Goal: Task Accomplishment & Management: Manage account settings

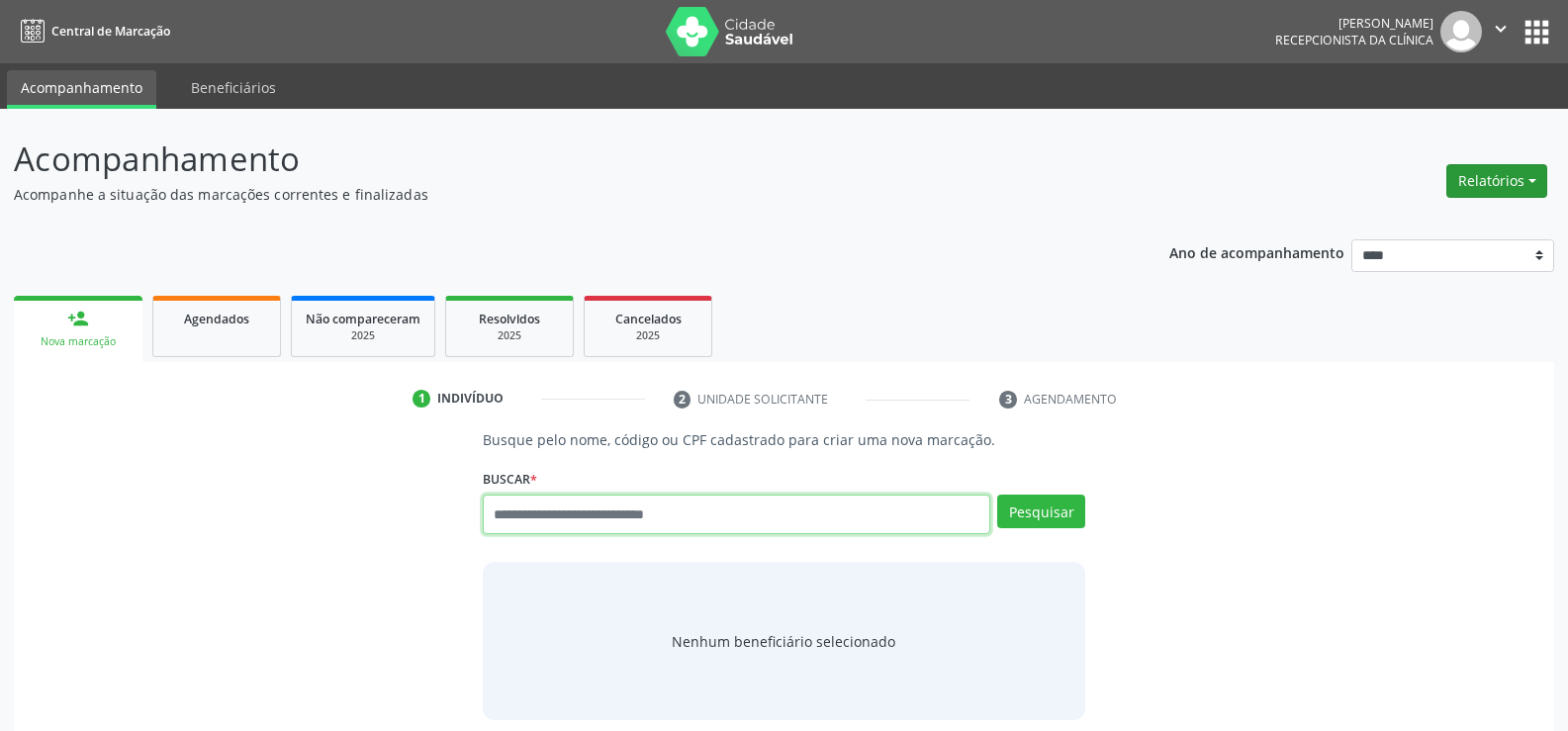
click at [1495, 195] on button "Relatórios" at bounding box center [1496, 181] width 101 height 34
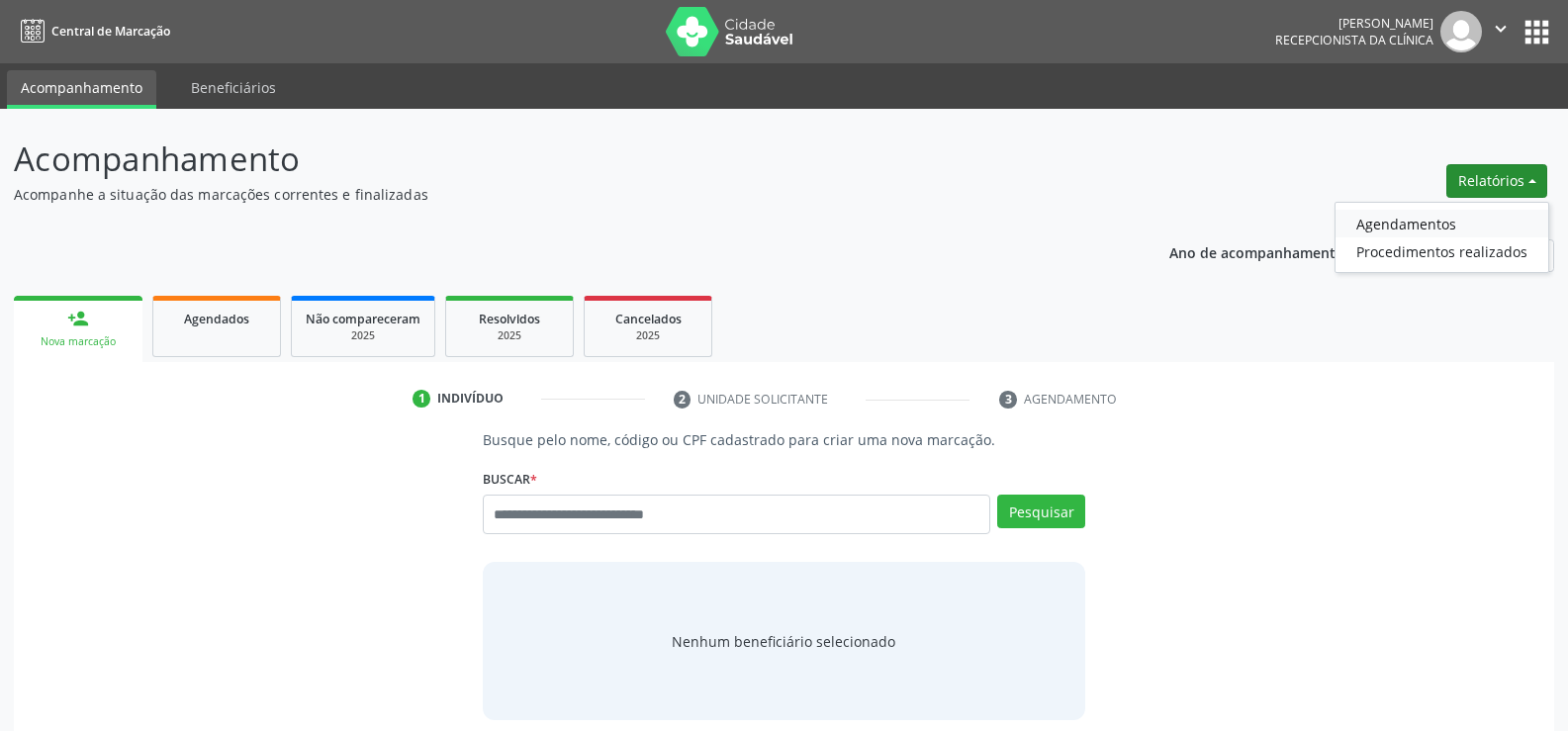
click at [1427, 216] on link "Agendamentos" at bounding box center [1442, 223] width 213 height 28
select select "*"
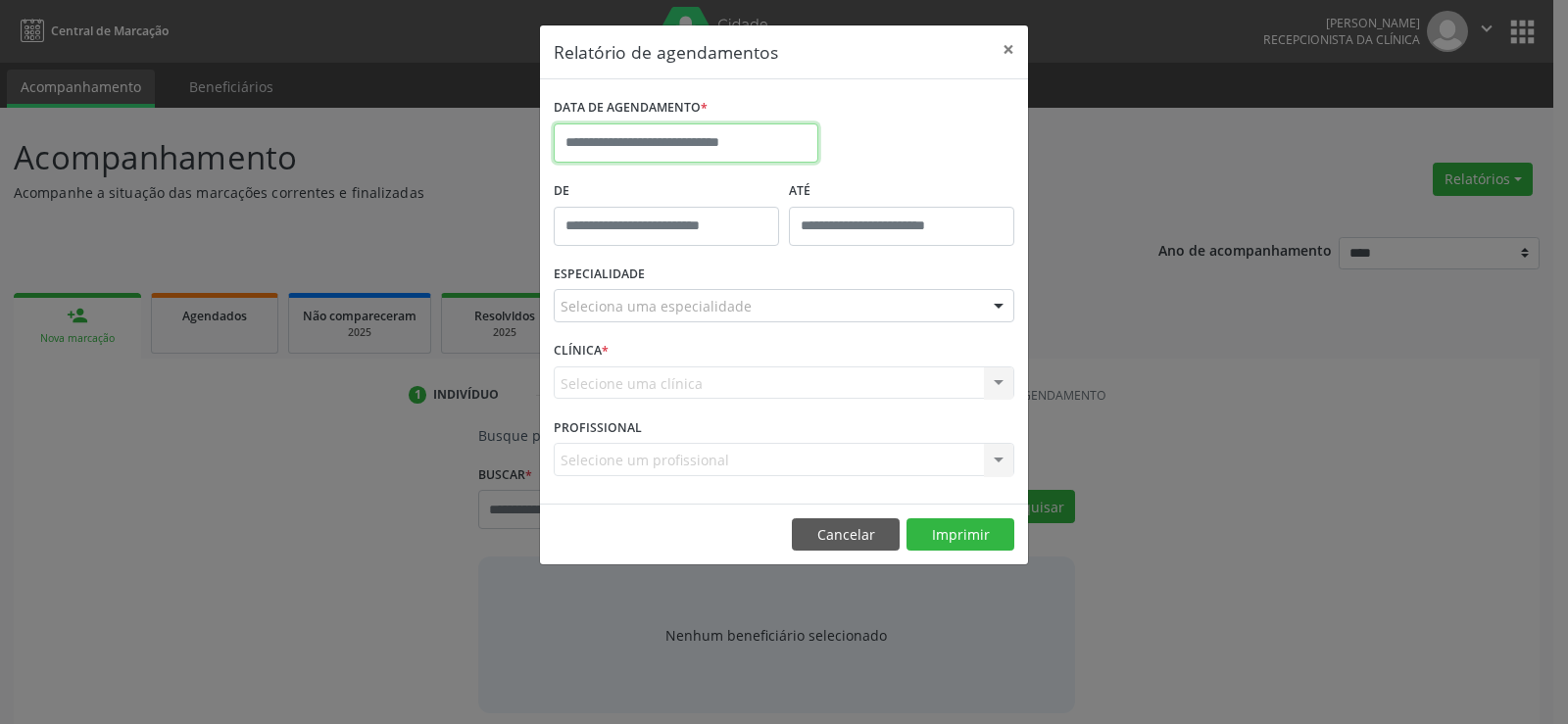
click at [567, 151] on input "text" at bounding box center [685, 143] width 265 height 39
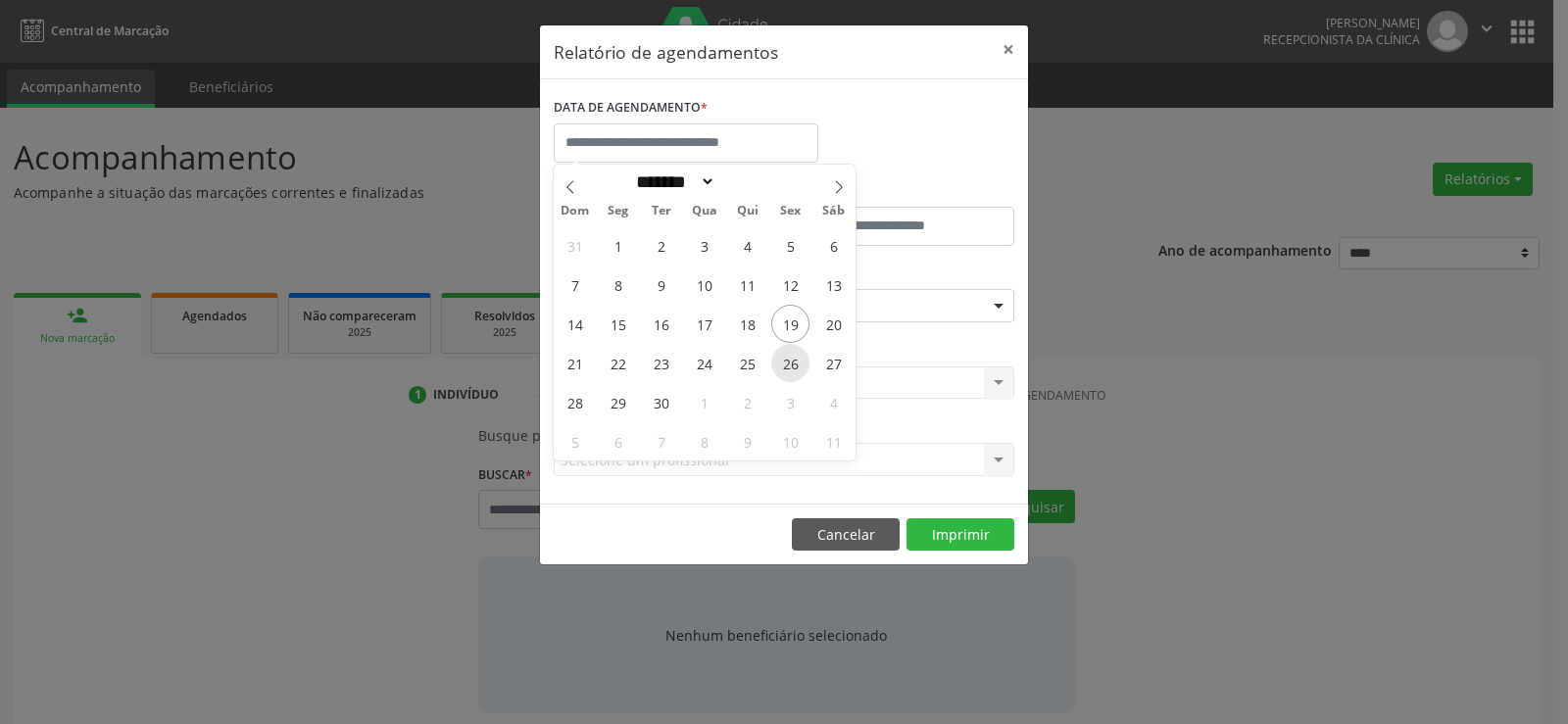
click at [786, 367] on span "26" at bounding box center [789, 362] width 38 height 38
type input "**********"
click at [786, 367] on span "26" at bounding box center [789, 362] width 38 height 38
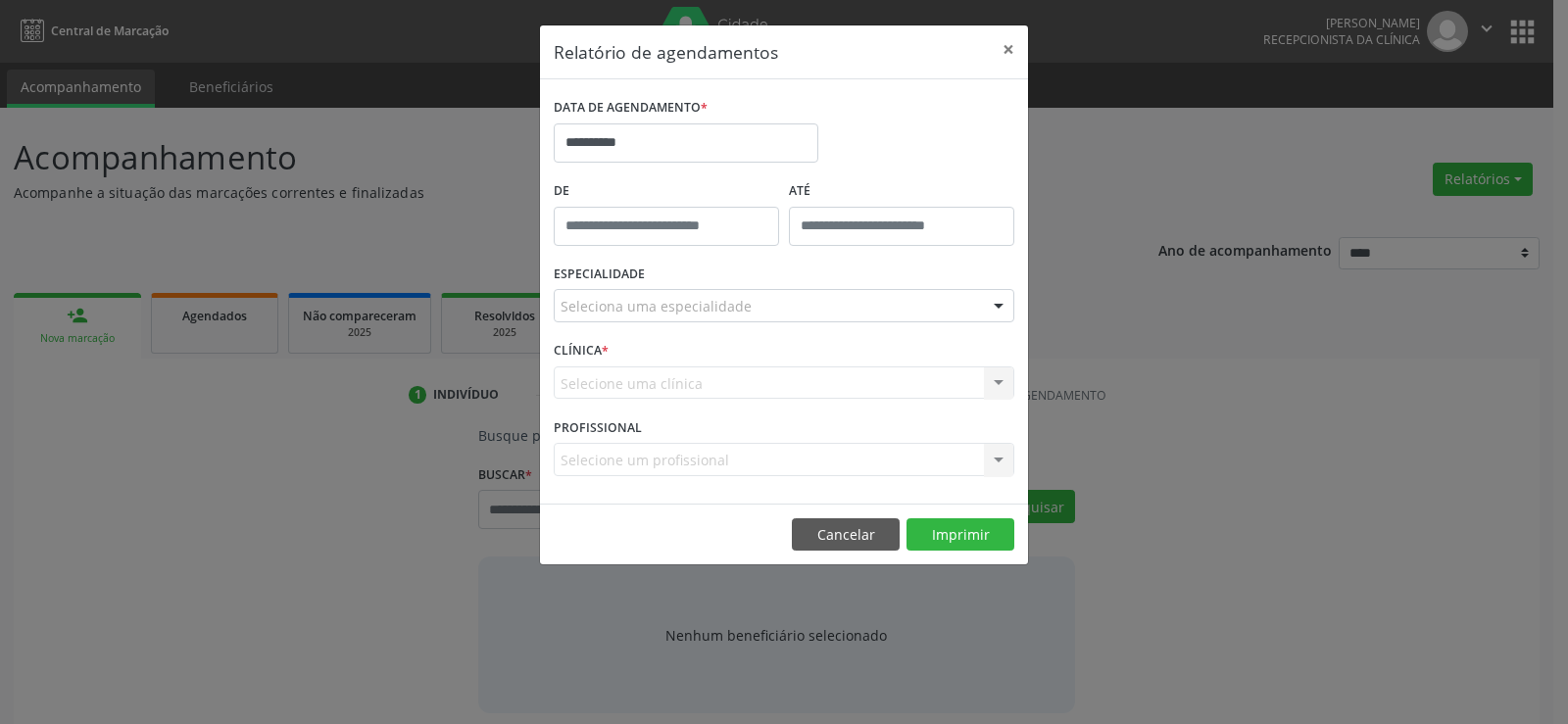
click at [775, 307] on div "Seleciona uma especialidade" at bounding box center [784, 306] width 461 height 33
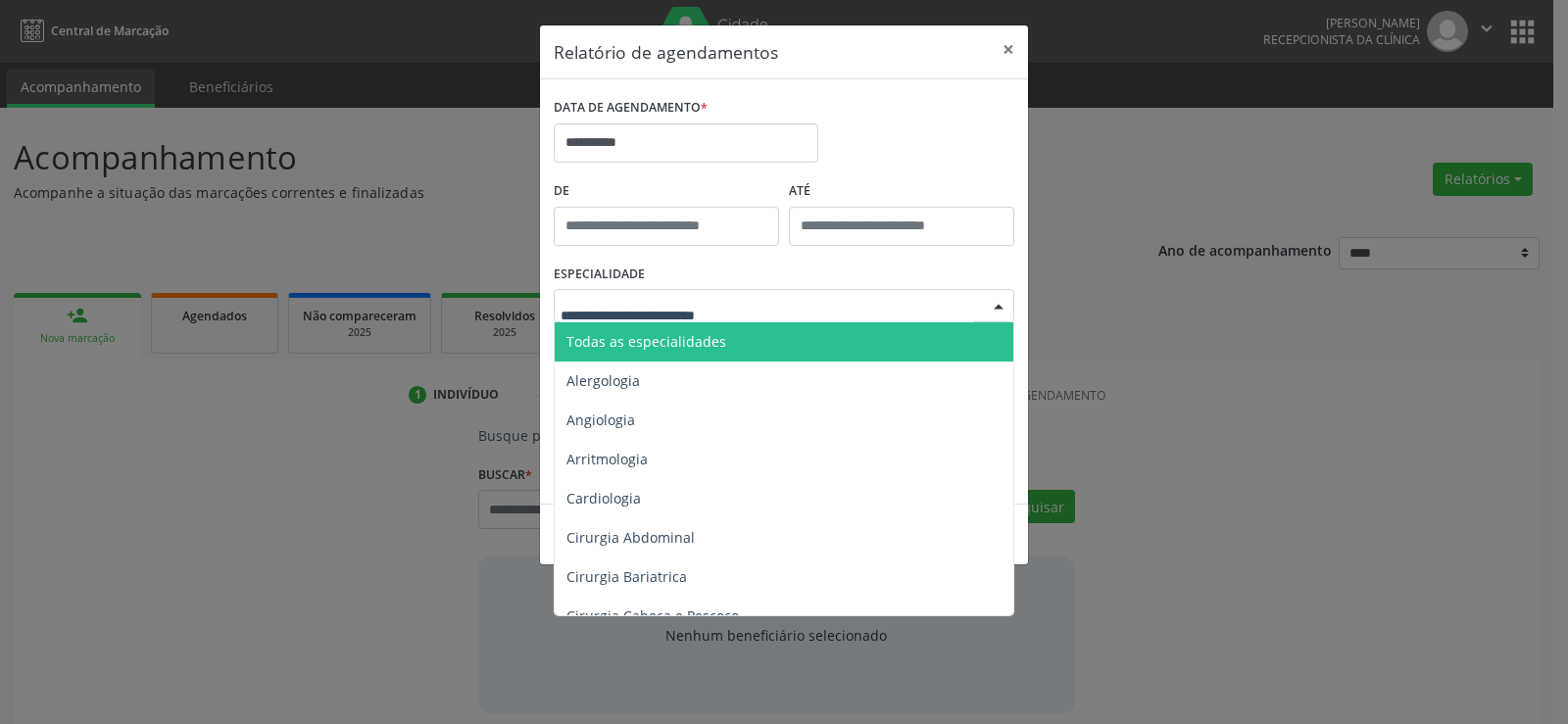
click at [759, 339] on span "Todas as especialidades" at bounding box center [784, 341] width 462 height 39
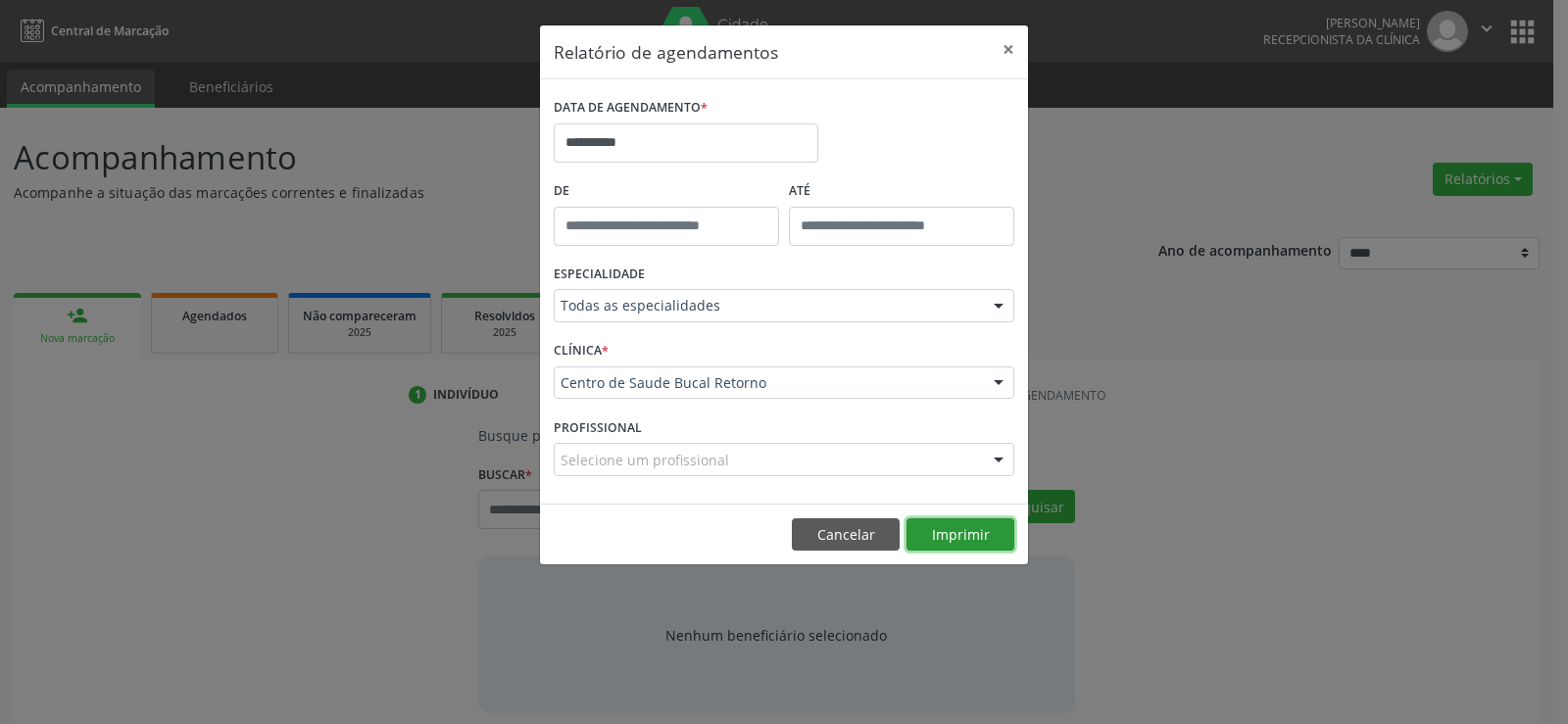
click at [949, 528] on button "Imprimir" at bounding box center [960, 535] width 107 height 33
click at [654, 133] on input "**********" at bounding box center [685, 143] width 265 height 39
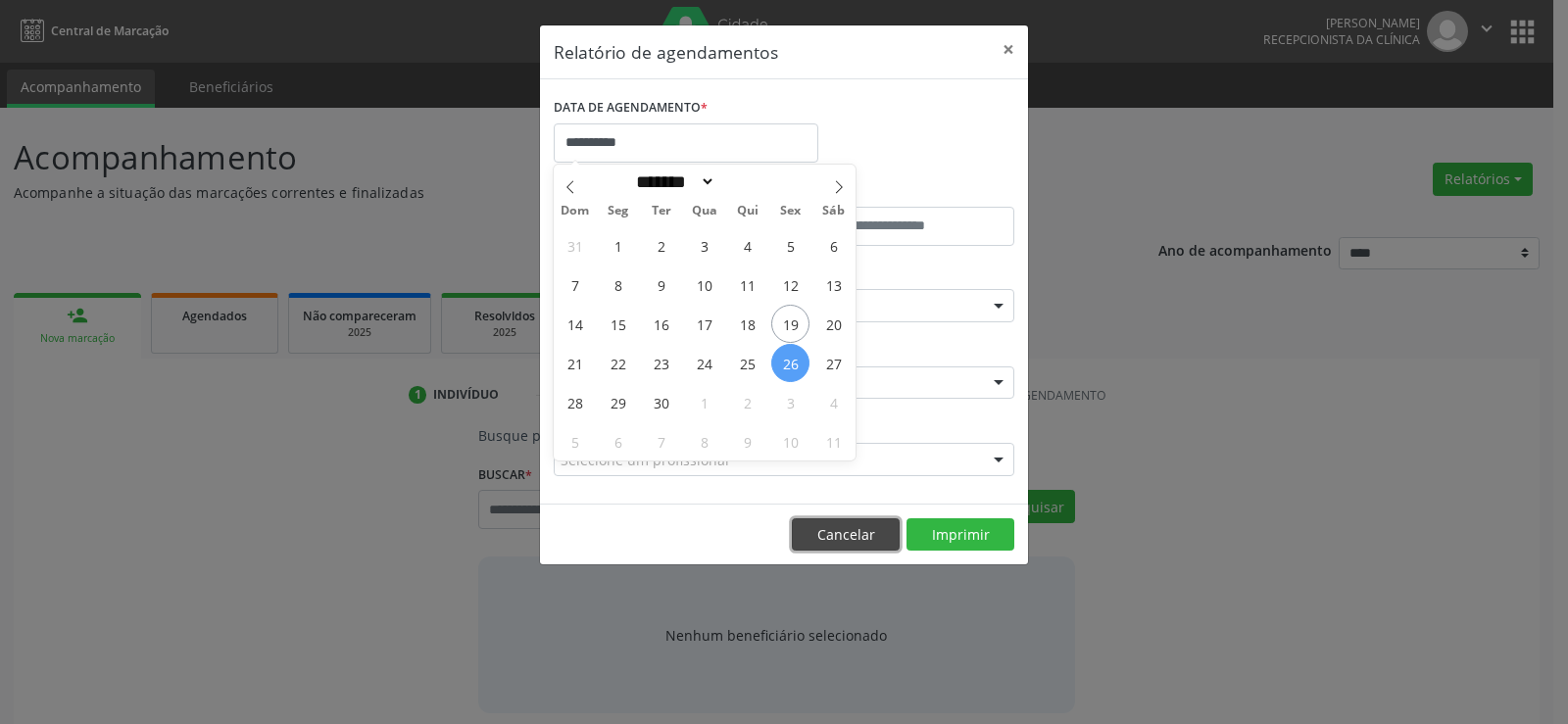
click at [850, 539] on button "Cancelar" at bounding box center [845, 535] width 107 height 33
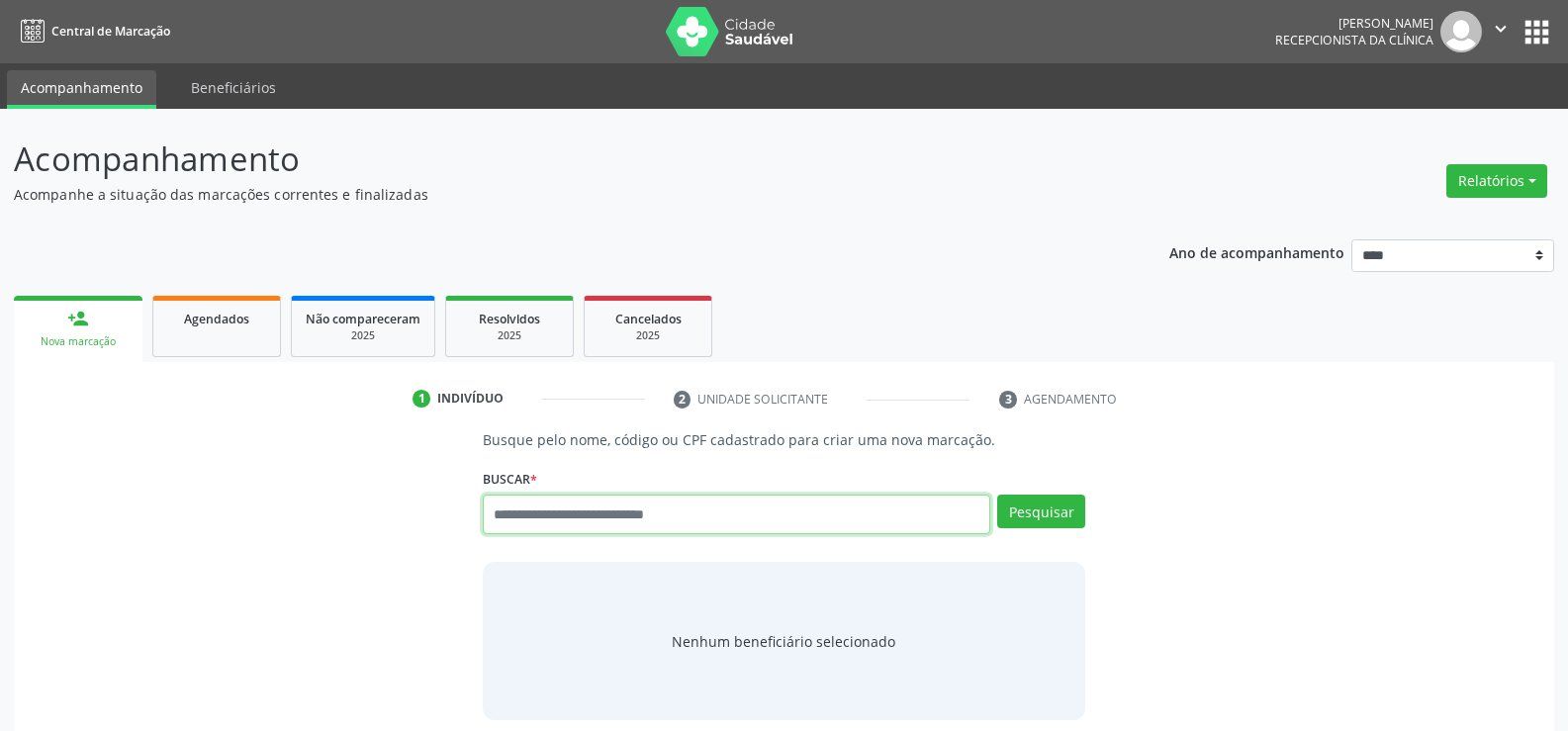
click at [507, 510] on input "text" at bounding box center [736, 514] width 508 height 40
type input "**********"
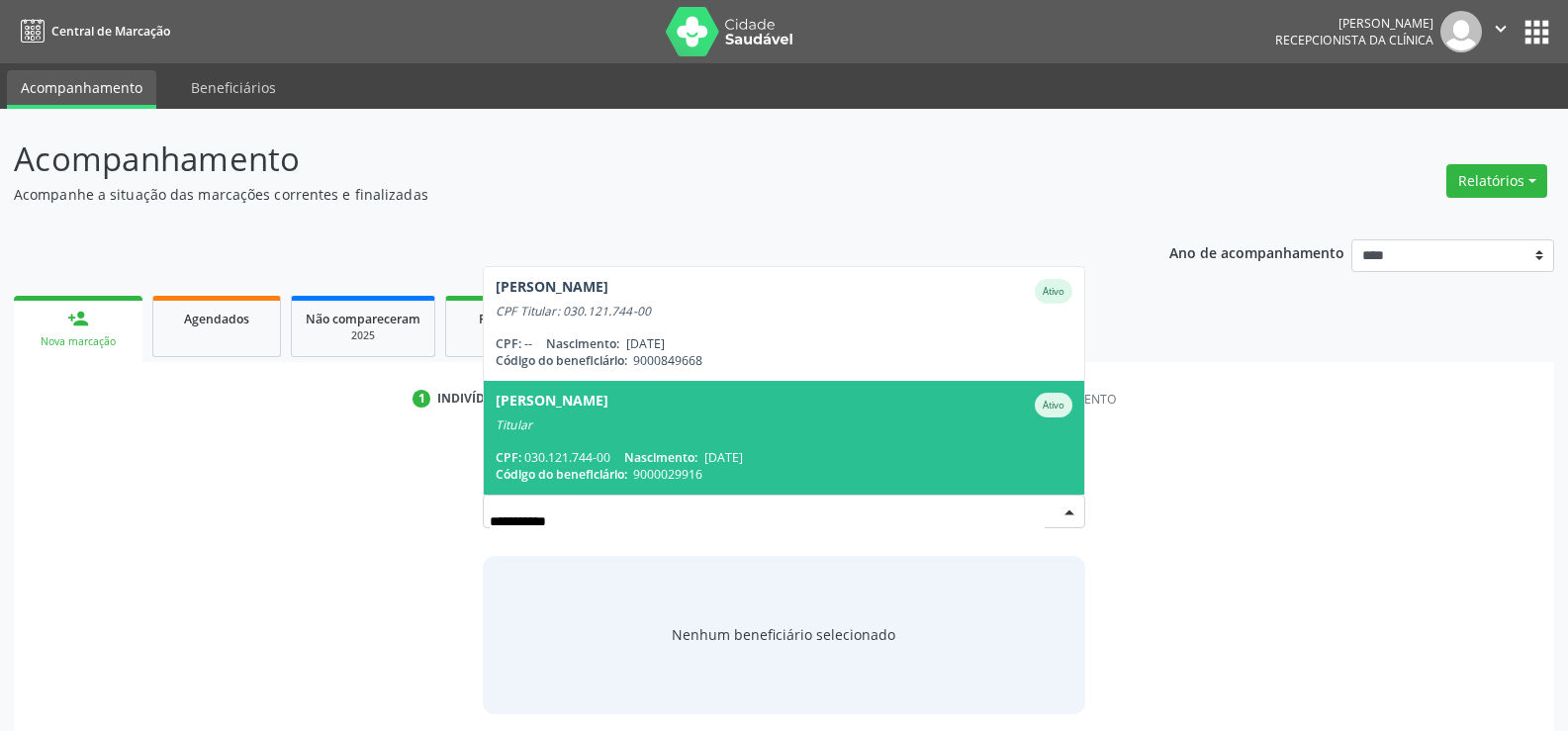
click at [546, 449] on div "CPF: 030.121.744-00 Nascimento: 28/11/1939" at bounding box center [784, 457] width 576 height 17
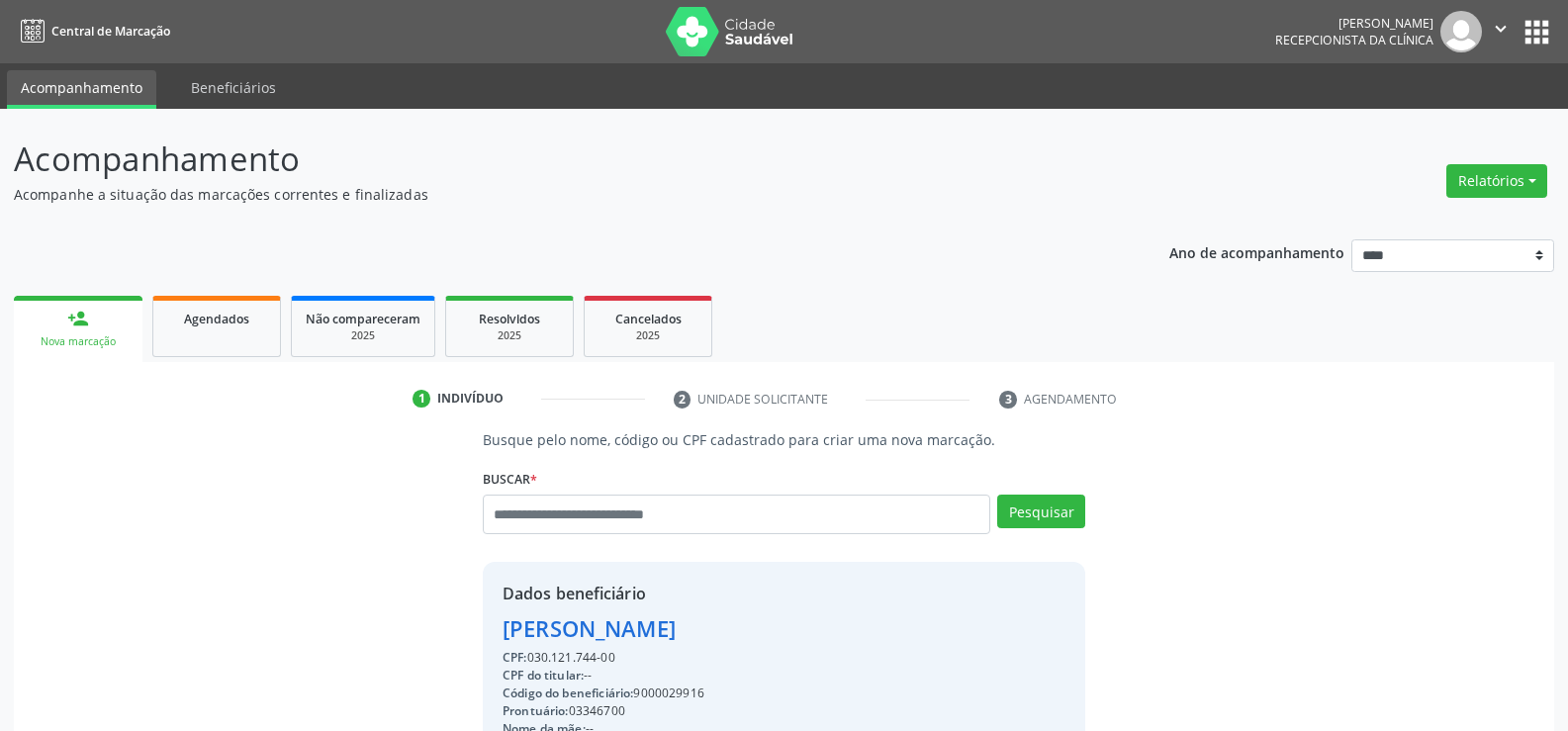
drag, startPoint x: 637, startPoint y: 657, endPoint x: 461, endPoint y: 623, distance: 179.3
click at [461, 623] on div "Busque pelo nome, código ou CPF cadastrado para criar uma nova marcação. Buscar…" at bounding box center [784, 685] width 1512 height 512
copy div "Jose Galdino Guimaraes CPF: 030.121.744-00"
click at [1459, 172] on button "Relatórios" at bounding box center [1496, 181] width 101 height 34
click at [1427, 228] on link "Agendamentos" at bounding box center [1442, 223] width 213 height 28
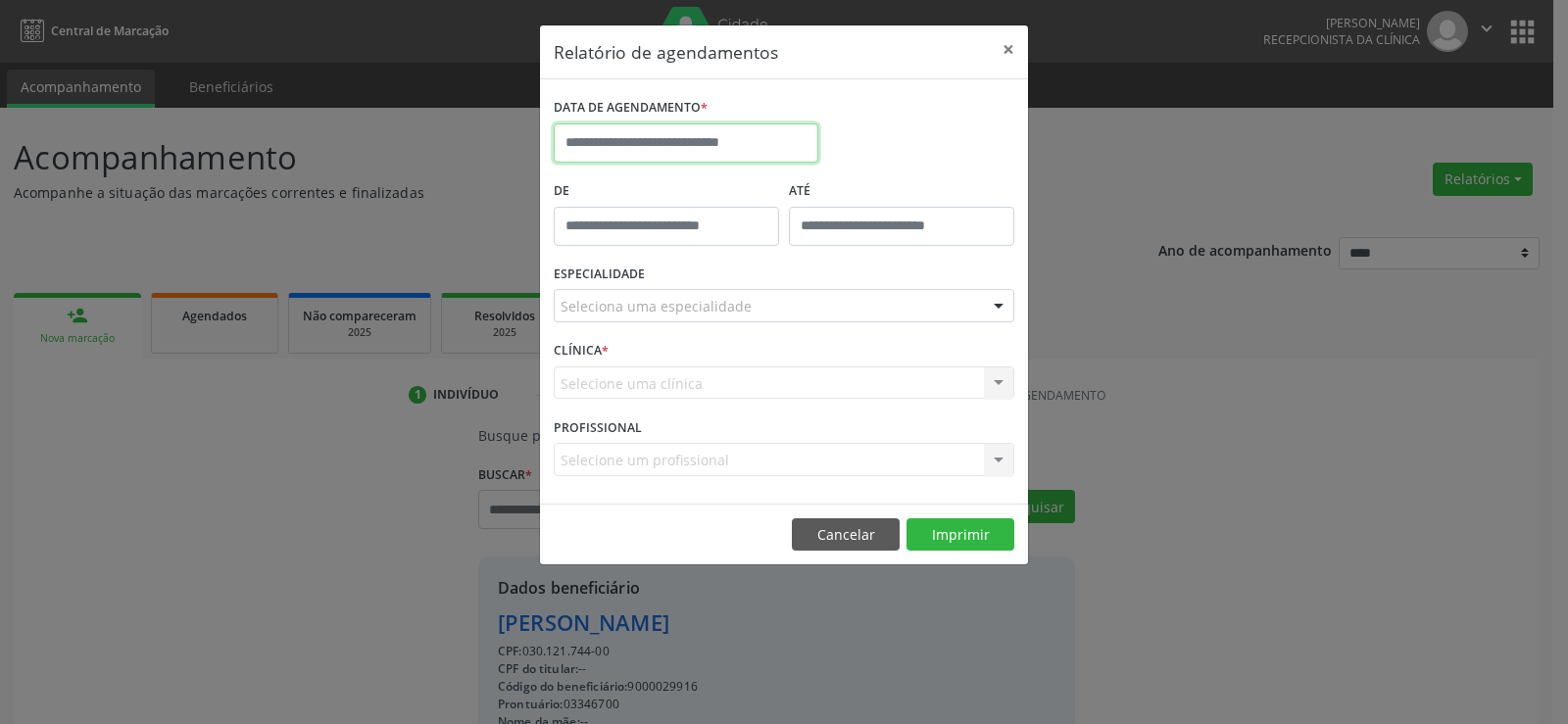
click at [626, 142] on input "text" at bounding box center [685, 143] width 265 height 39
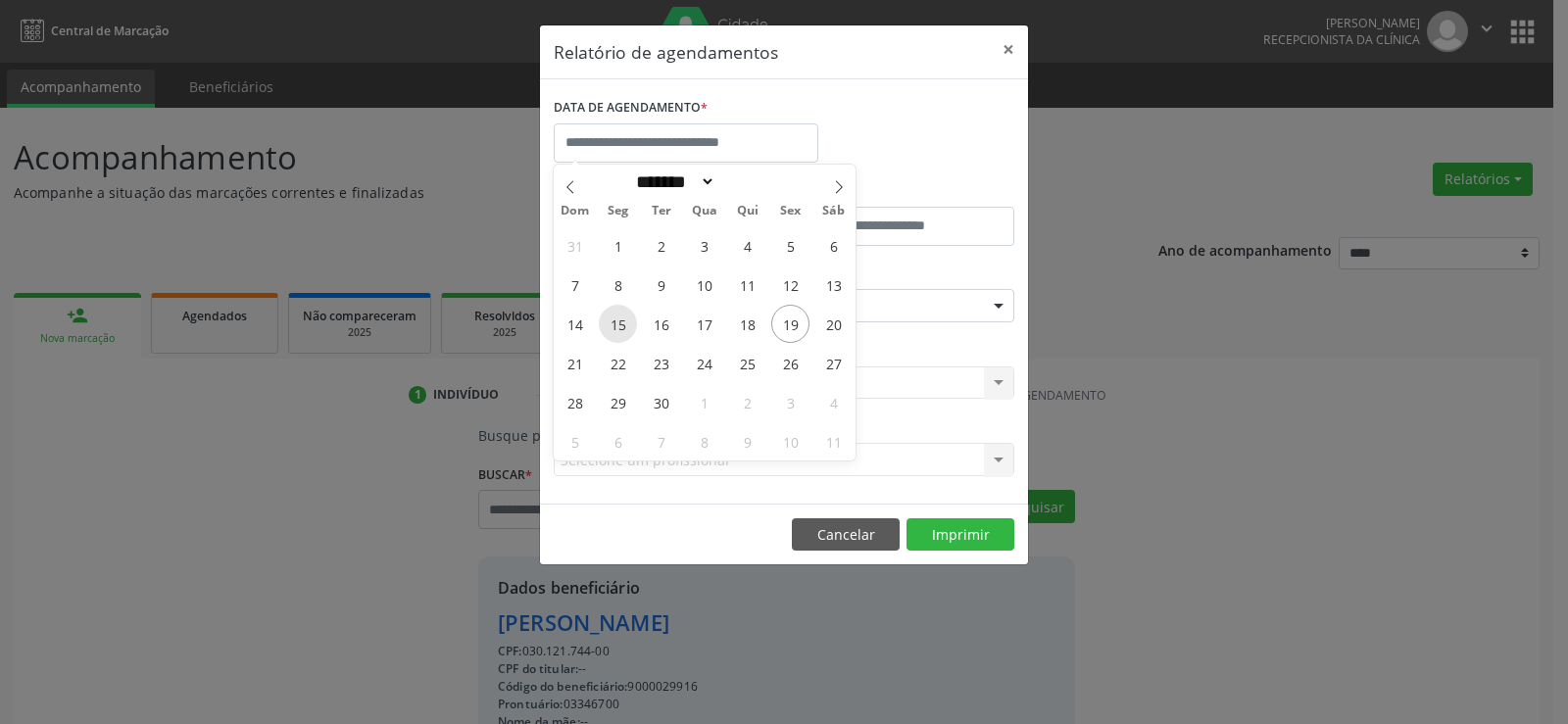
click at [620, 326] on span "15" at bounding box center [617, 324] width 38 height 38
type input "**********"
click at [620, 326] on span "15" at bounding box center [617, 324] width 38 height 38
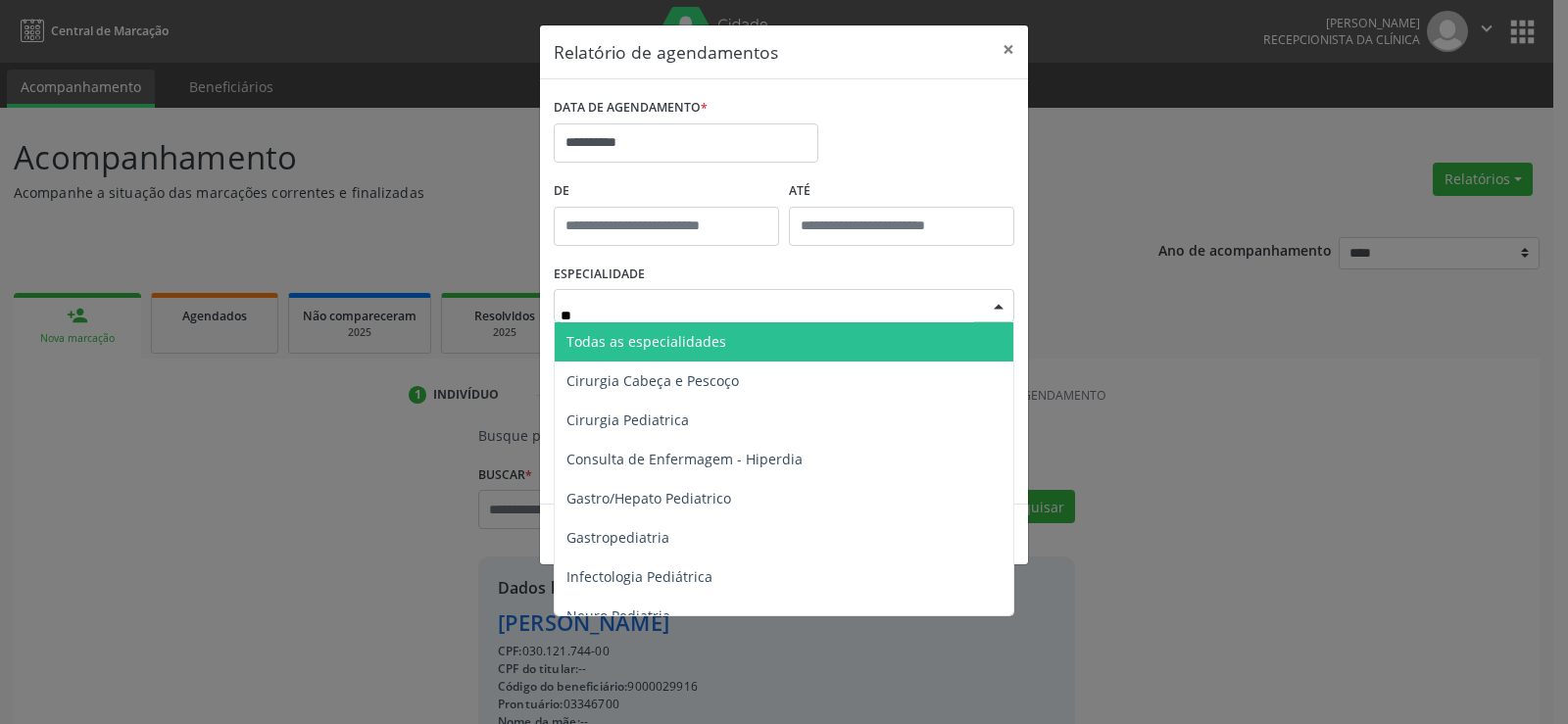
type input "***"
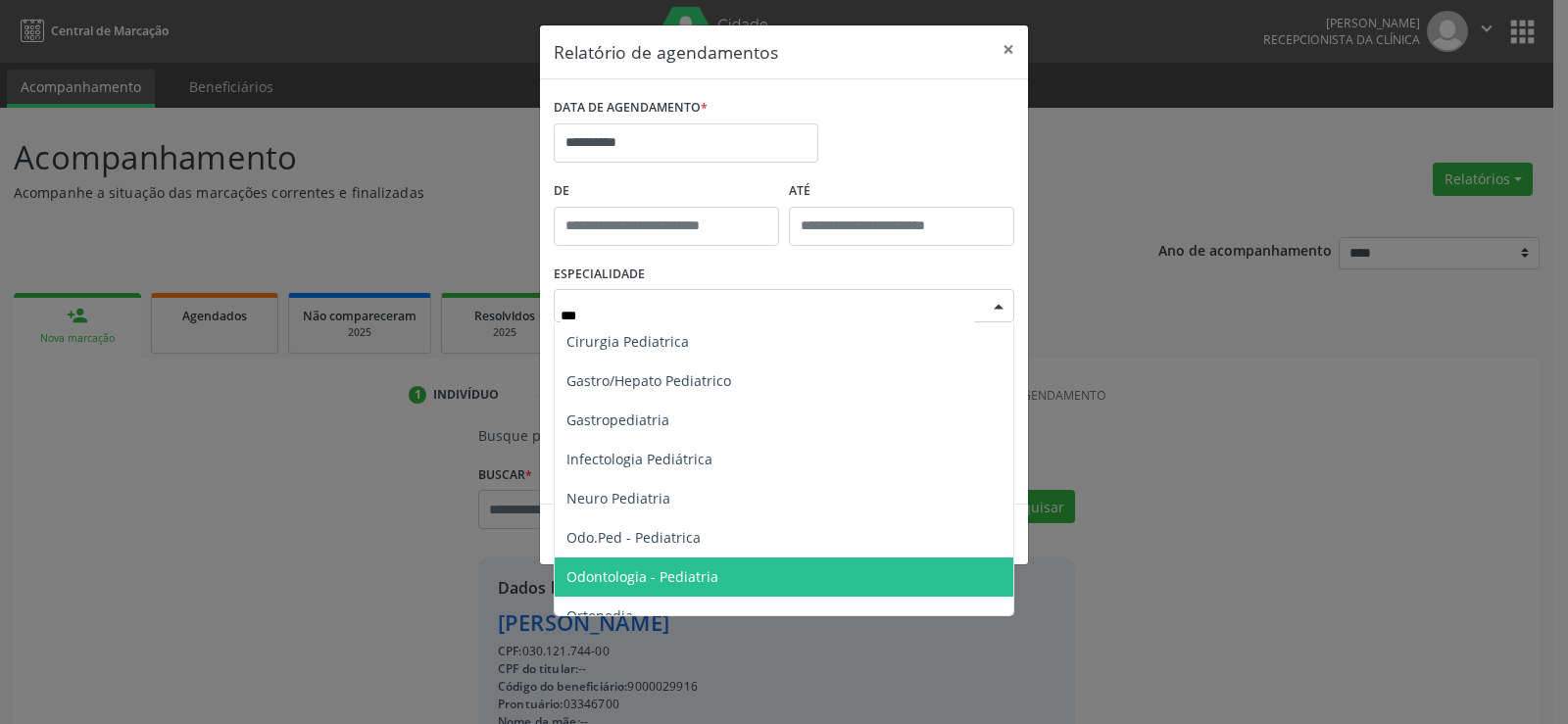
click at [696, 578] on span "Odontologia - Pediatria" at bounding box center [642, 575] width 152 height 19
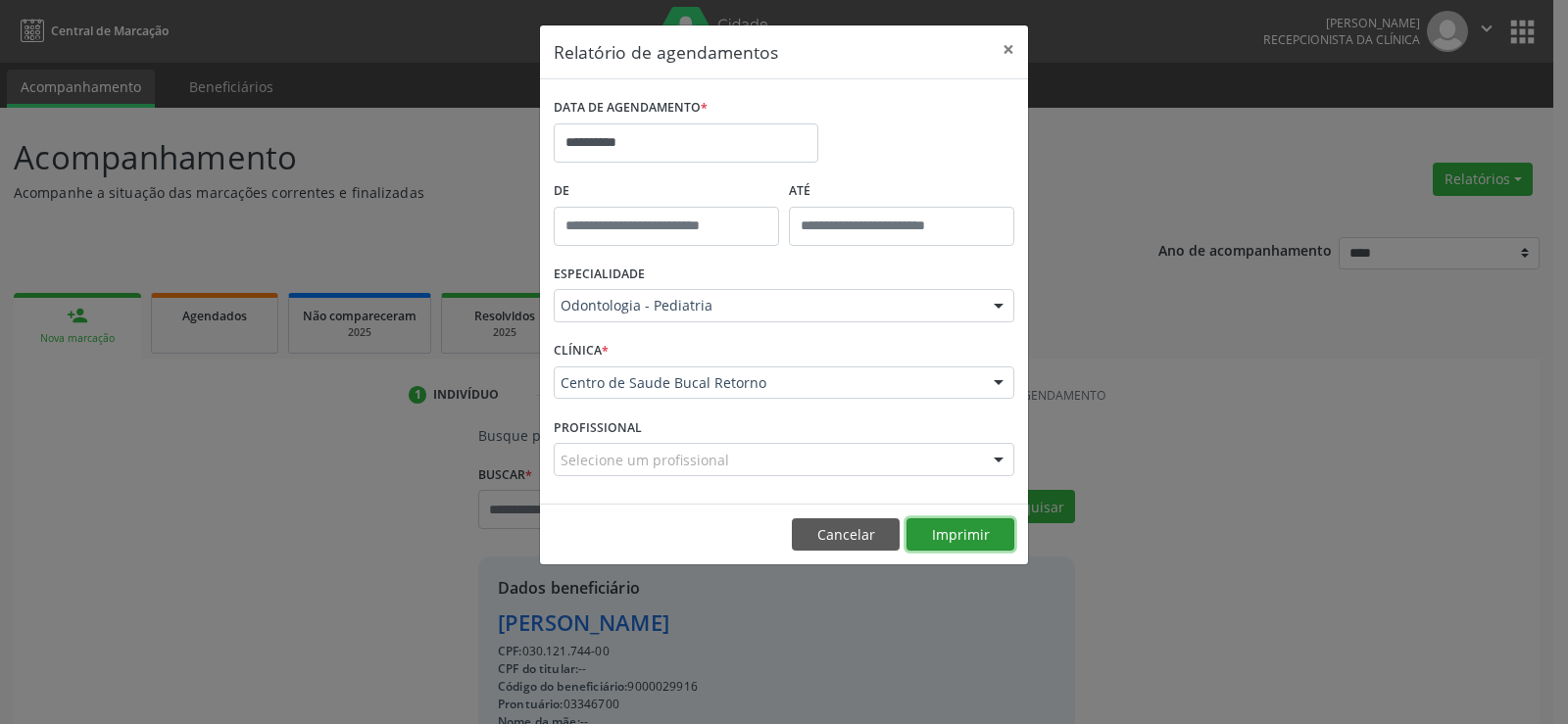
click at [949, 519] on button "Imprimir" at bounding box center [960, 535] width 107 height 33
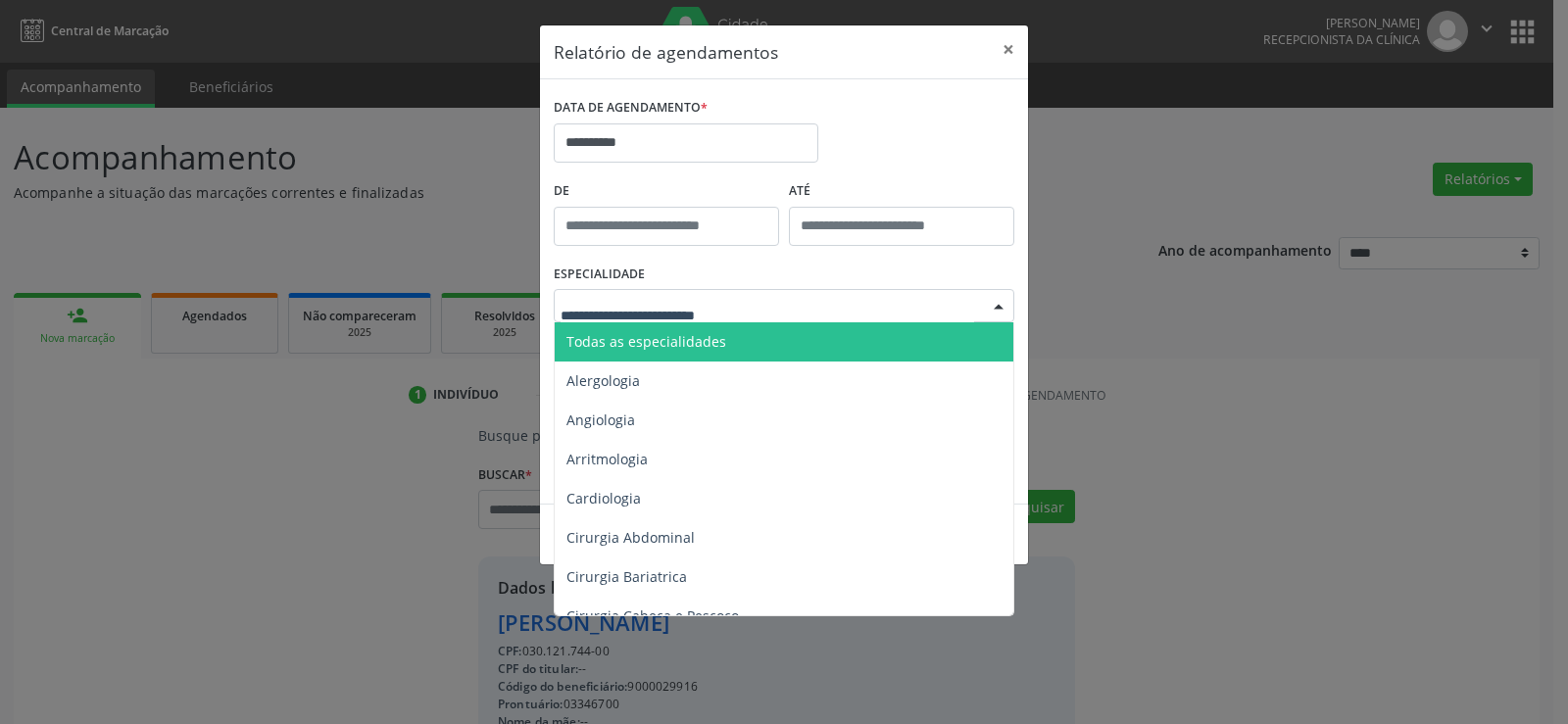
click at [732, 332] on span "Todas as especialidades" at bounding box center [784, 341] width 462 height 39
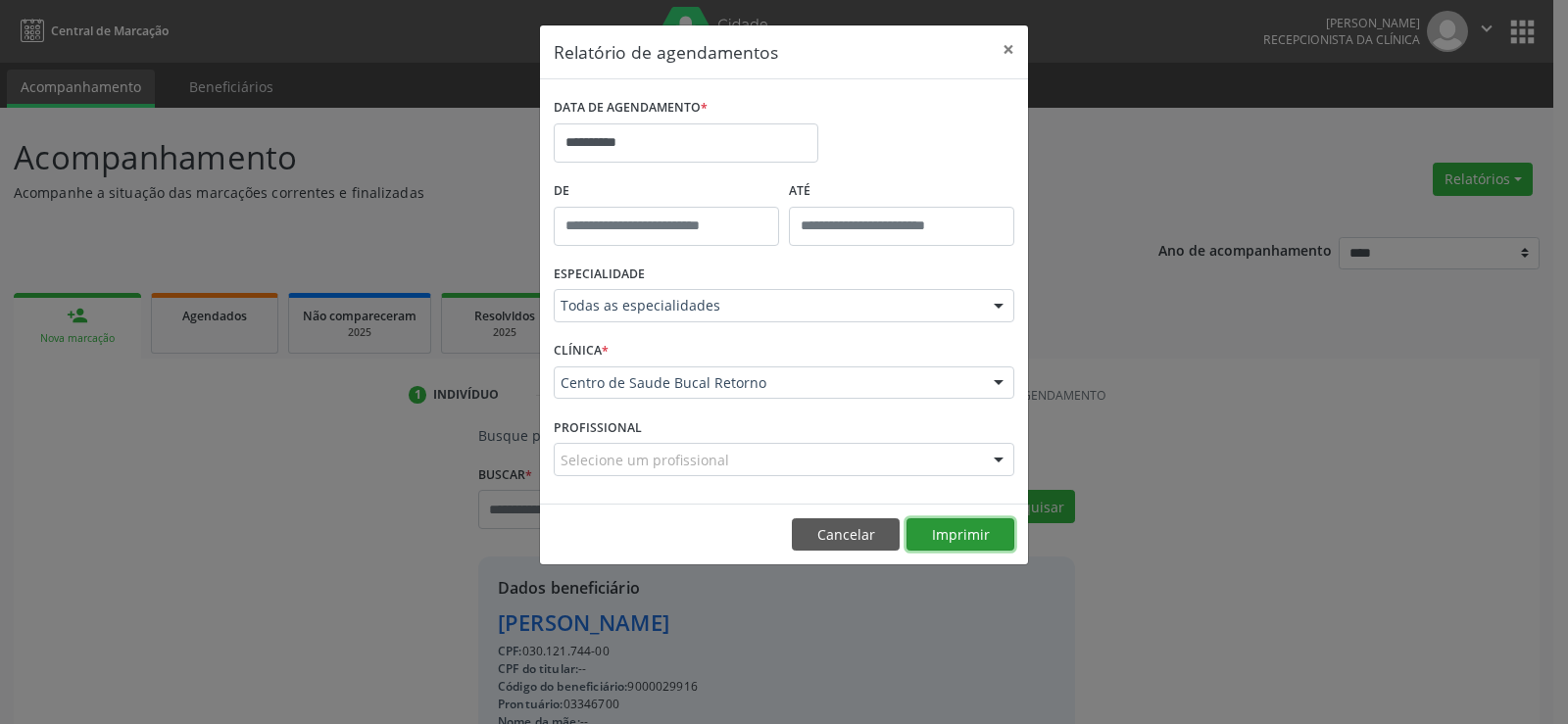
click at [911, 533] on button "Imprimir" at bounding box center [960, 535] width 107 height 33
click at [853, 535] on button "Cancelar" at bounding box center [845, 535] width 107 height 33
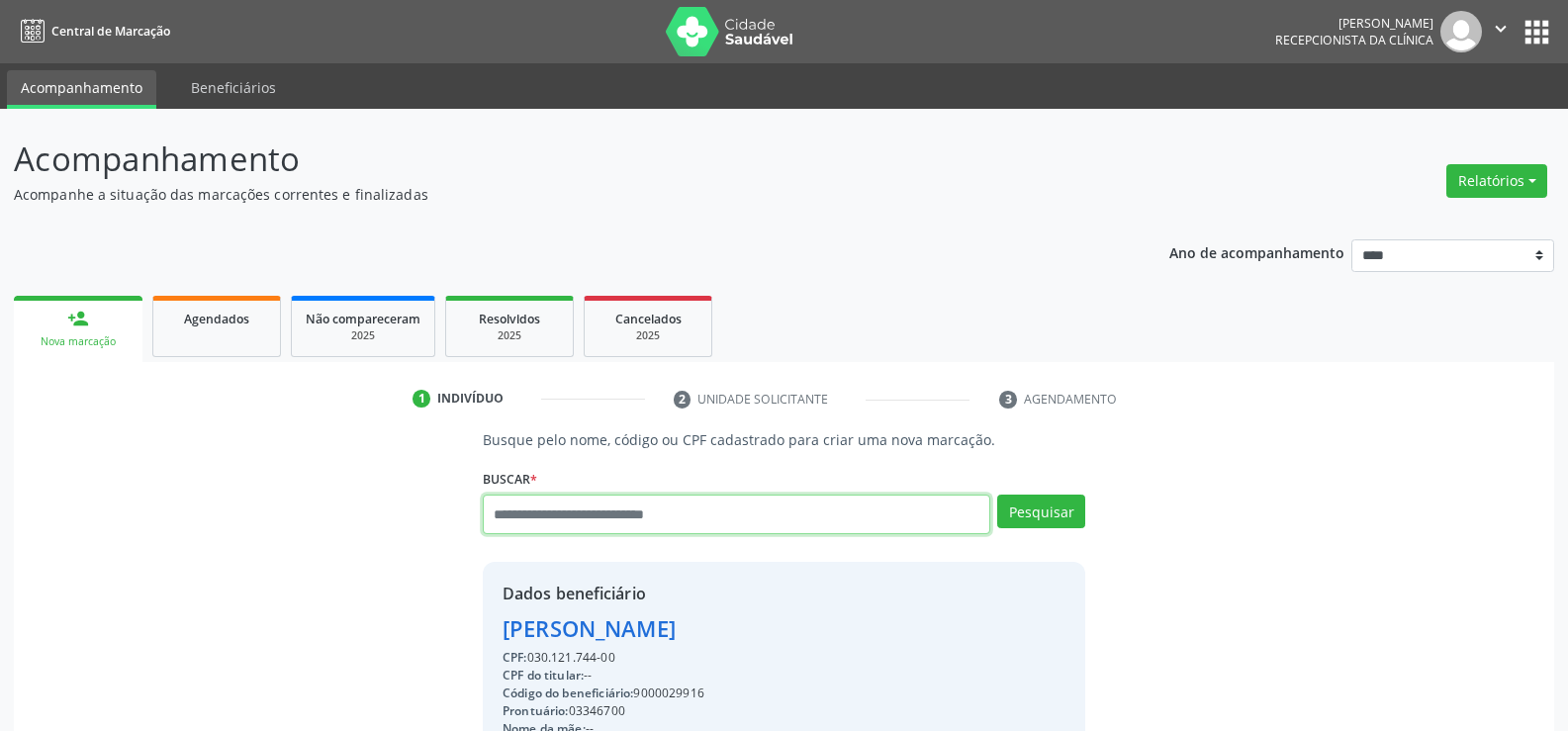
click at [508, 530] on input "text" at bounding box center [736, 514] width 508 height 40
paste input "**********"
type input "**********"
click at [1045, 508] on button "Pesquisar" at bounding box center [1040, 512] width 88 height 34
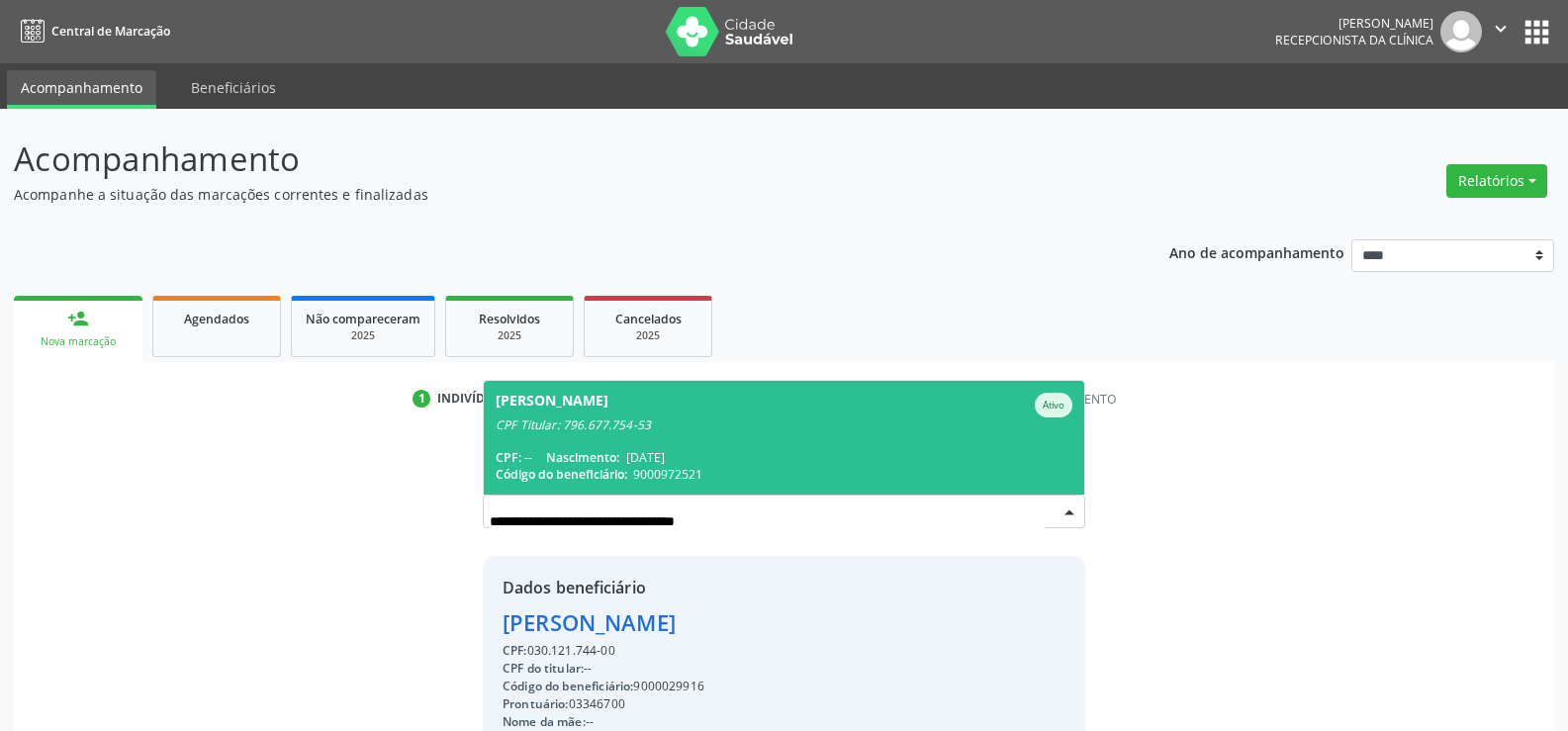
click at [770, 410] on div "Geovanna Vasconcelos de Almeida Silva Ativo" at bounding box center [784, 404] width 576 height 25
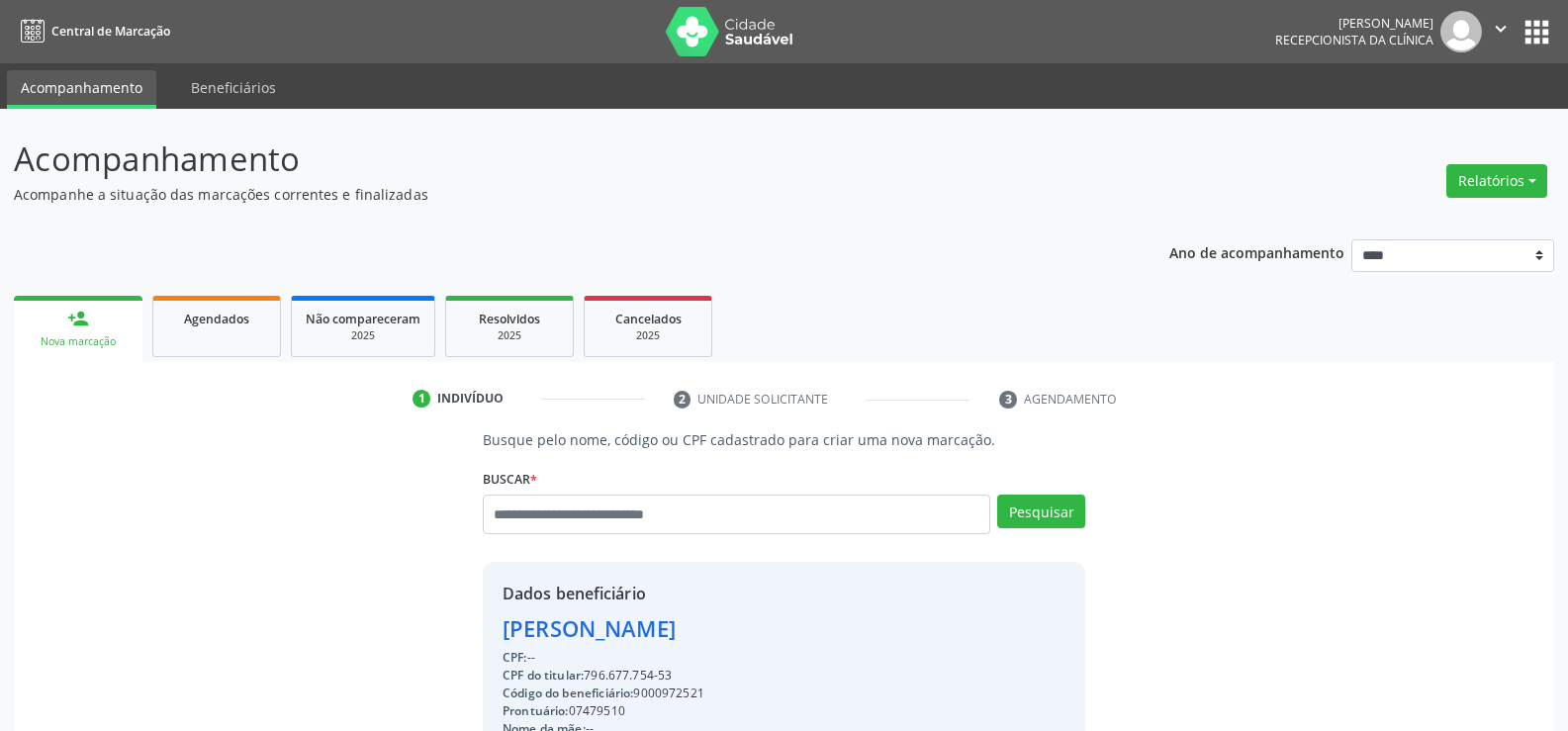
click at [591, 668] on div "CPF do titular: 796.677.754-53" at bounding box center [693, 675] width 381 height 18
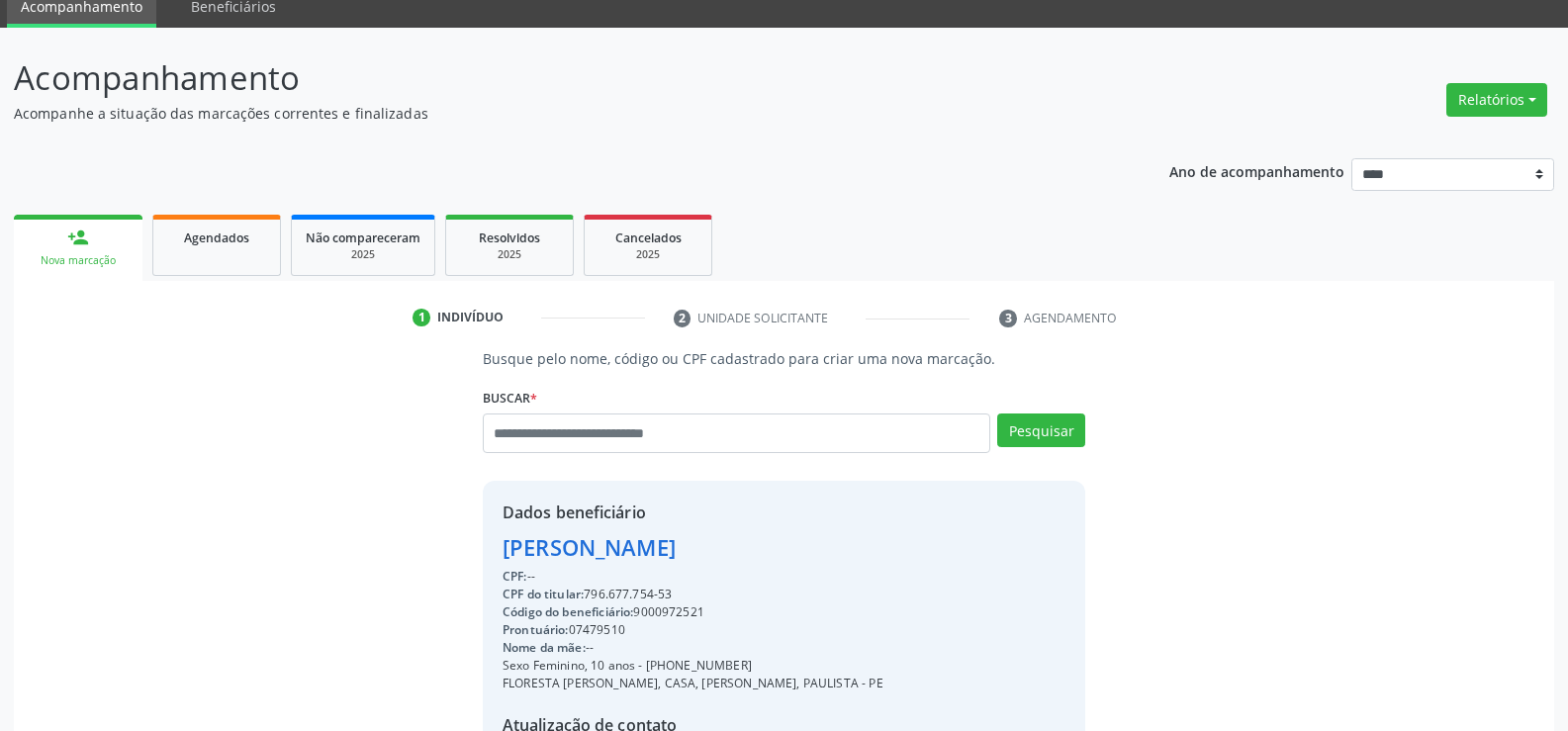
scroll to position [198, 0]
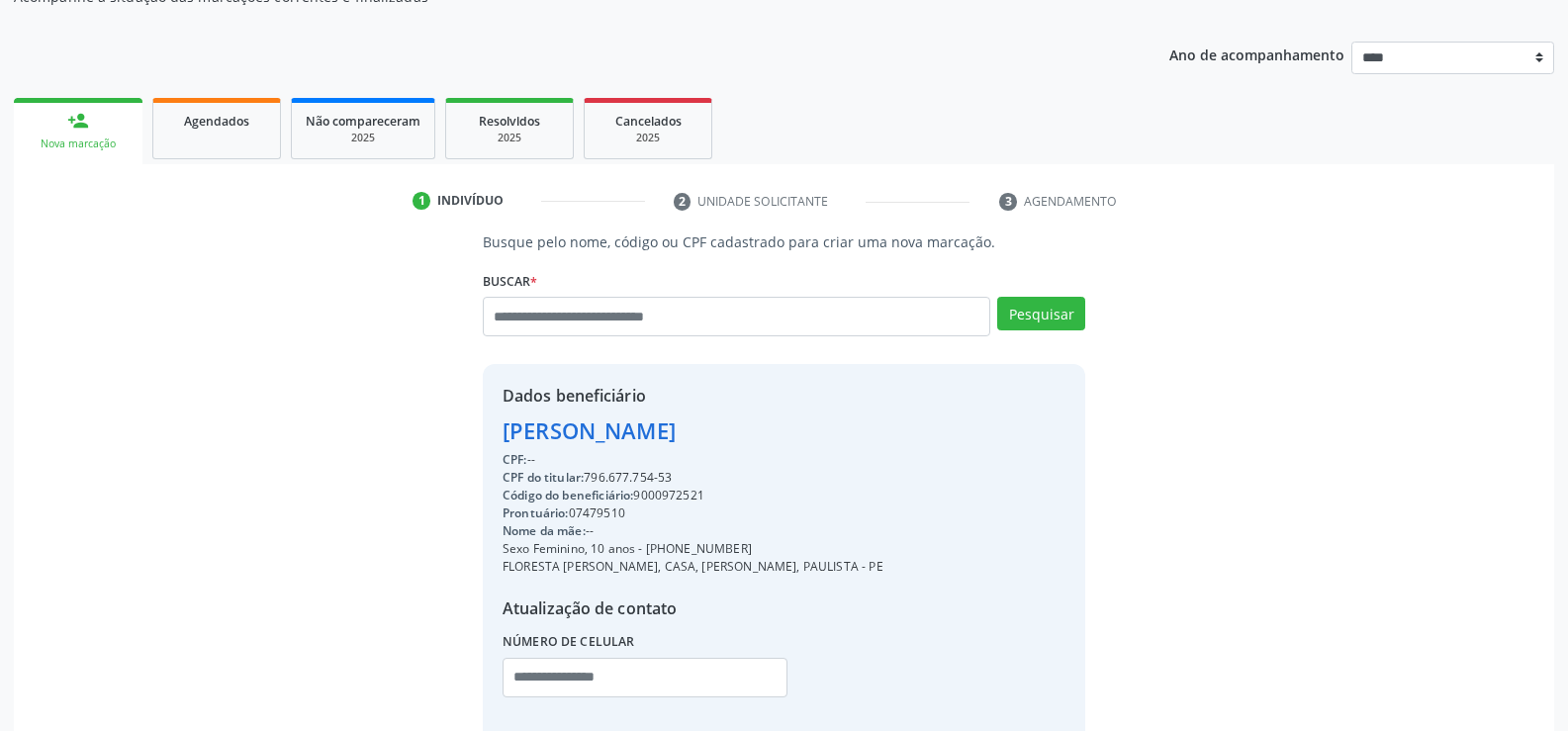
drag, startPoint x: 590, startPoint y: 472, endPoint x: 676, endPoint y: 472, distance: 86.0
click at [676, 472] on div "CPF do titular: 796.677.754-53" at bounding box center [693, 478] width 381 height 18
copy div "796.677.754-53"
click at [166, 134] on link "Agendados" at bounding box center [216, 129] width 128 height 62
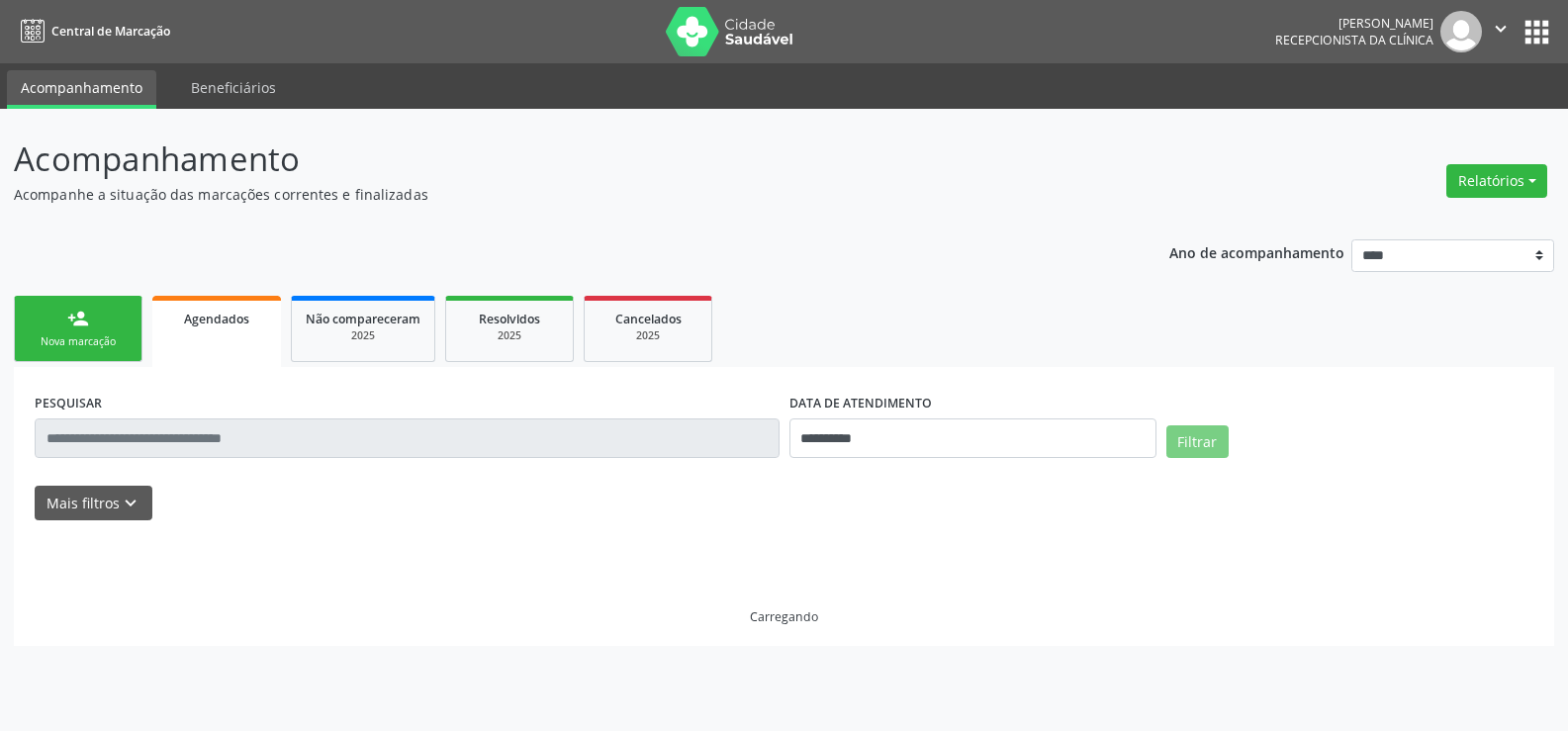
scroll to position [0, 0]
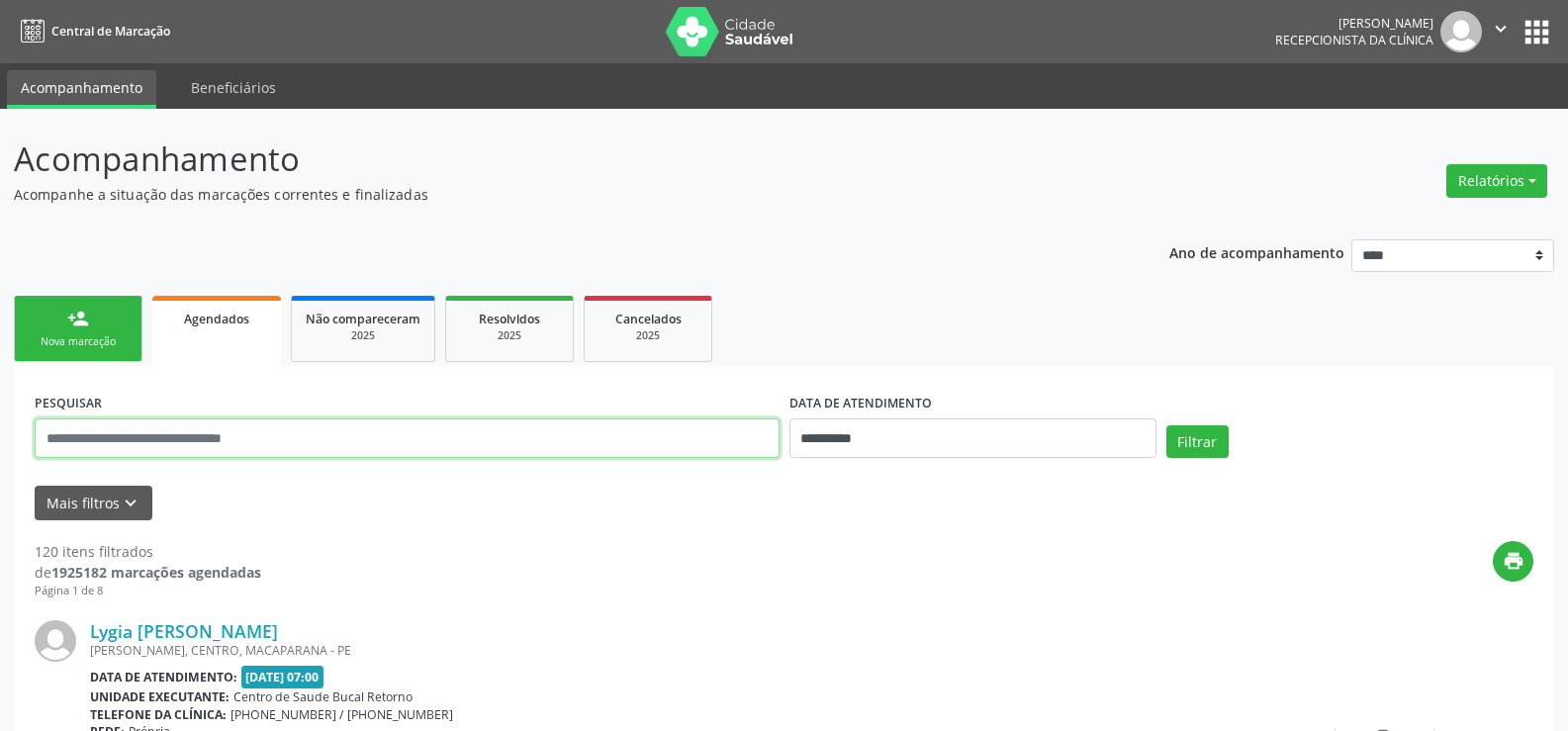
click at [156, 440] on input "text" at bounding box center [407, 438] width 745 height 40
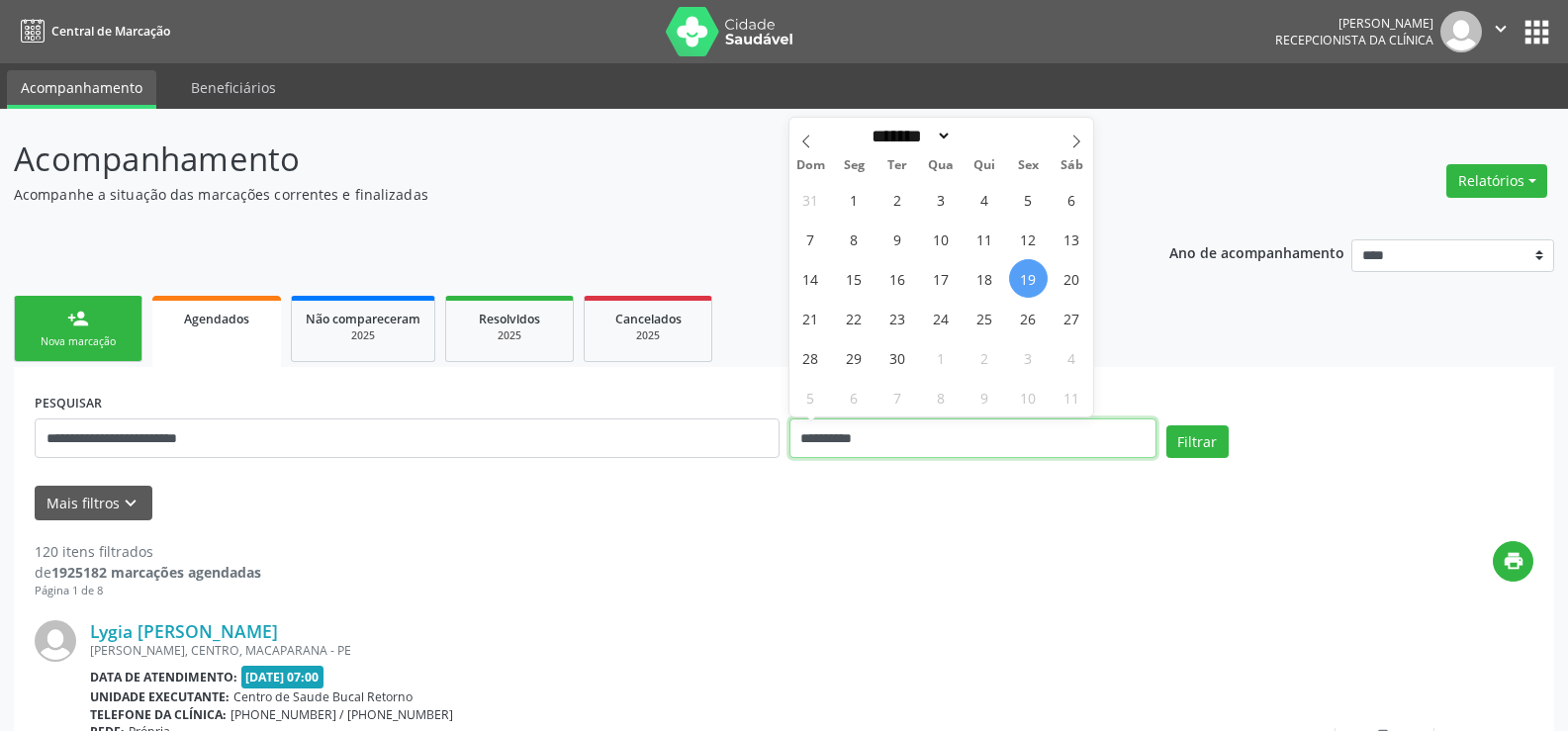
click at [1167, 425] on button "Filtrar" at bounding box center [1197, 442] width 63 height 34
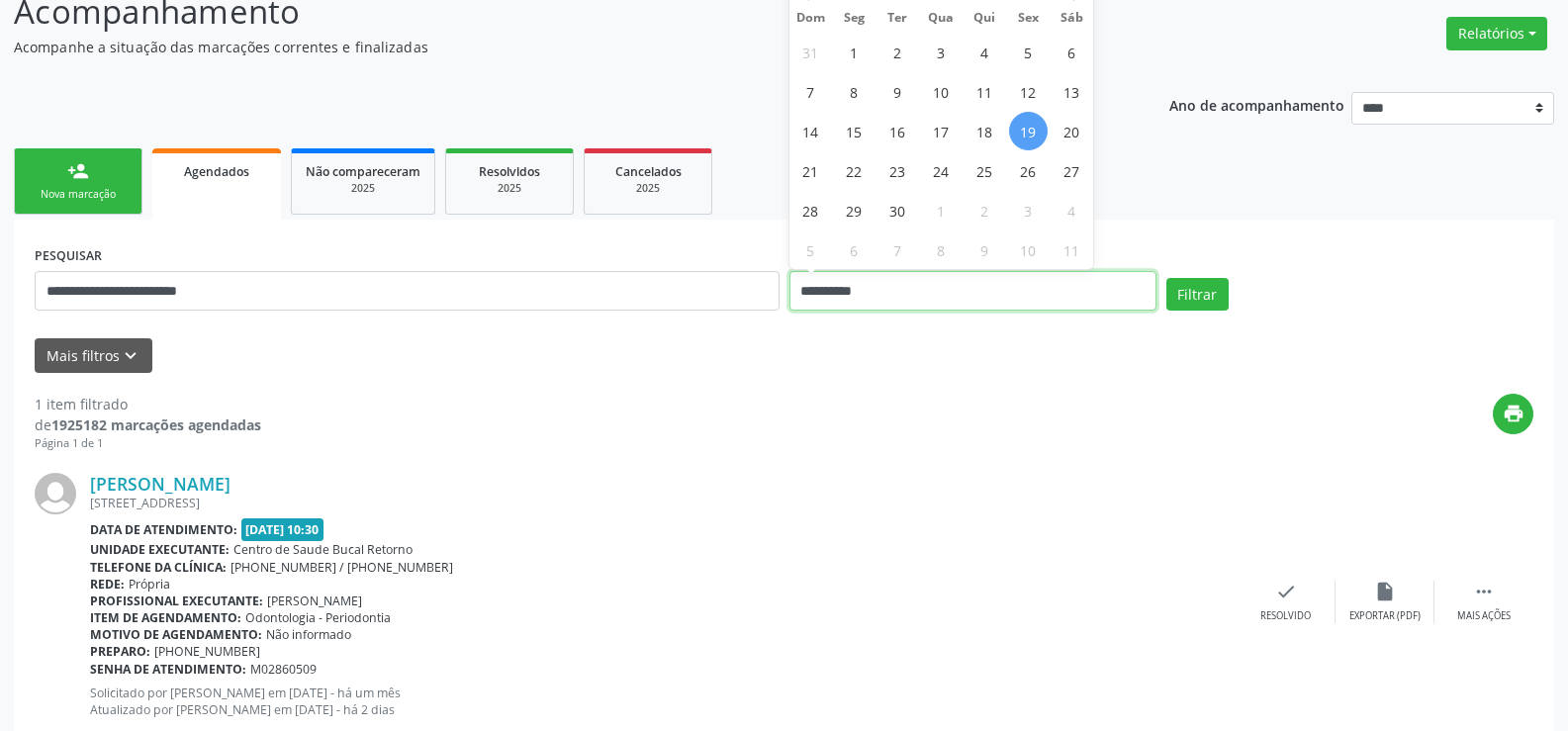
scroll to position [204, 0]
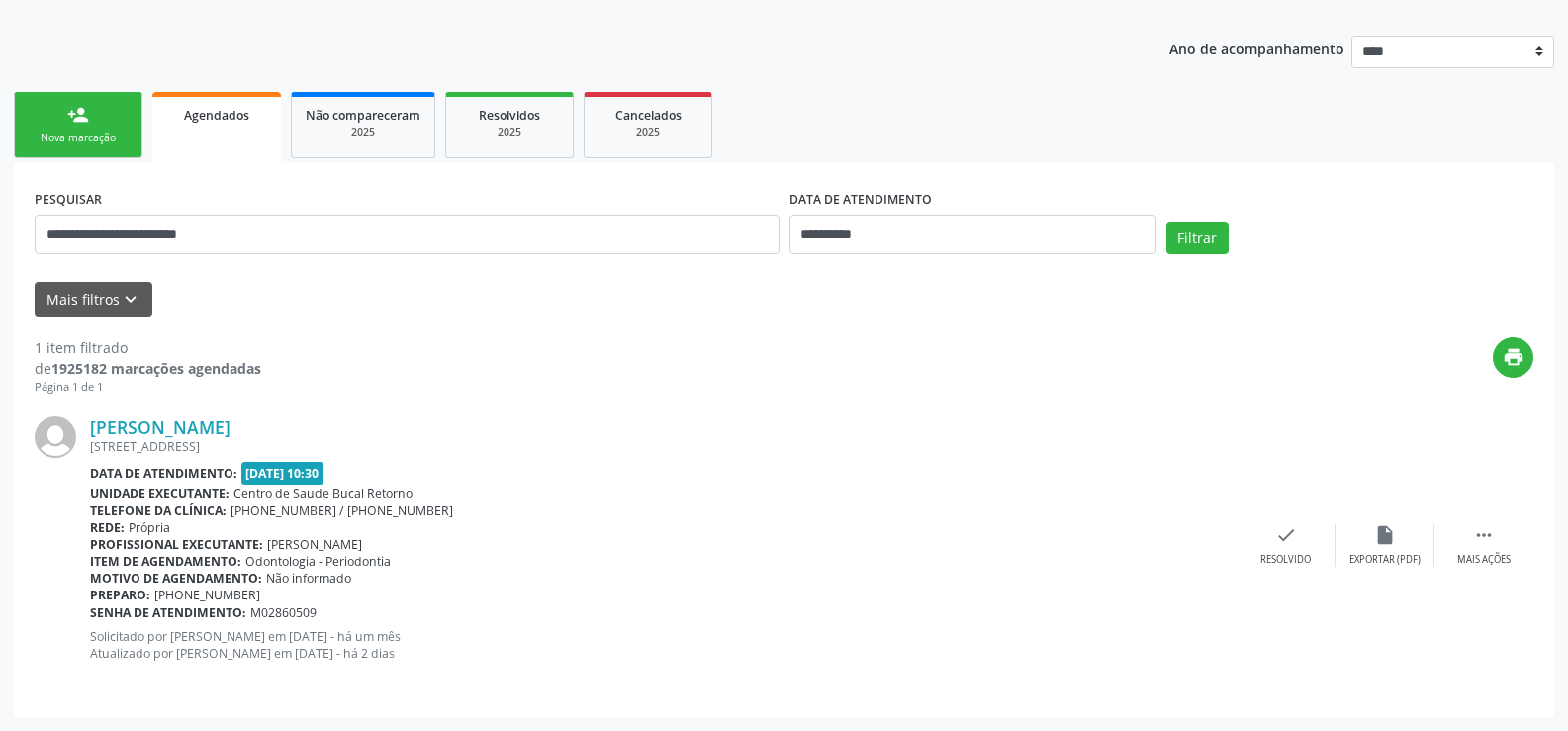
click at [455, 633] on p "Solicitado por Adriana Maria de Oliveira Dias em 05/08/2025 - há um mês Atualiz…" at bounding box center [664, 645] width 1147 height 34
drag, startPoint x: 245, startPoint y: 233, endPoint x: 0, endPoint y: 235, distance: 245.0
click at [0, 235] on div "**********" at bounding box center [784, 317] width 1568 height 825
type input "**********"
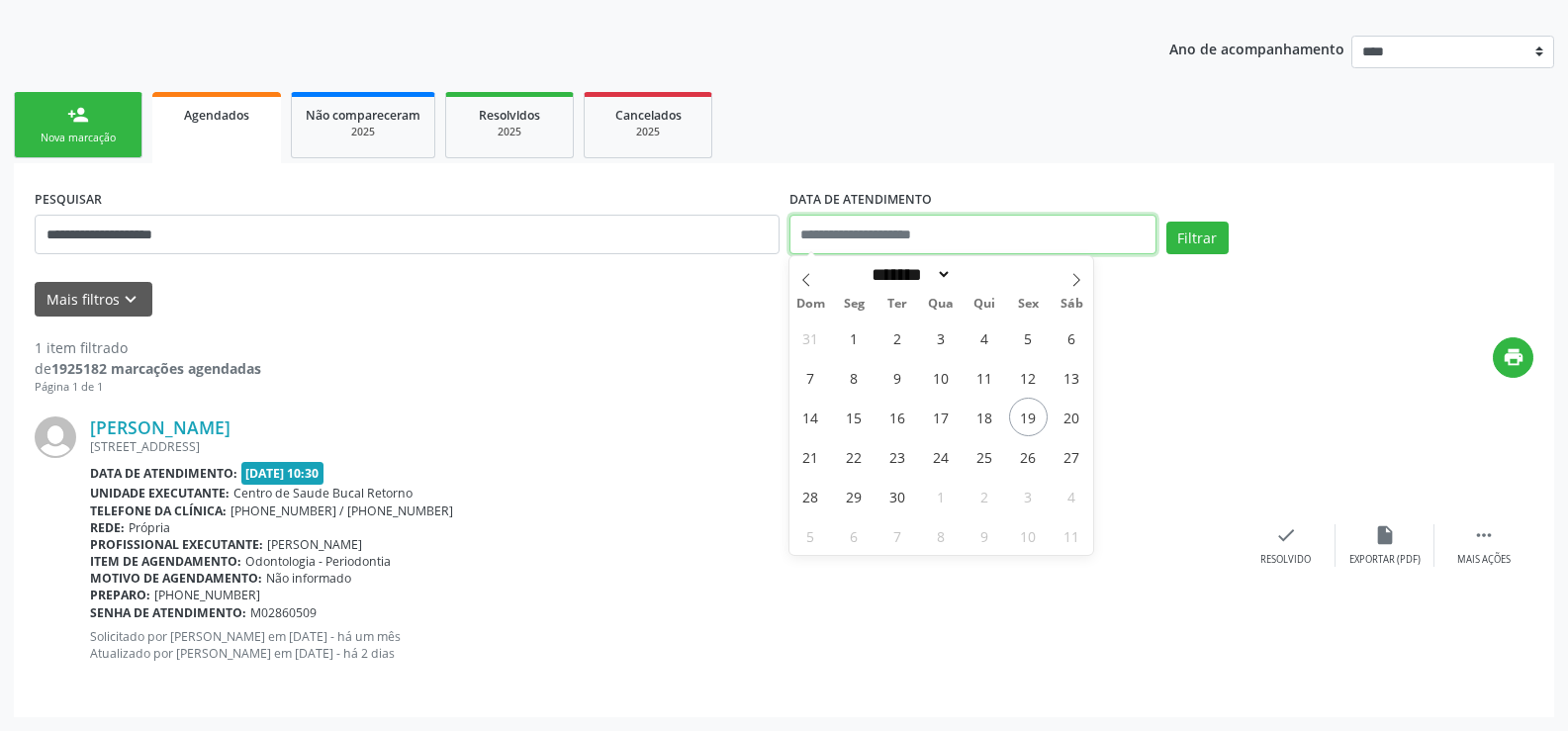
click at [1167, 221] on button "Filtrar" at bounding box center [1197, 238] width 63 height 34
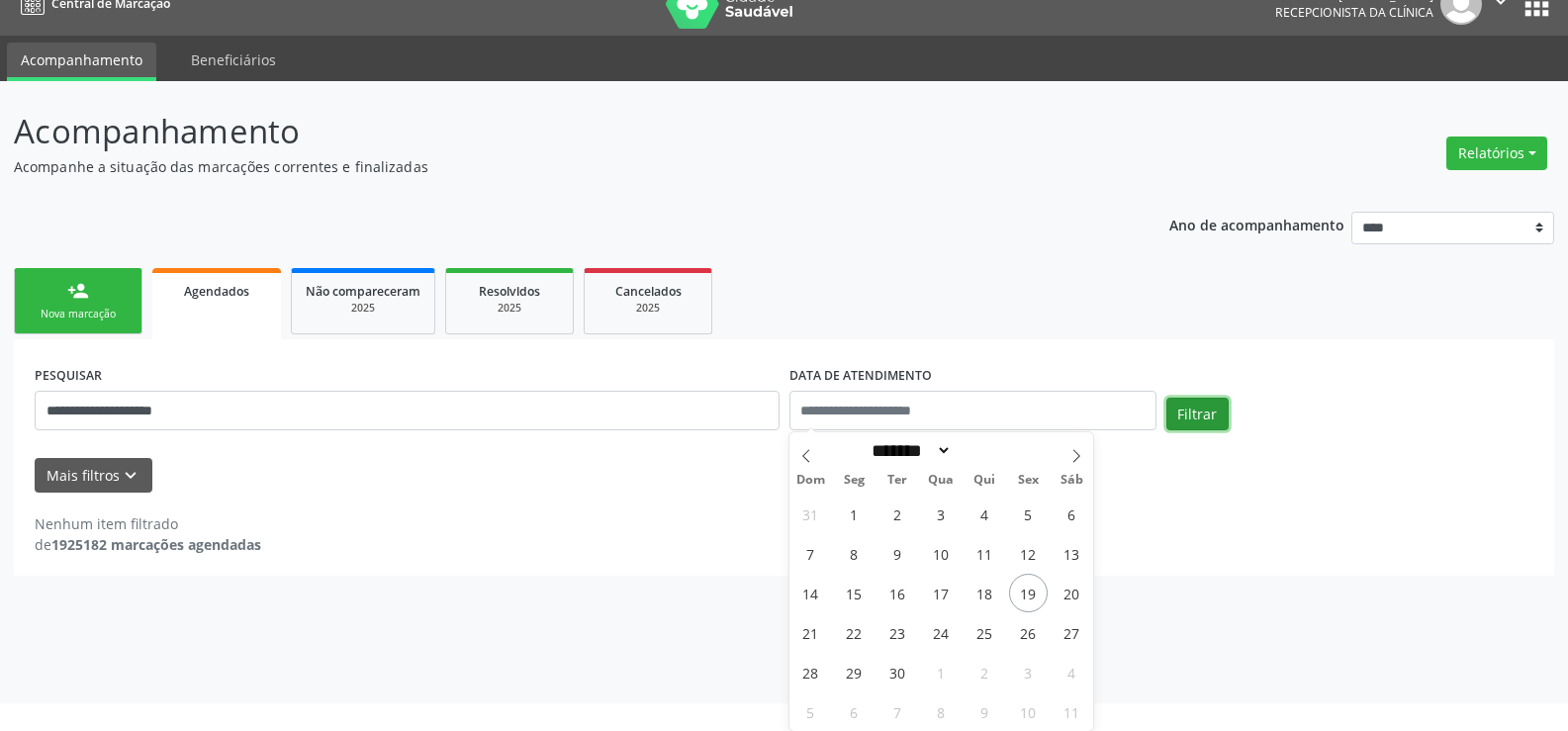
scroll to position [0, 0]
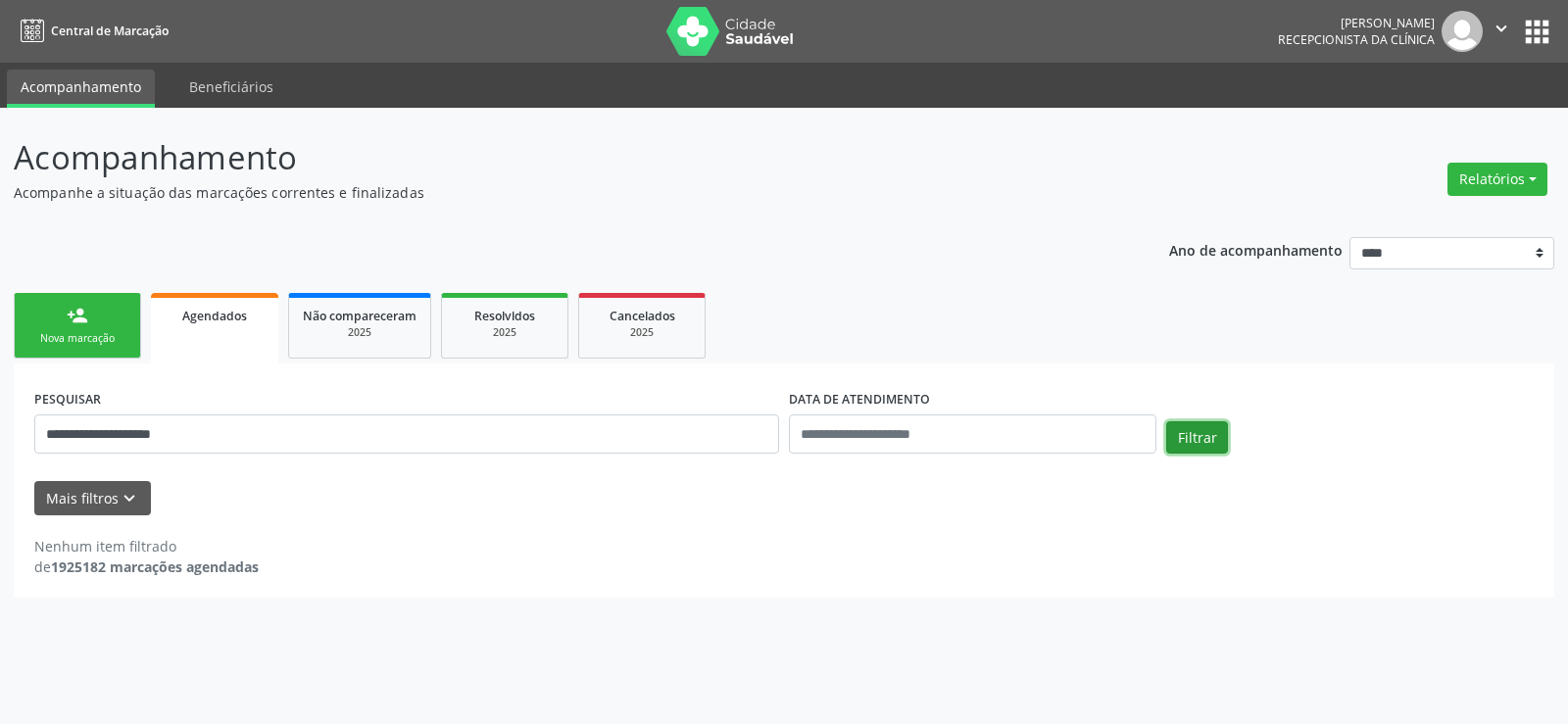
click at [1187, 419] on div "**********" at bounding box center [784, 425] width 1509 height 84
click at [1172, 445] on button "Filtrar" at bounding box center [1196, 438] width 62 height 33
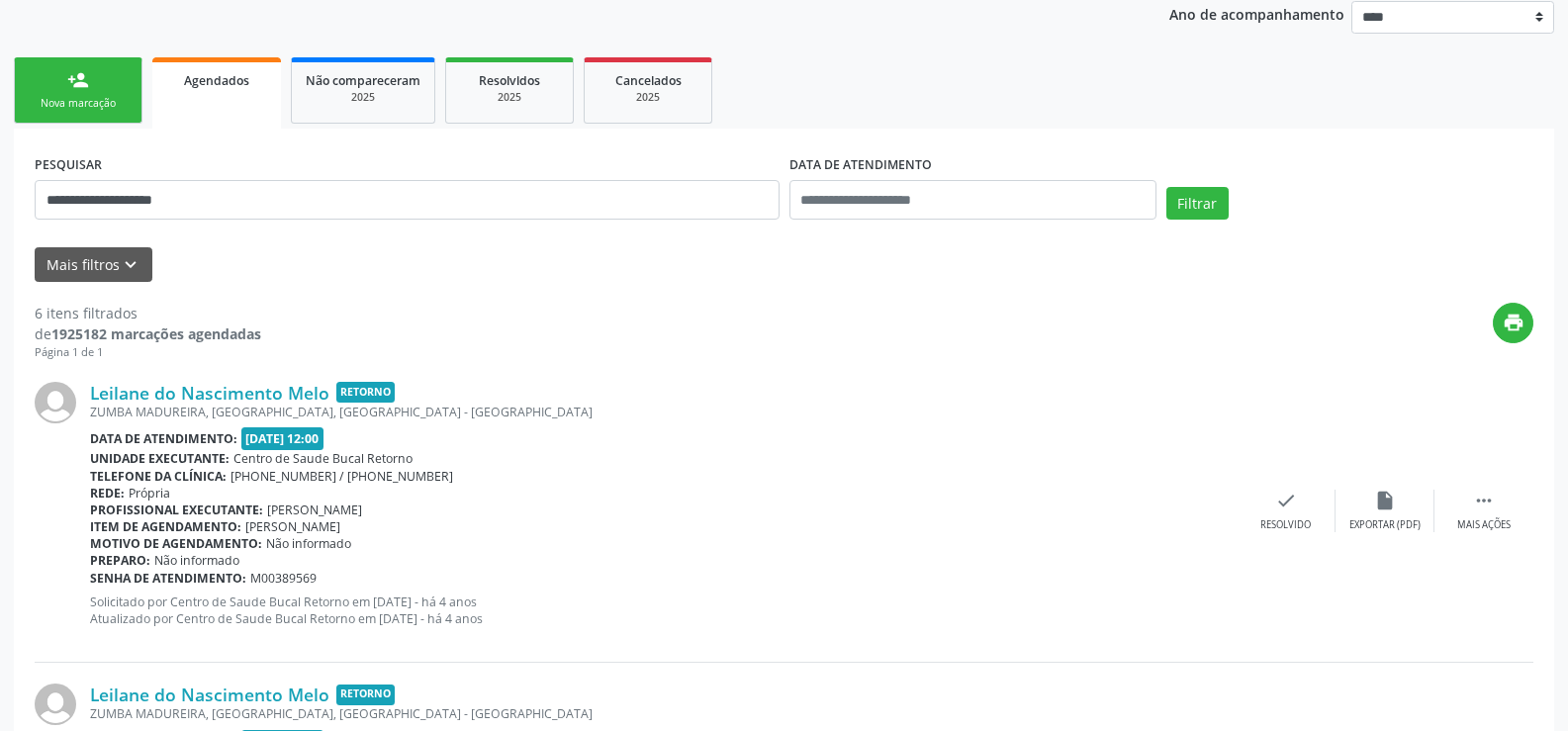
scroll to position [214, 0]
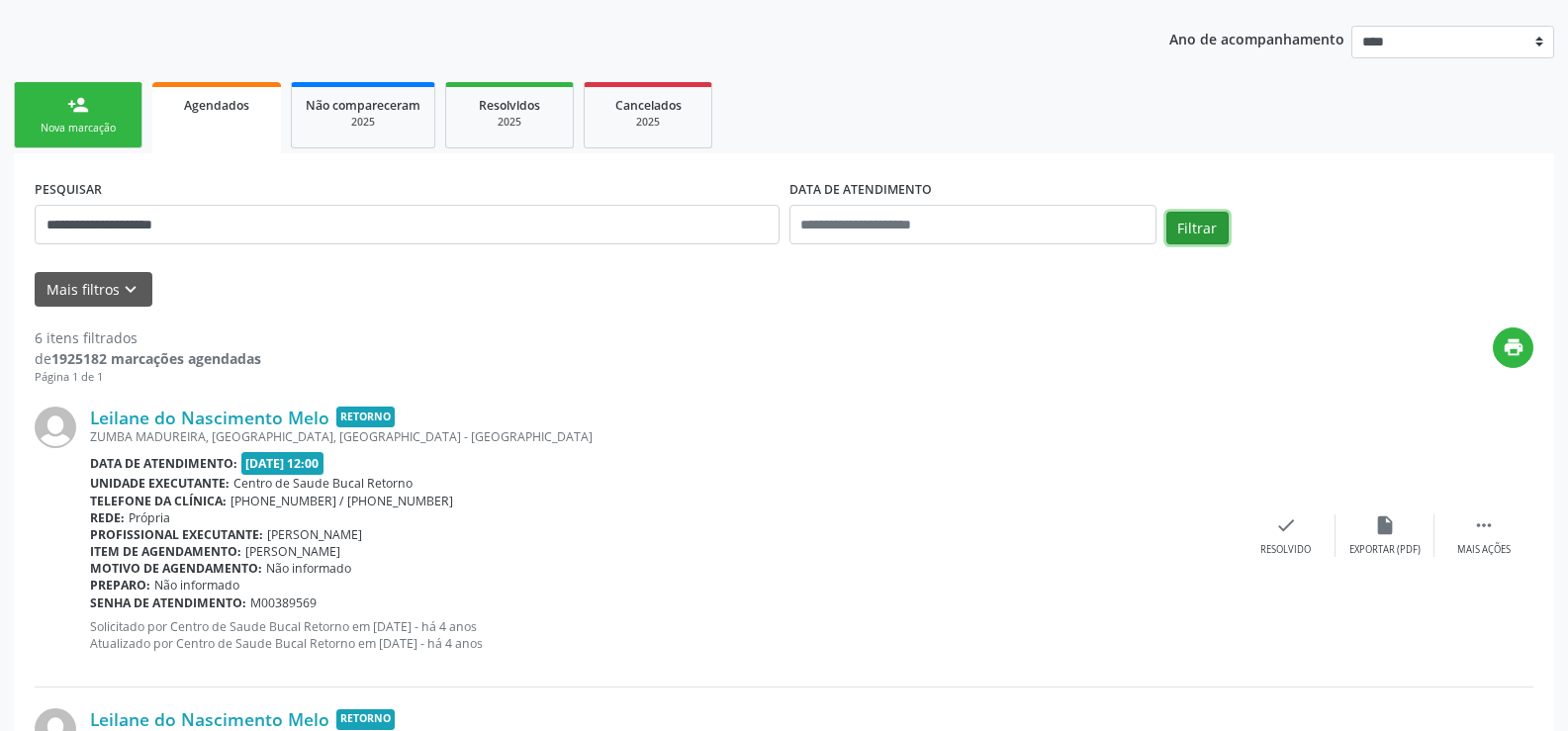
click at [1185, 228] on button "Filtrar" at bounding box center [1197, 228] width 63 height 34
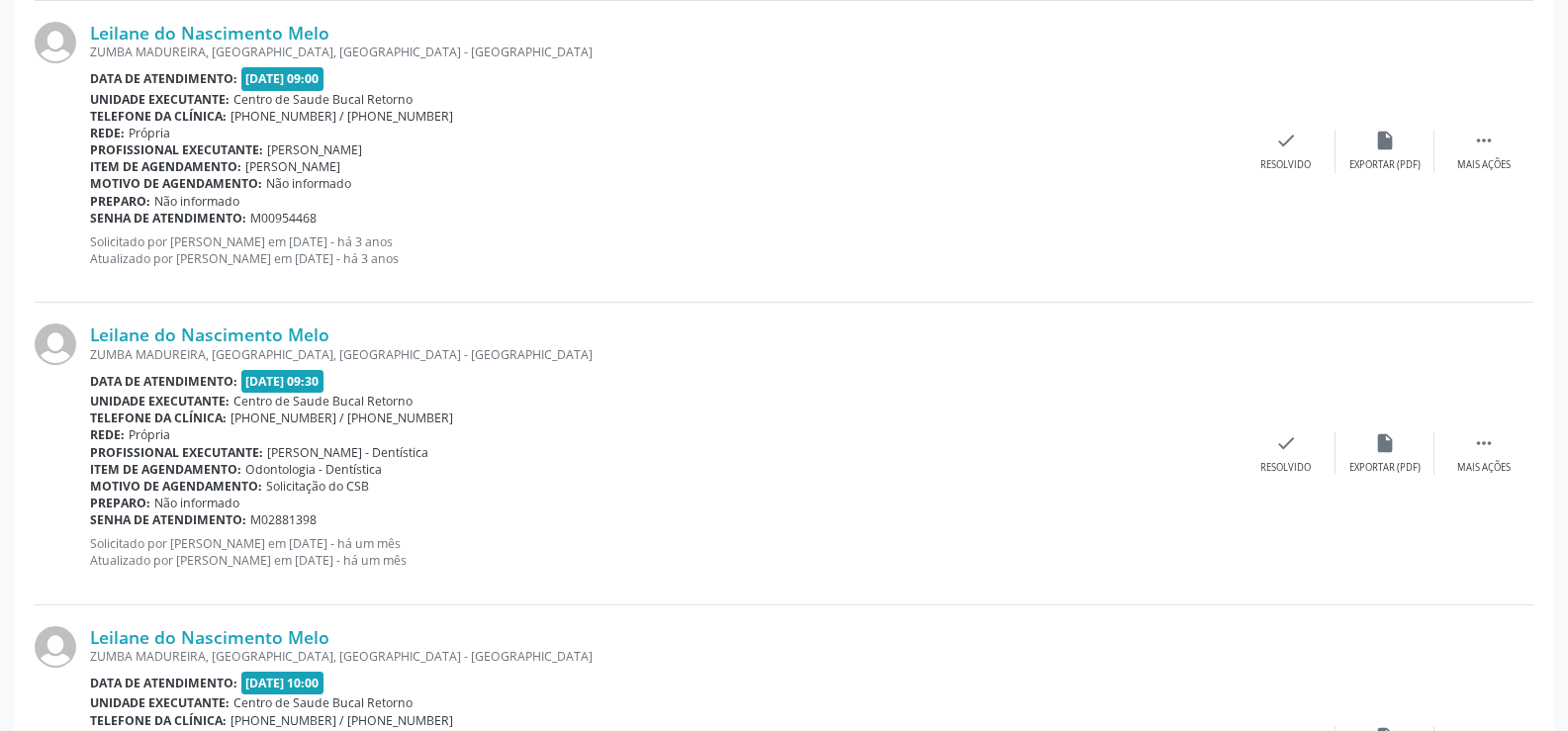
scroll to position [1696, 0]
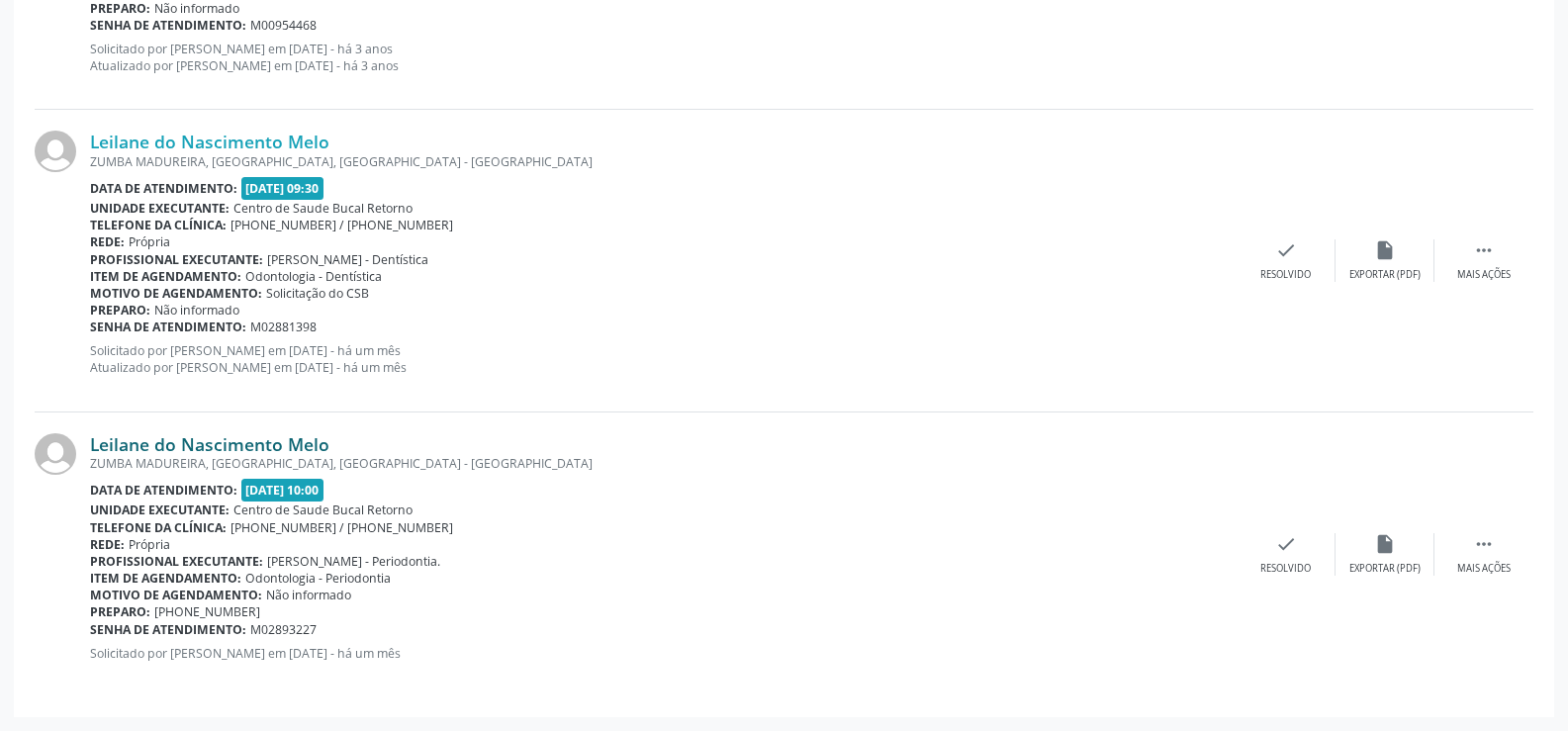
click at [241, 440] on link "Leilane do Nascimento Melo" at bounding box center [210, 444] width 239 height 22
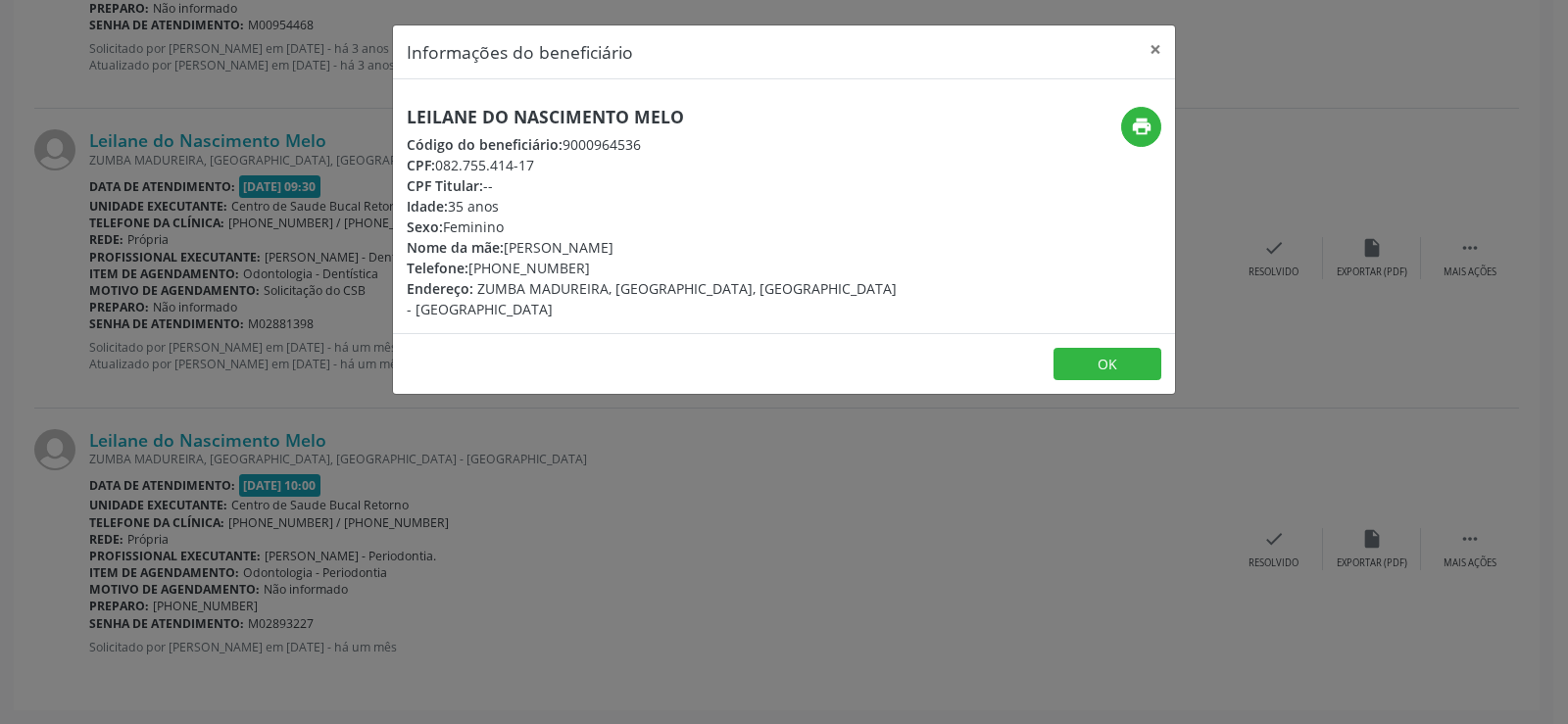
drag, startPoint x: 539, startPoint y: 164, endPoint x: 371, endPoint y: 107, distance: 177.4
click at [371, 107] on div "Informações do beneficiário × Leilane do Nascimento Melo Código do beneficiário…" at bounding box center [784, 362] width 1568 height 724
copy div "Leilane do Nascimento Melo Código do beneficiário: 9000964536 CPF: 082.755.414-…"
click at [1149, 42] on button "×" at bounding box center [1156, 49] width 39 height 48
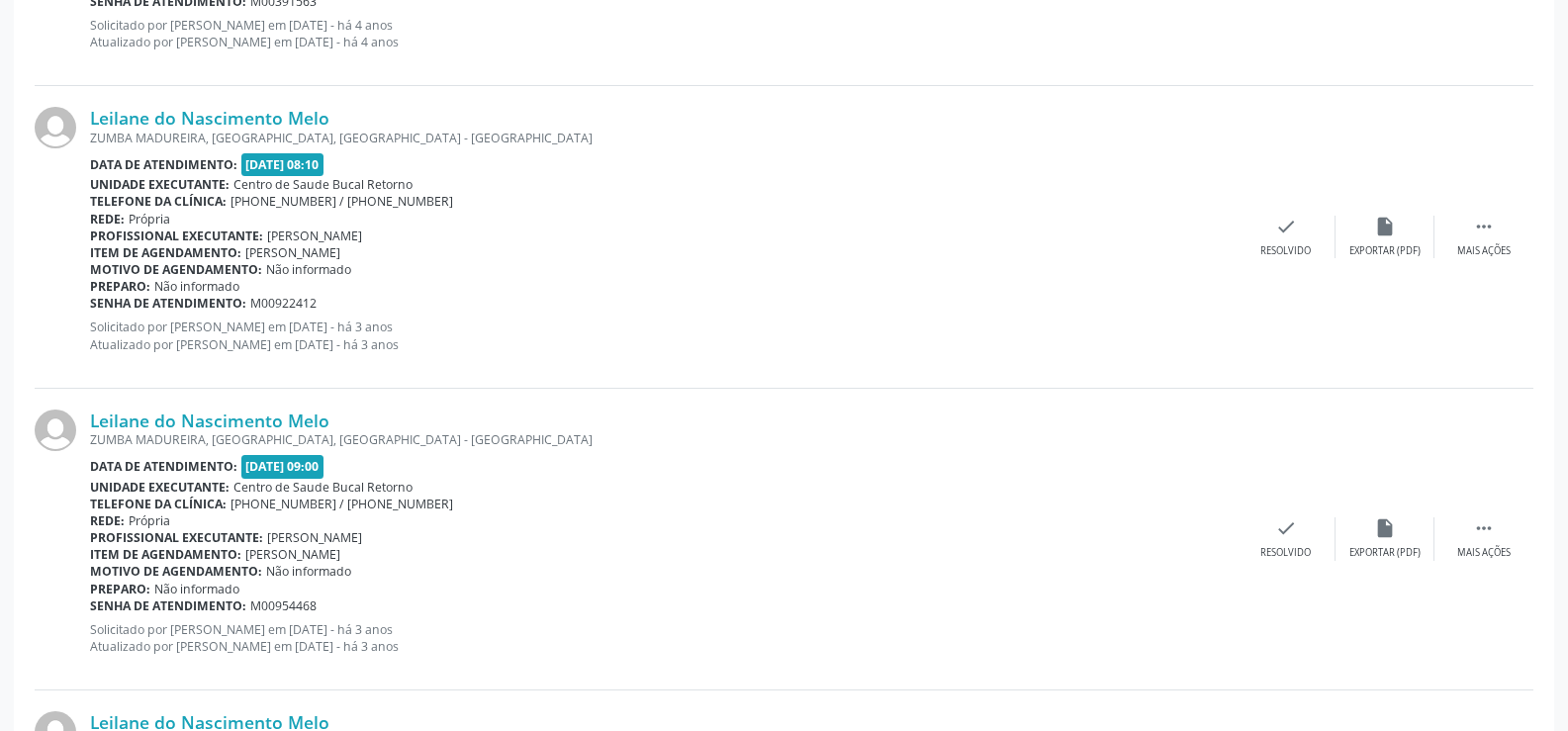
scroll to position [1004, 0]
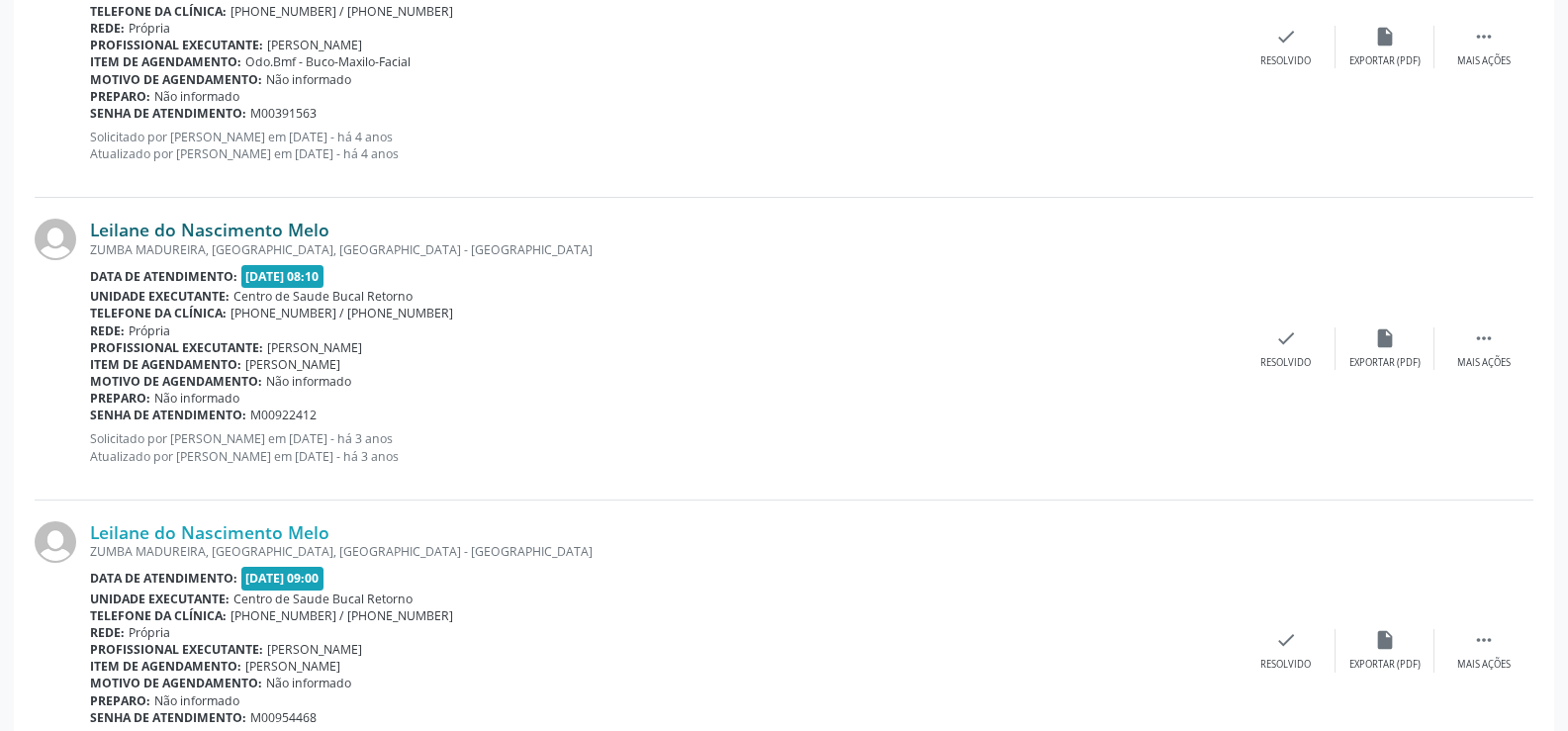
click at [212, 229] on link "Leilane do Nascimento Melo" at bounding box center [210, 229] width 239 height 22
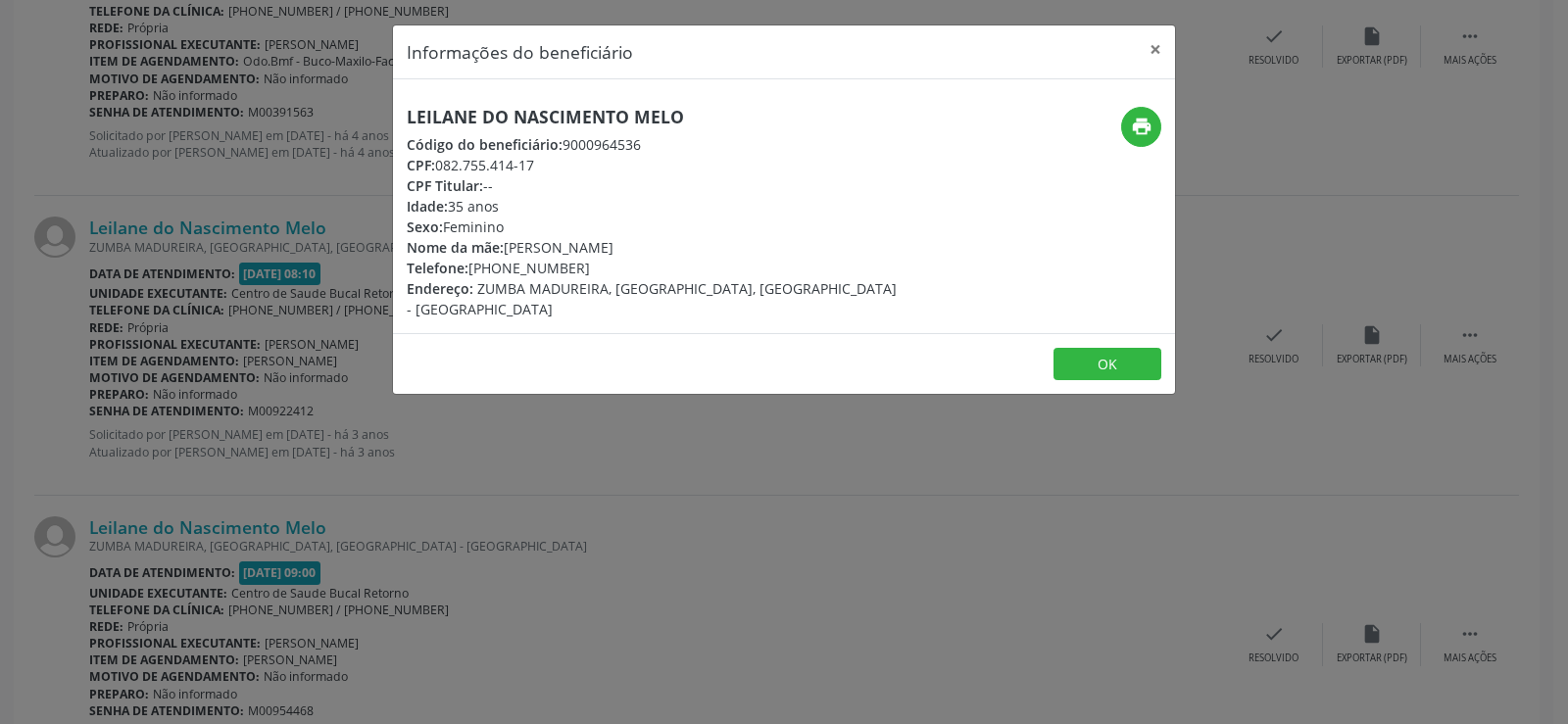
drag, startPoint x: 408, startPoint y: 115, endPoint x: 685, endPoint y: 115, distance: 277.0
click at [685, 115] on h5 "Leilane do Nascimento Melo" at bounding box center [654, 116] width 494 height 21
copy h5 "Leilane do Nascimento Melo"
click at [1155, 54] on button "×" at bounding box center [1156, 49] width 39 height 48
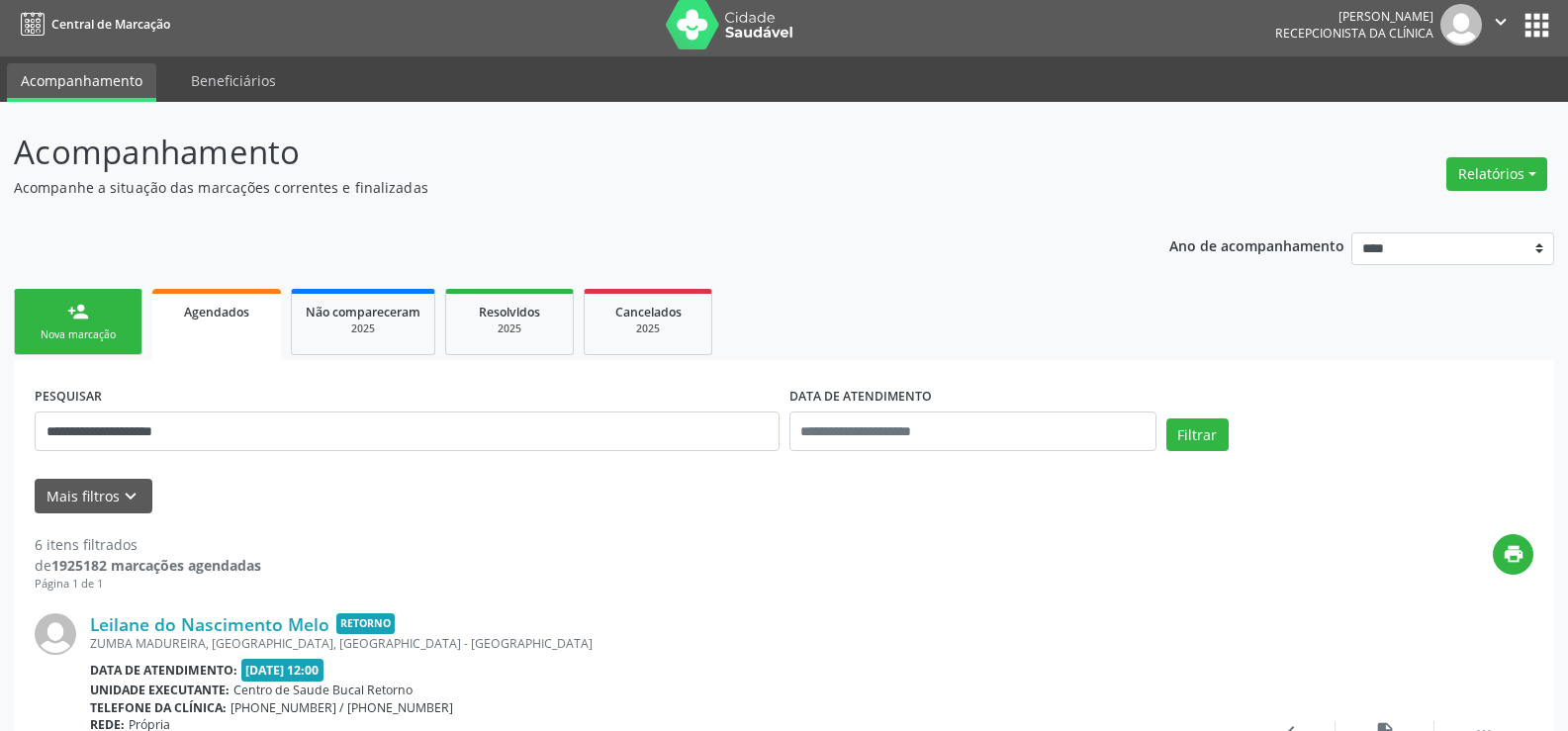
scroll to position [0, 0]
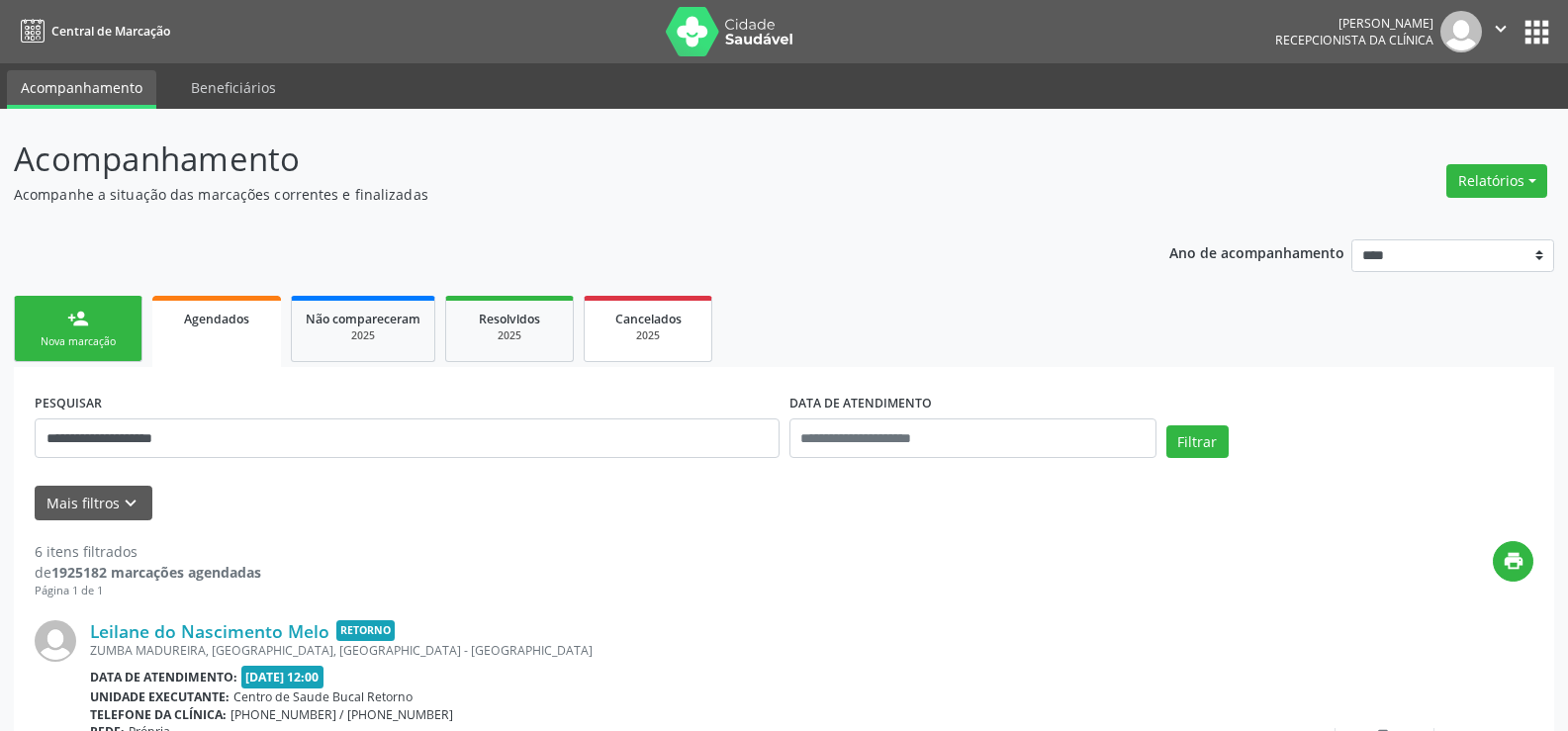
click at [674, 344] on link "Cancelados 2025" at bounding box center [647, 329] width 128 height 67
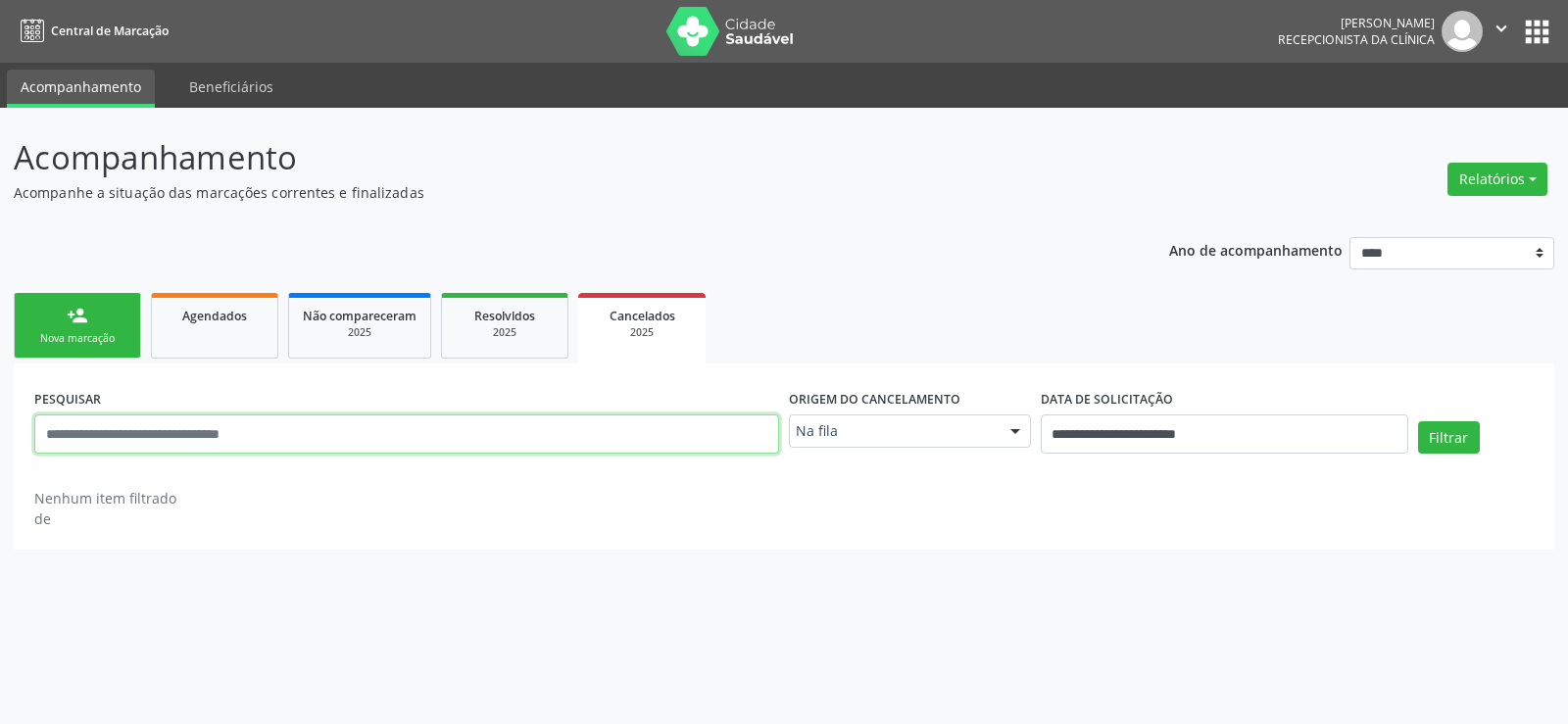
click at [263, 435] on input "text" at bounding box center [407, 434] width 744 height 39
paste input "**********"
type input "**********"
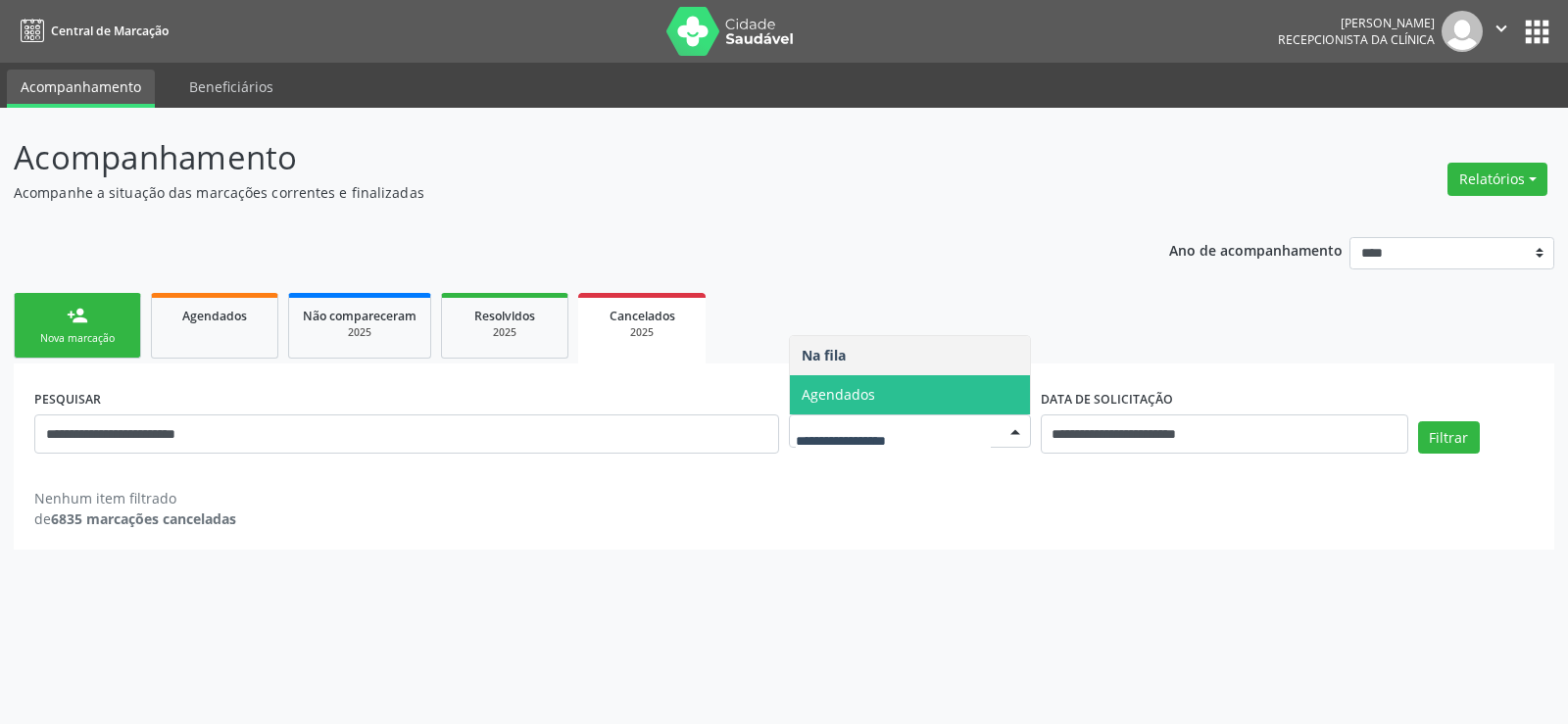
click at [852, 393] on span "Agendados" at bounding box center [838, 393] width 74 height 19
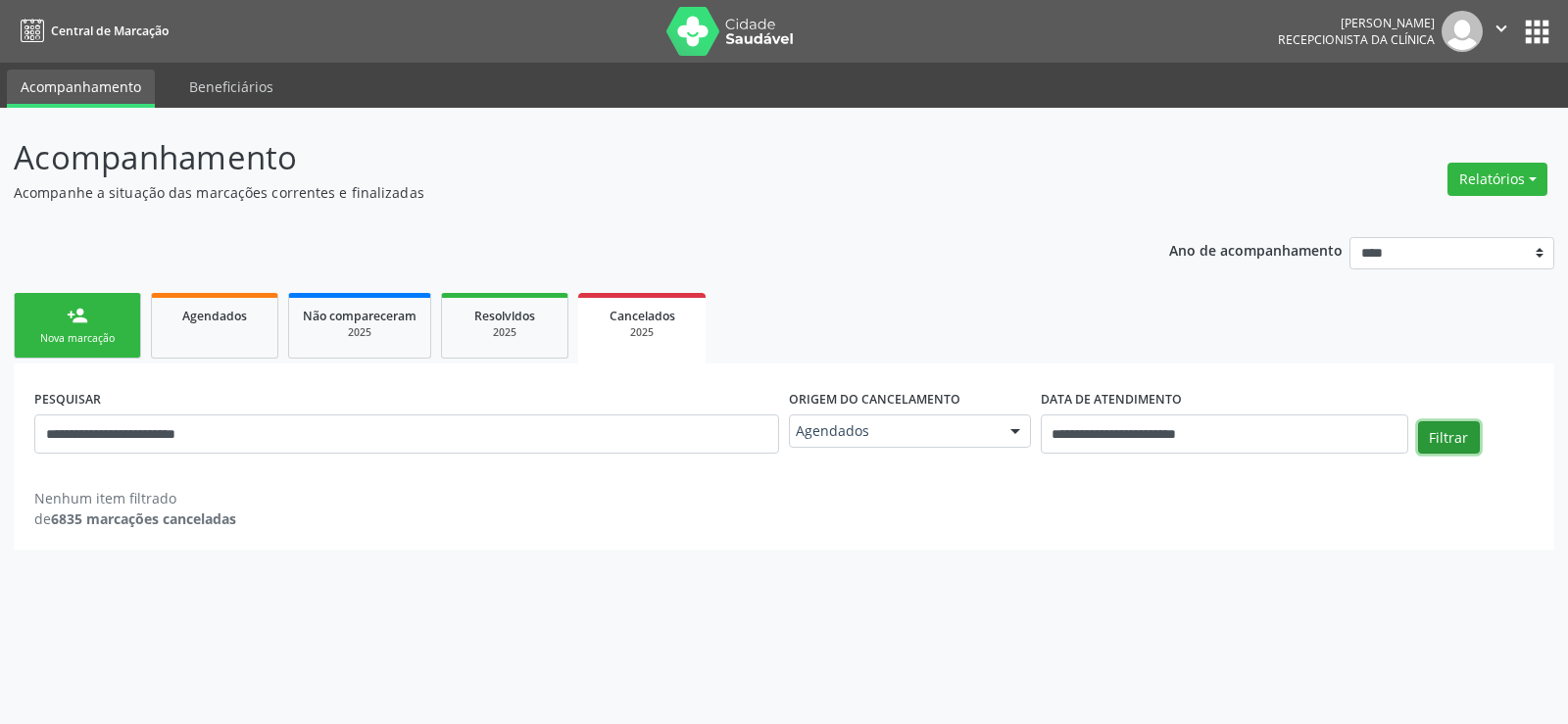
click at [1456, 431] on button "Filtrar" at bounding box center [1448, 438] width 62 height 33
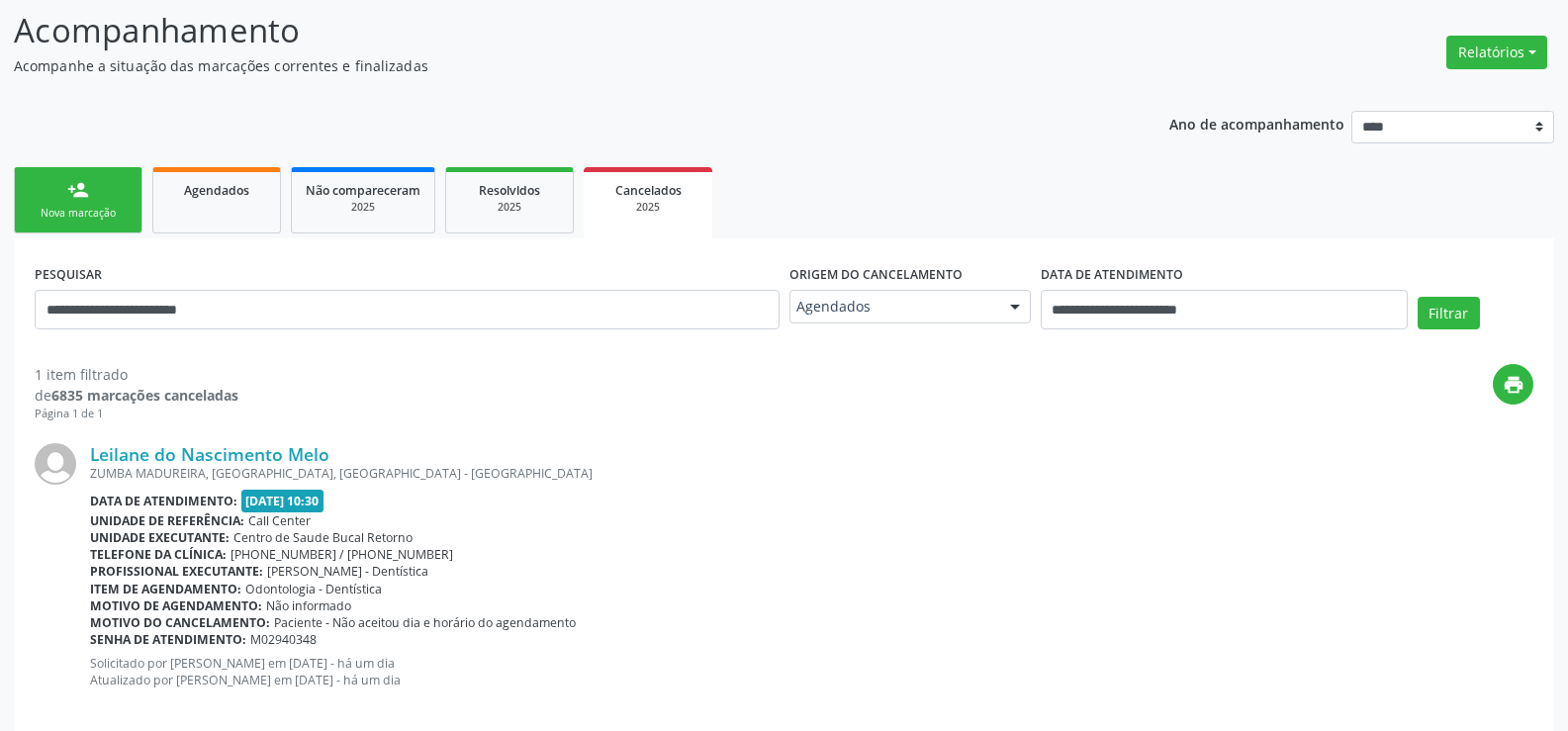
scroll to position [155, 0]
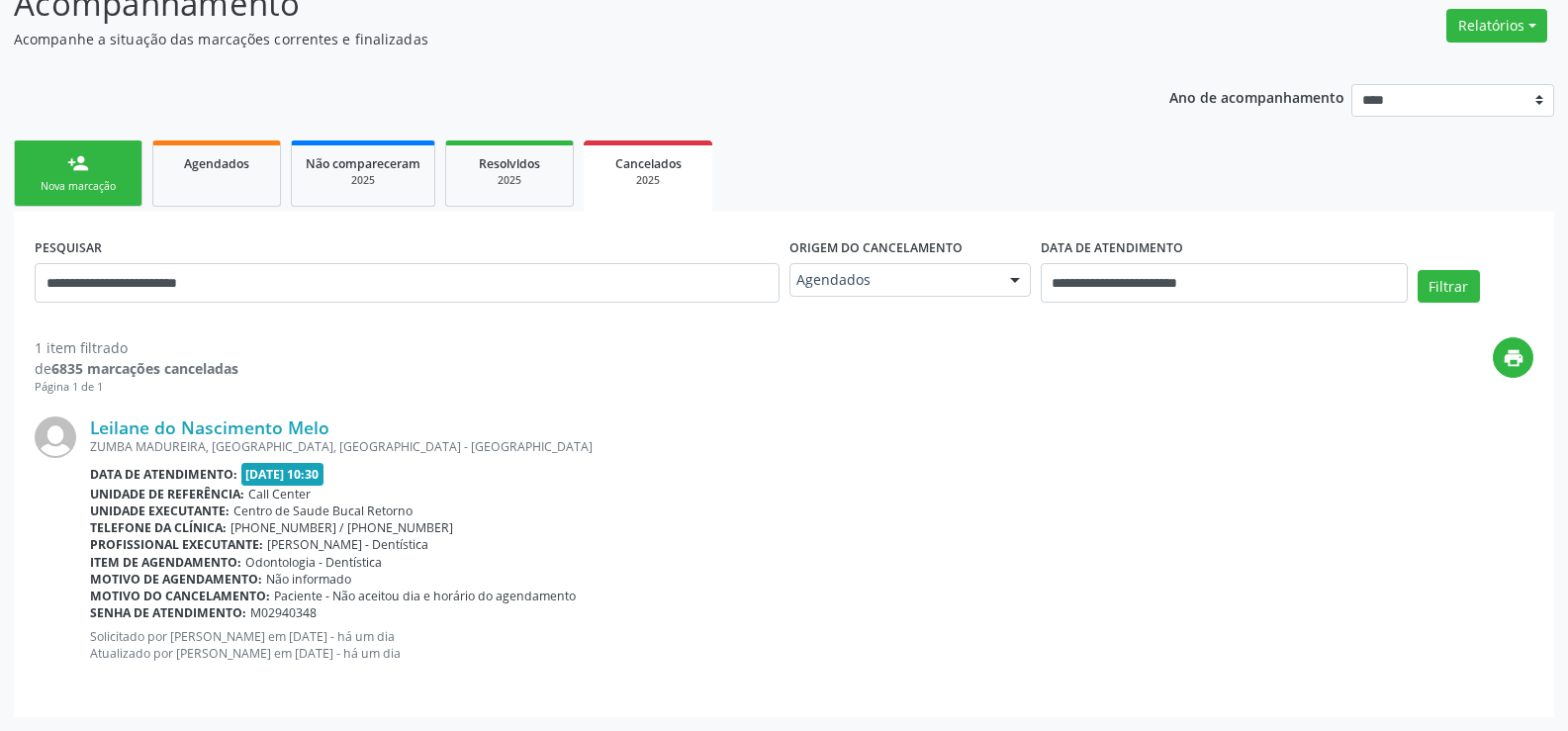
drag, startPoint x: 292, startPoint y: 598, endPoint x: 580, endPoint y: 589, distance: 288.1
click at [580, 589] on div "Motivo do cancelamento: Paciente - Não aceitou dia e horário do agendamento" at bounding box center [812, 595] width 1443 height 17
click at [604, 607] on div "Senha de atendimento: M02940348" at bounding box center [812, 612] width 1443 height 17
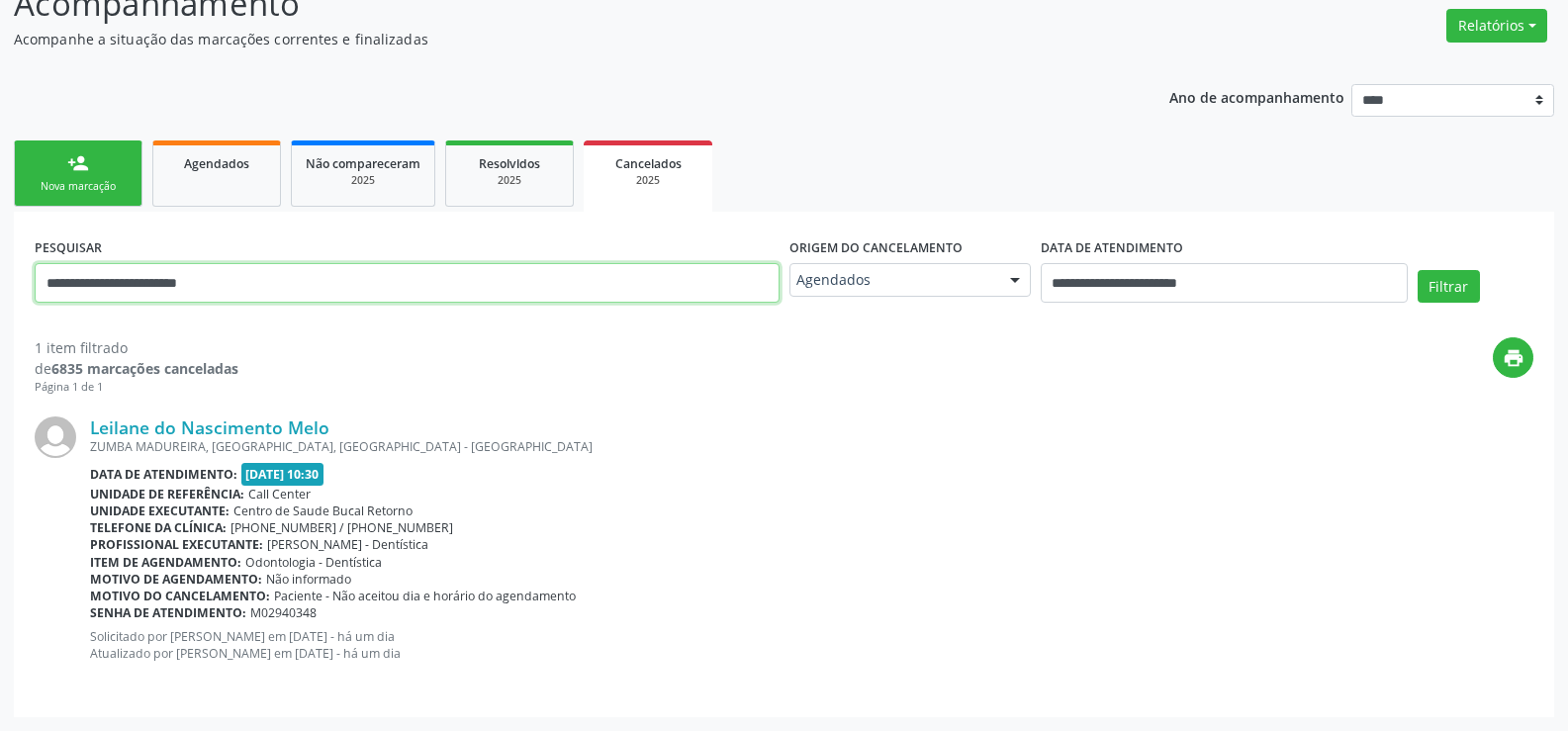
drag, startPoint x: 284, startPoint y: 274, endPoint x: 38, endPoint y: 270, distance: 246.0
click at [38, 270] on input "**********" at bounding box center [407, 283] width 745 height 40
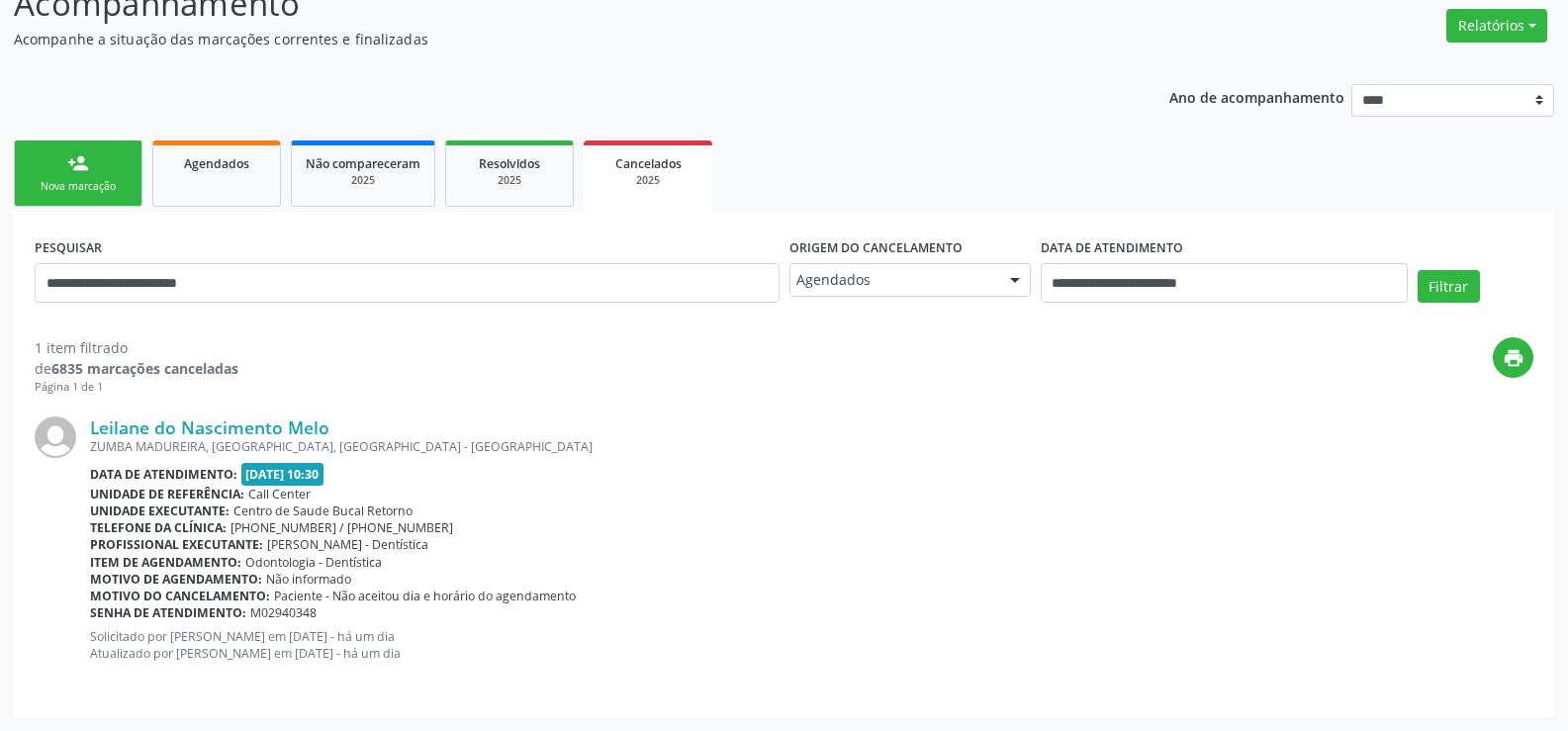
click at [53, 180] on div "Nova marcação" at bounding box center [78, 186] width 99 height 15
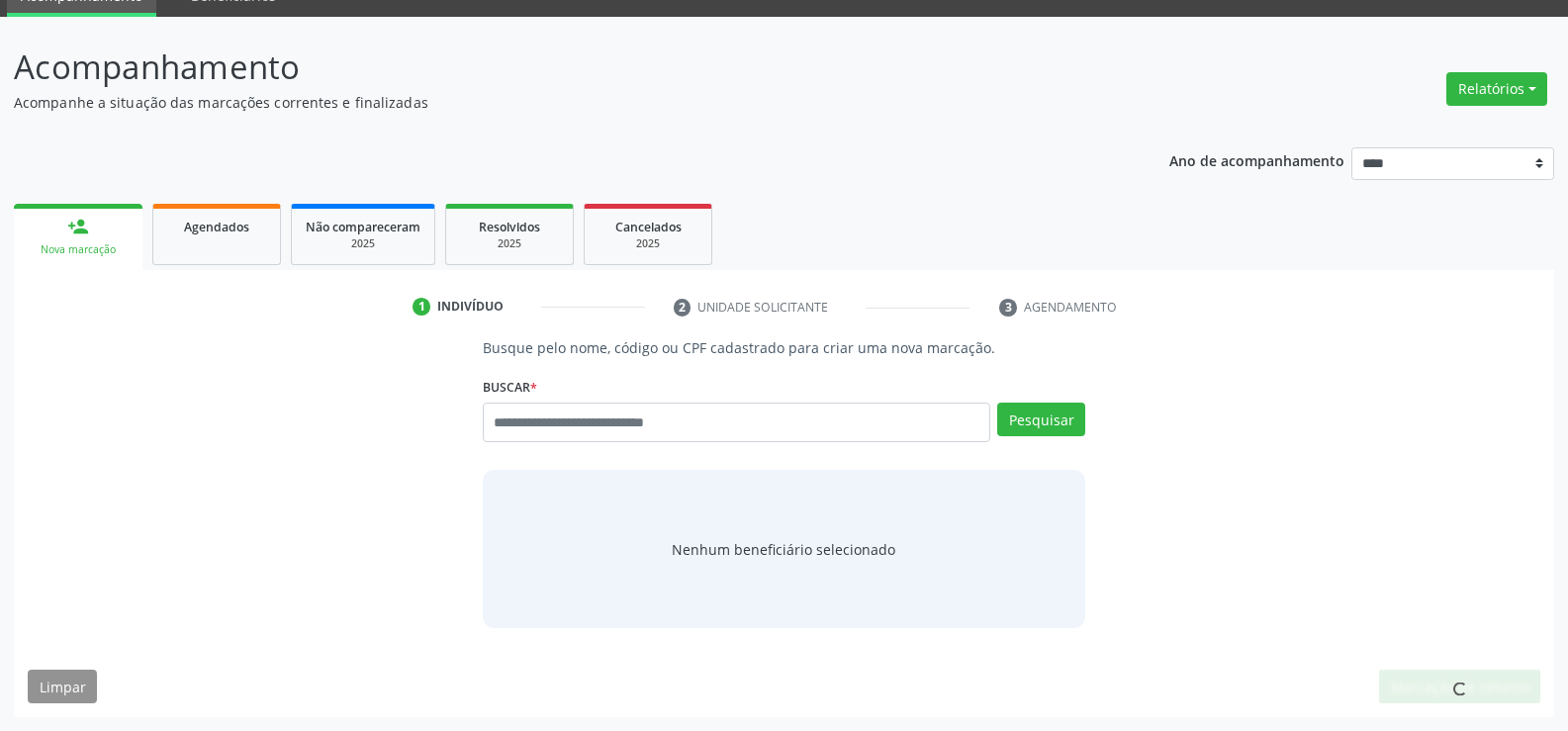
scroll to position [92, 0]
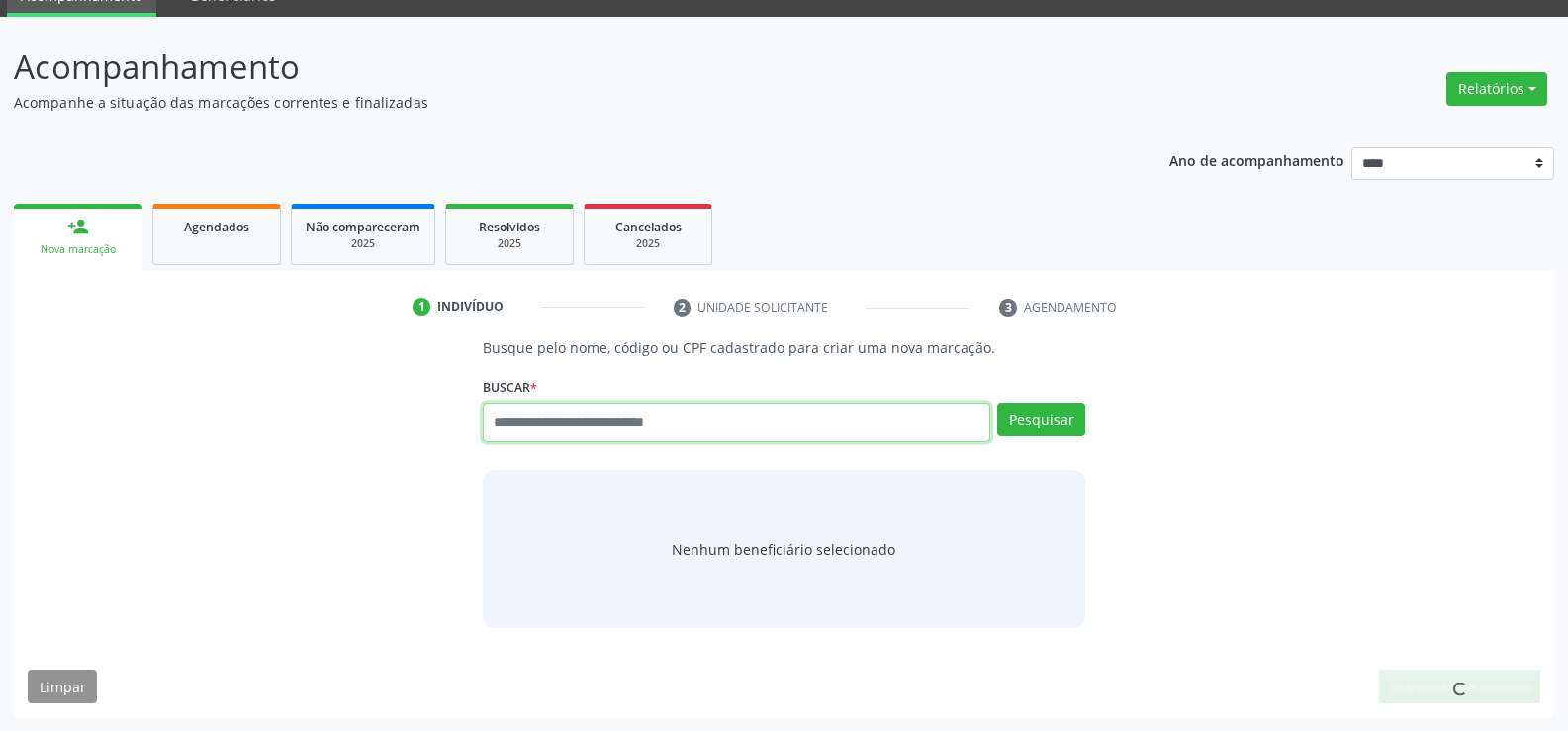
click at [663, 435] on input "text" at bounding box center [736, 422] width 508 height 40
paste input "**********"
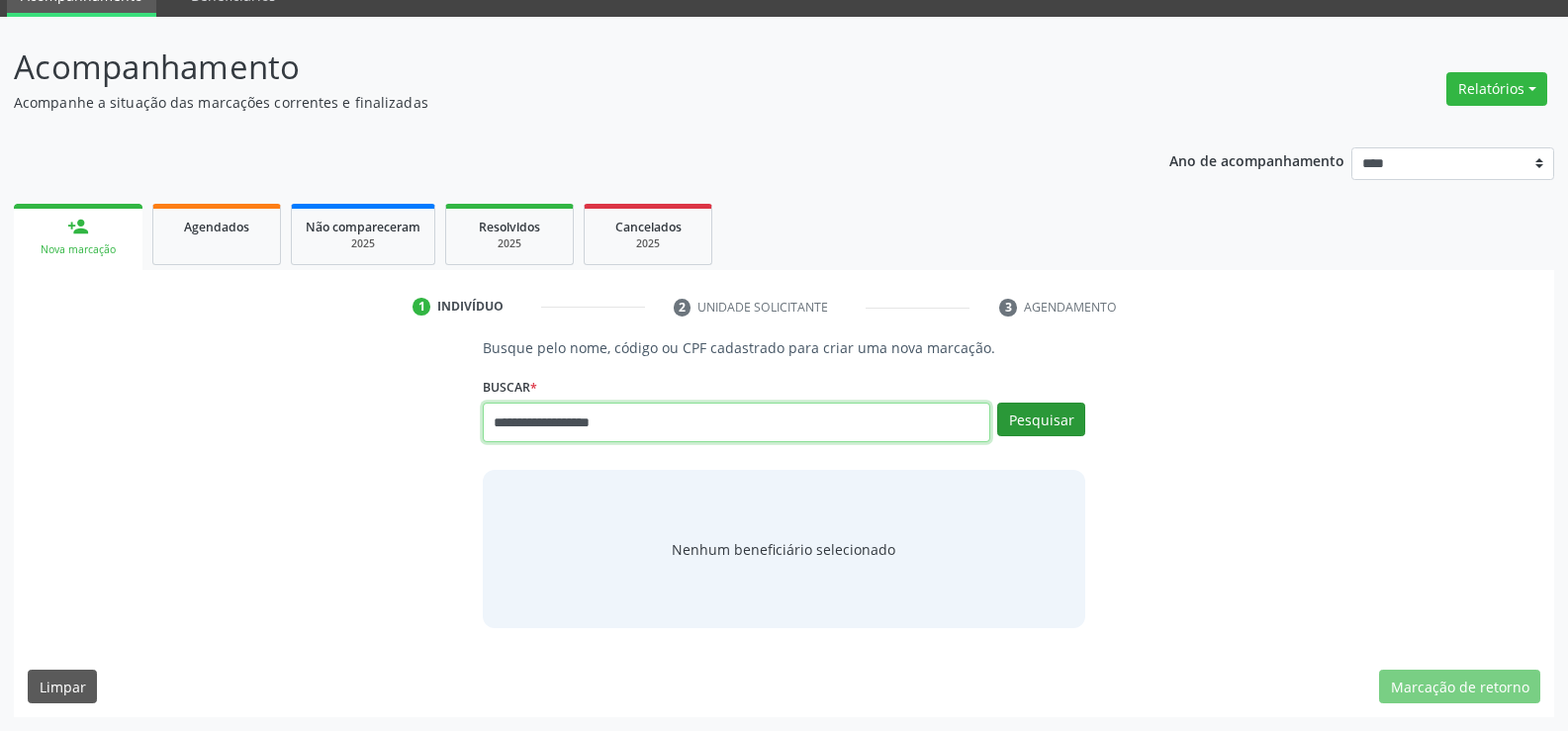
type input "**********"
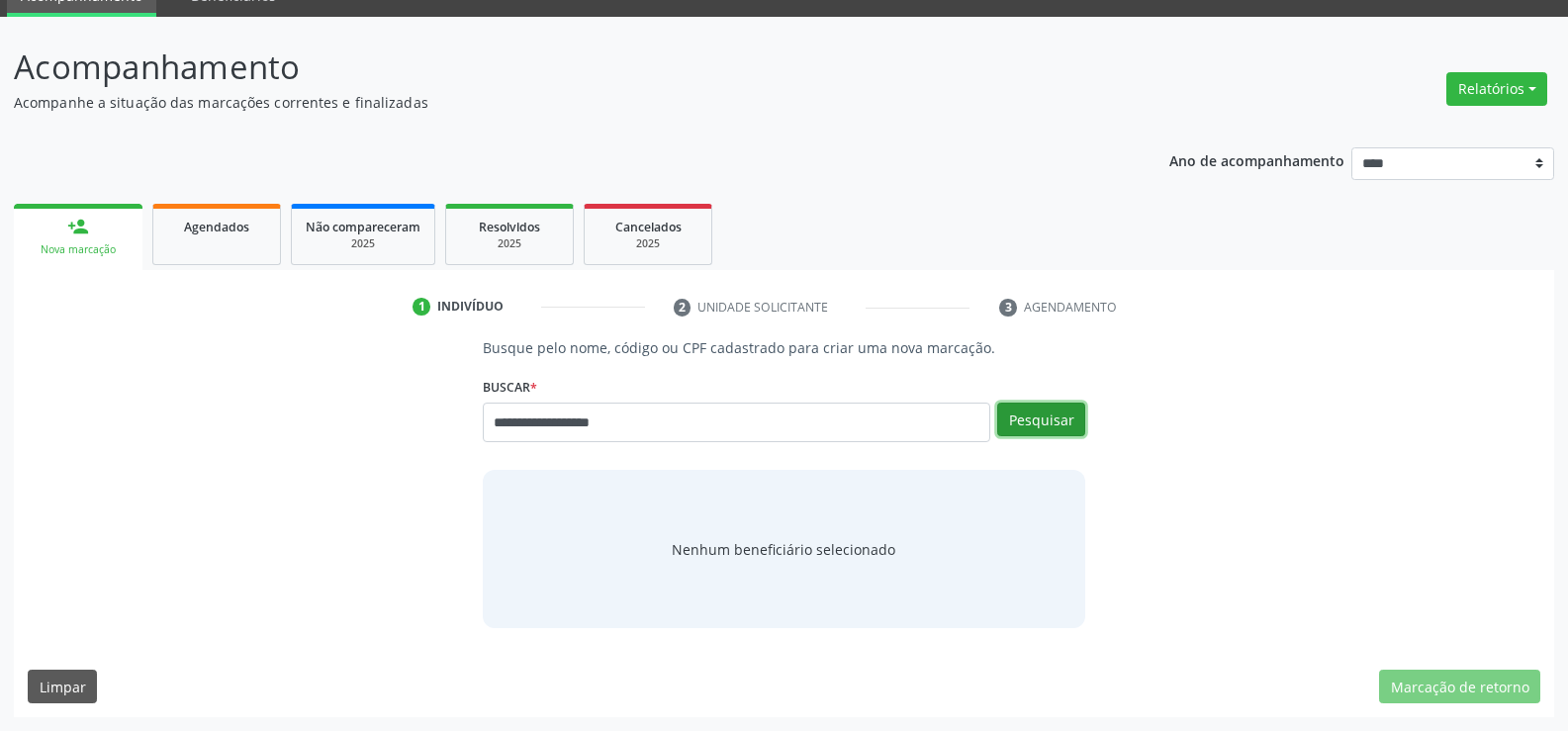
click at [1034, 414] on button "Pesquisar" at bounding box center [1040, 419] width 88 height 34
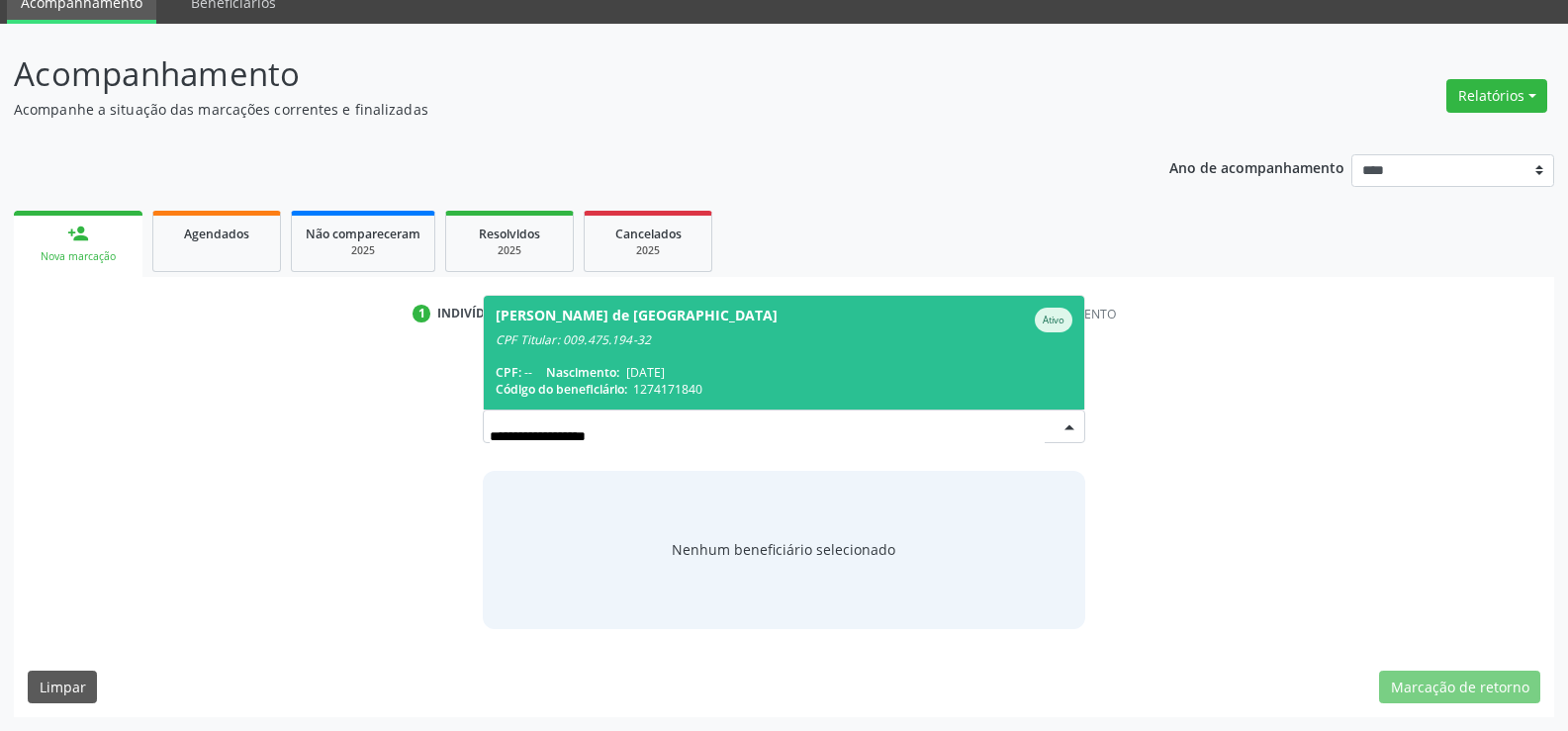
scroll to position [85, 0]
click at [619, 373] on span "Nascimento:" at bounding box center [582, 371] width 74 height 17
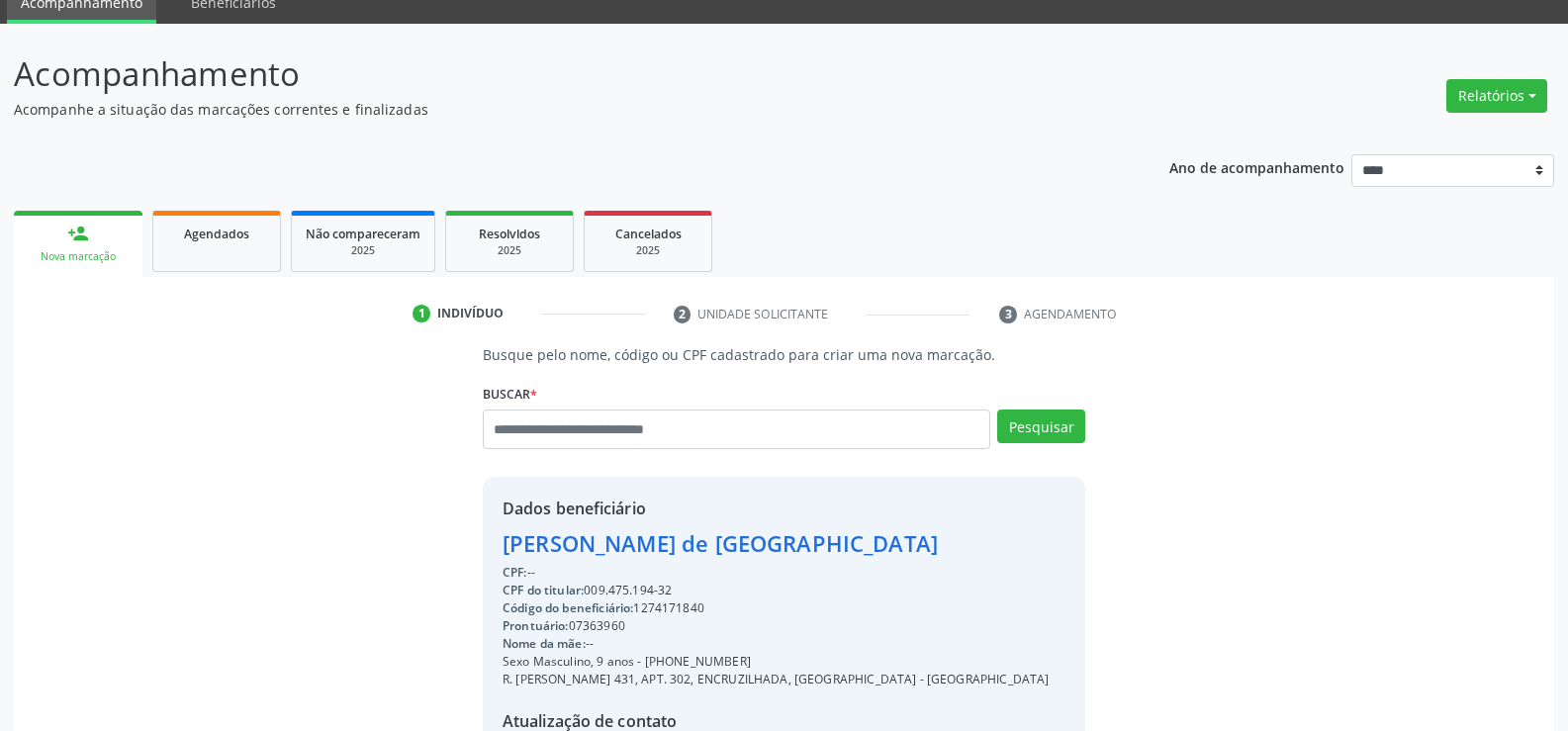
drag, startPoint x: 589, startPoint y: 587, endPoint x: 688, endPoint y: 583, distance: 99.1
click at [688, 583] on div "CPF do titular: 009.475.194-32" at bounding box center [775, 590] width 546 height 18
copy div "009.475.194-32"
click at [560, 426] on input "text" at bounding box center [736, 429] width 508 height 40
paste input "**********"
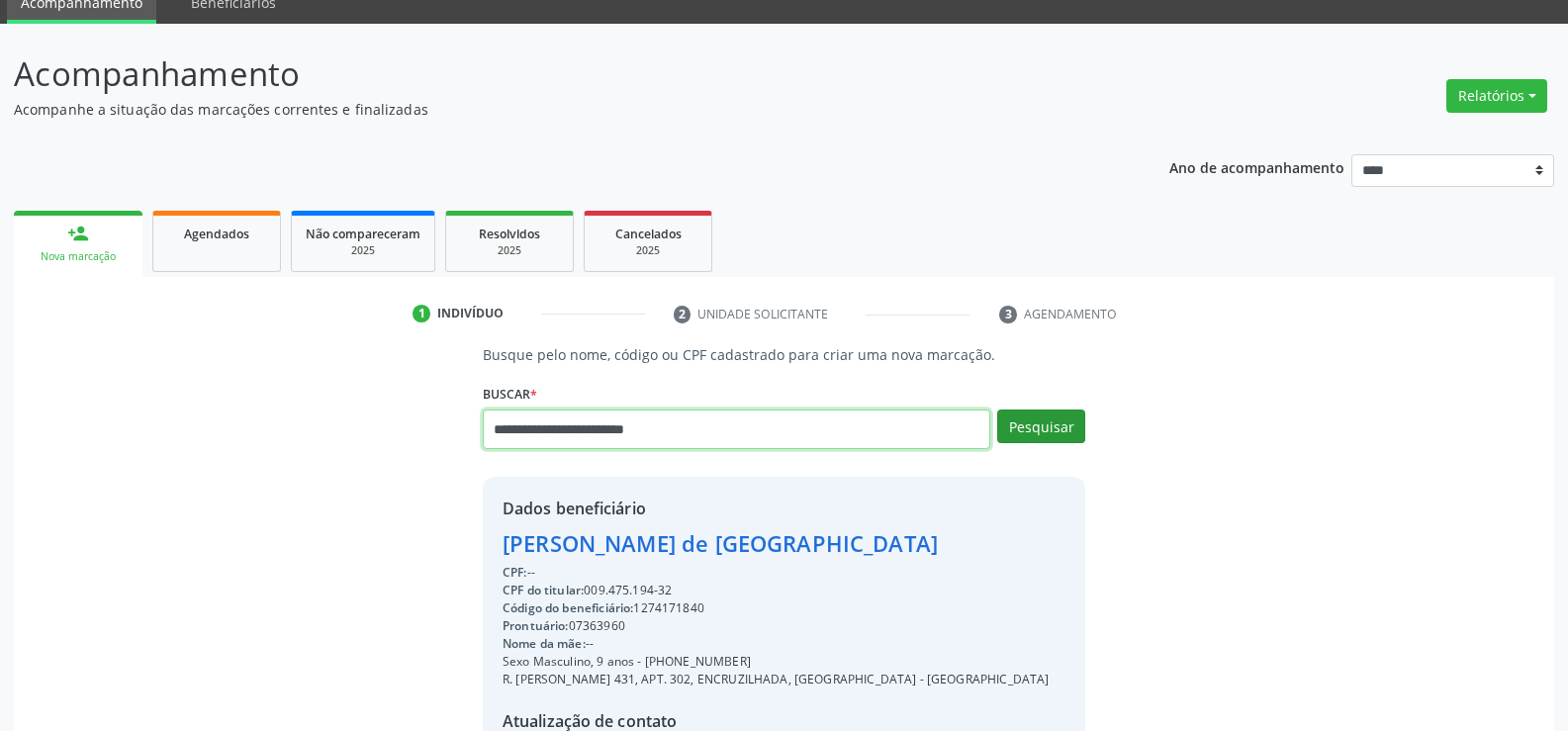
type input "**********"
click at [1060, 426] on button "Pesquisar" at bounding box center [1040, 426] width 88 height 34
click at [590, 588] on div "CPF do titular: 009.475.194-32" at bounding box center [775, 590] width 546 height 18
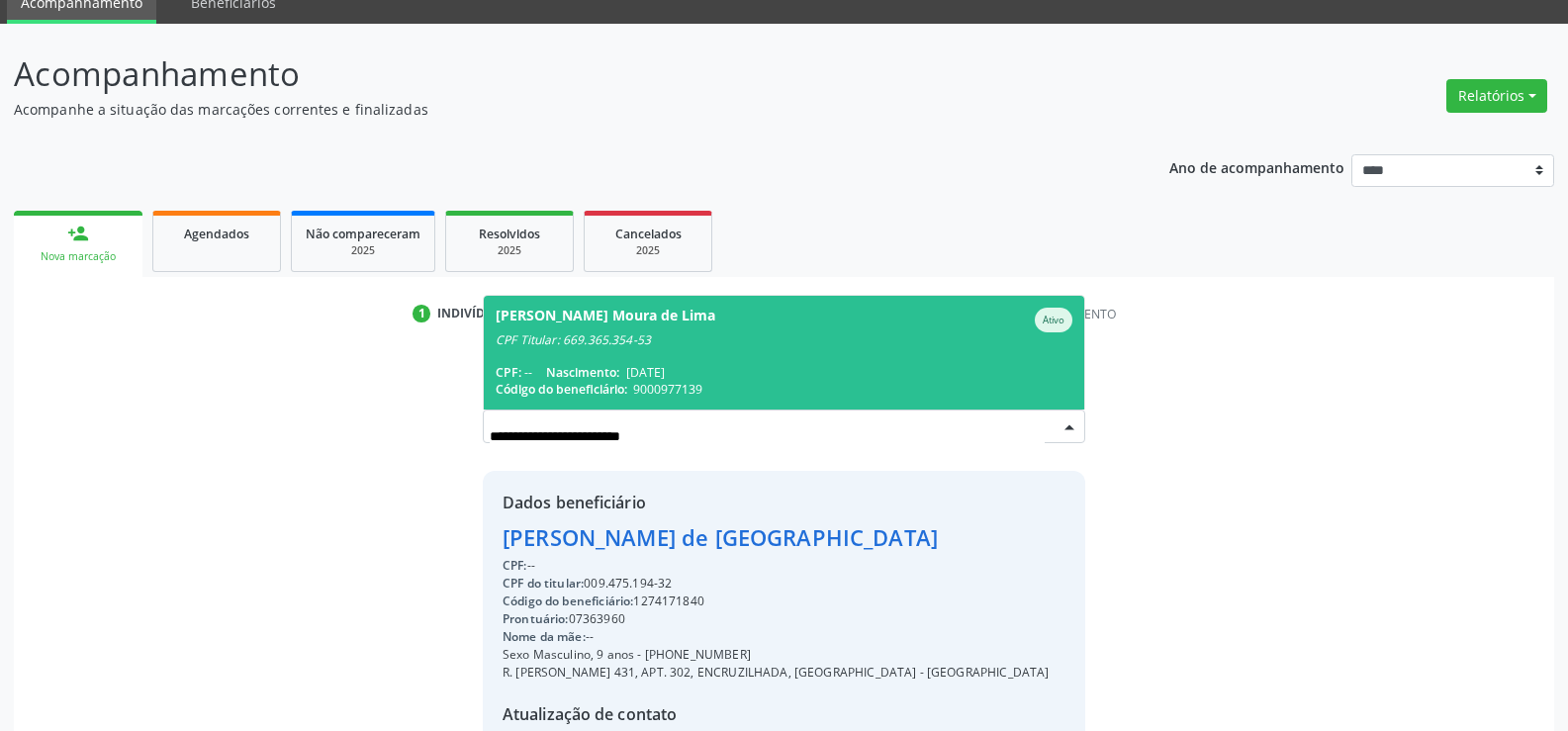
click at [662, 362] on span "Arthur Costa Moura de Lima Ativo CPF Titular: 669.365.354-53 CPF: -- Nascimento…" at bounding box center [784, 353] width 600 height 113
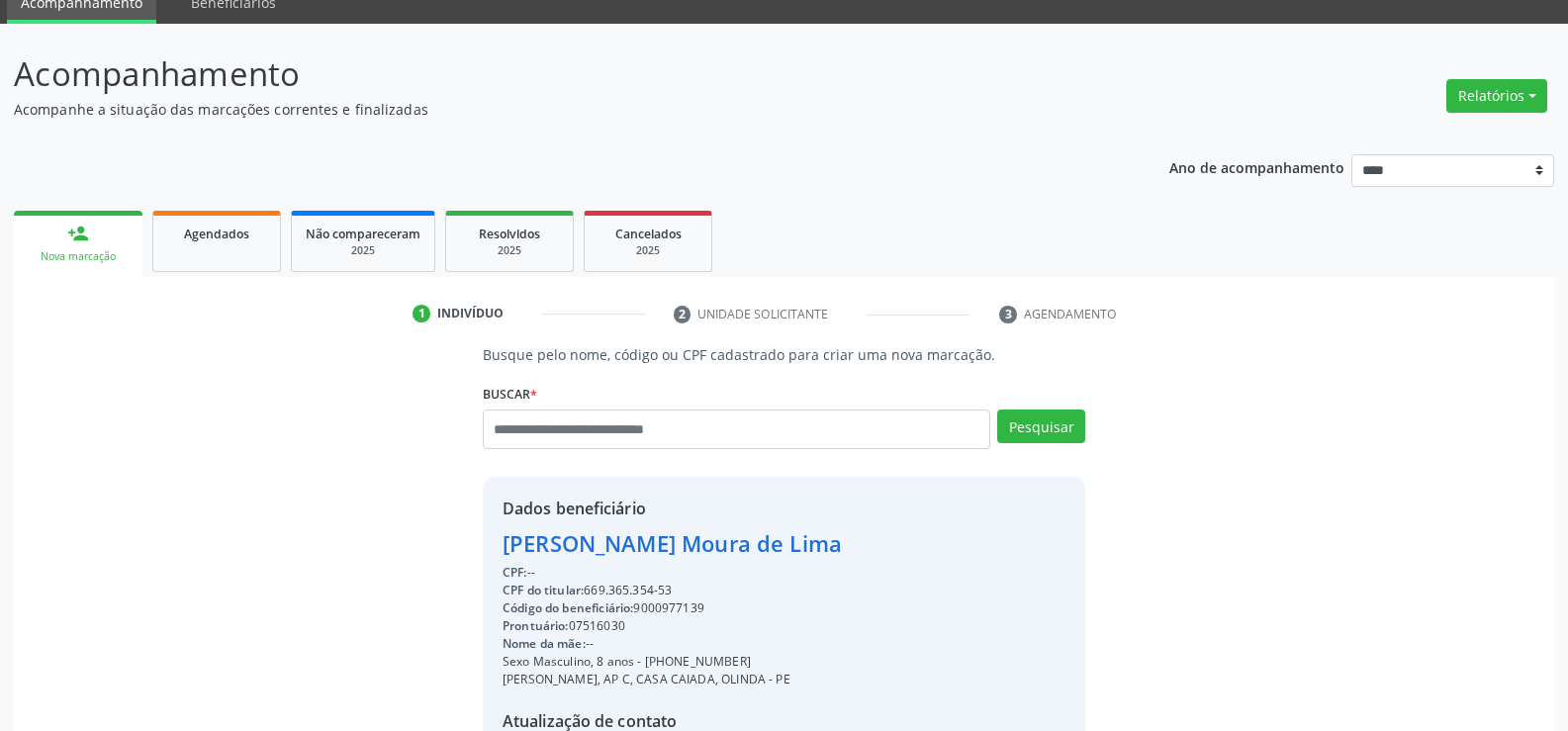
click at [589, 586] on div "CPF do titular: 669.365.354-53" at bounding box center [672, 590] width 339 height 18
click at [595, 585] on div "CPF do titular: 669.365.354-53" at bounding box center [672, 590] width 339 height 18
drag, startPoint x: 588, startPoint y: 585, endPoint x: 706, endPoint y: 585, distance: 118.0
click at [706, 585] on div "CPF do titular: 669.365.354-53" at bounding box center [672, 590] width 339 height 18
copy div "669.365.354-53"
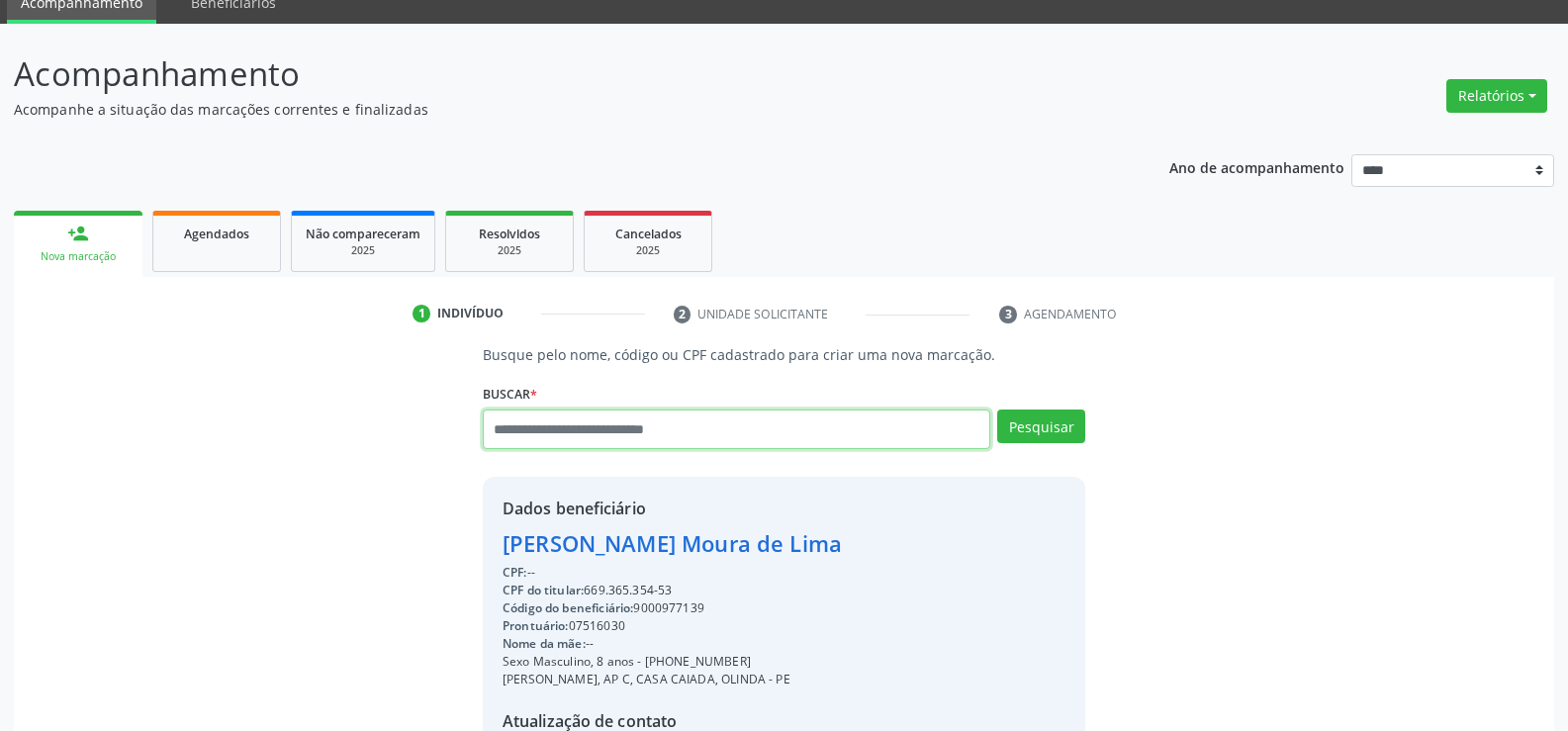
click at [535, 430] on input "text" at bounding box center [736, 429] width 508 height 40
paste input "**********"
type input "**********"
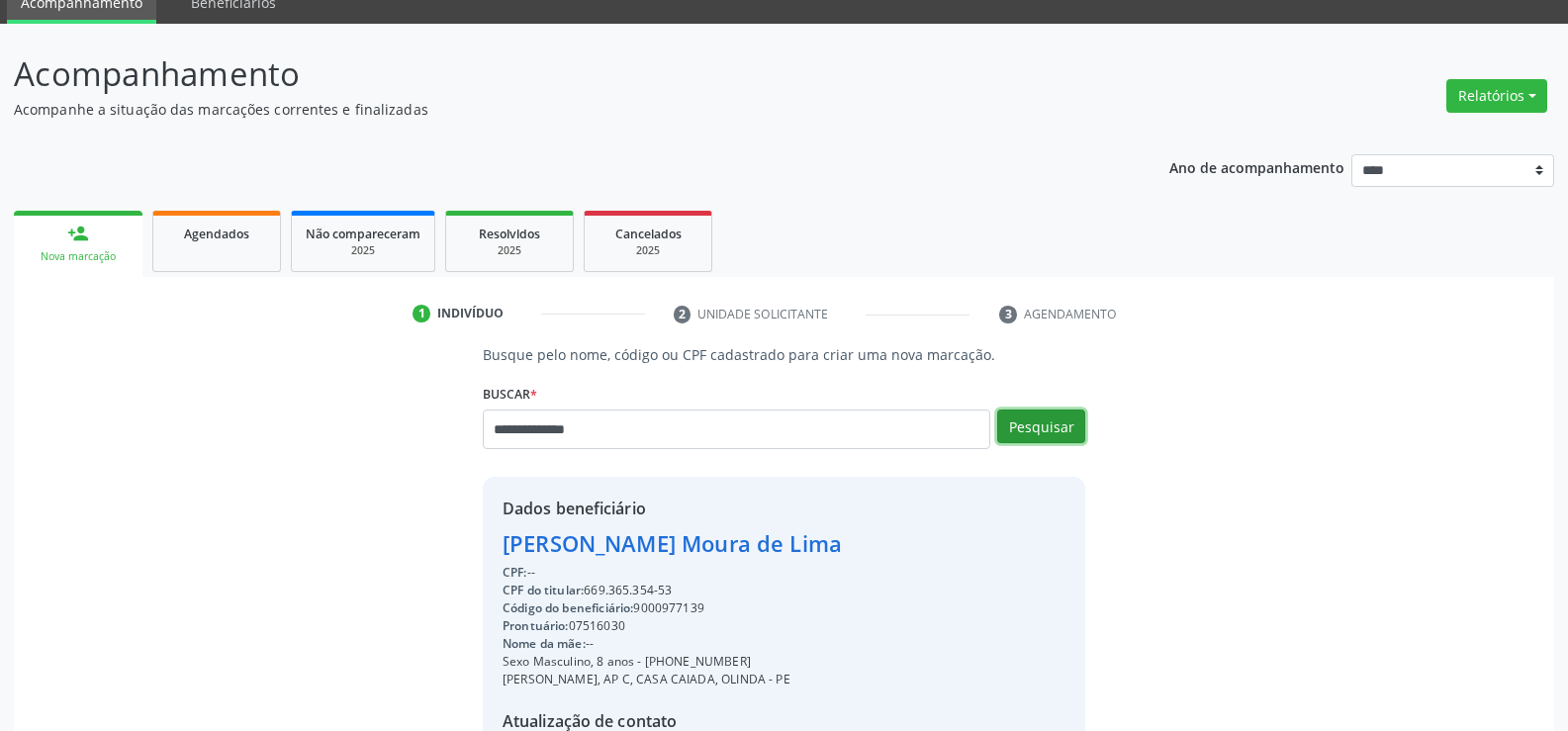
click at [1046, 432] on button "Pesquisar" at bounding box center [1040, 426] width 88 height 34
type input "**********"
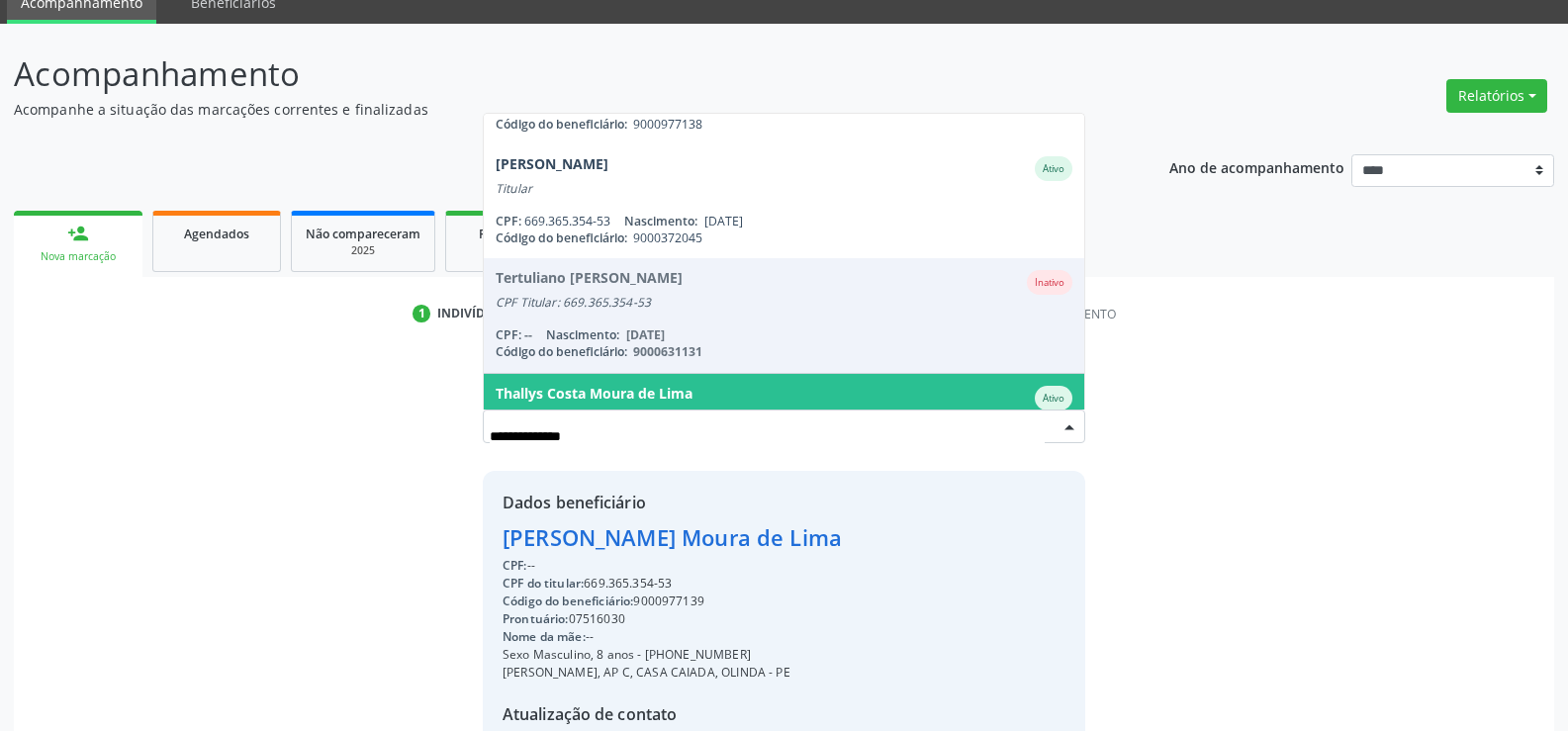
scroll to position [276, 0]
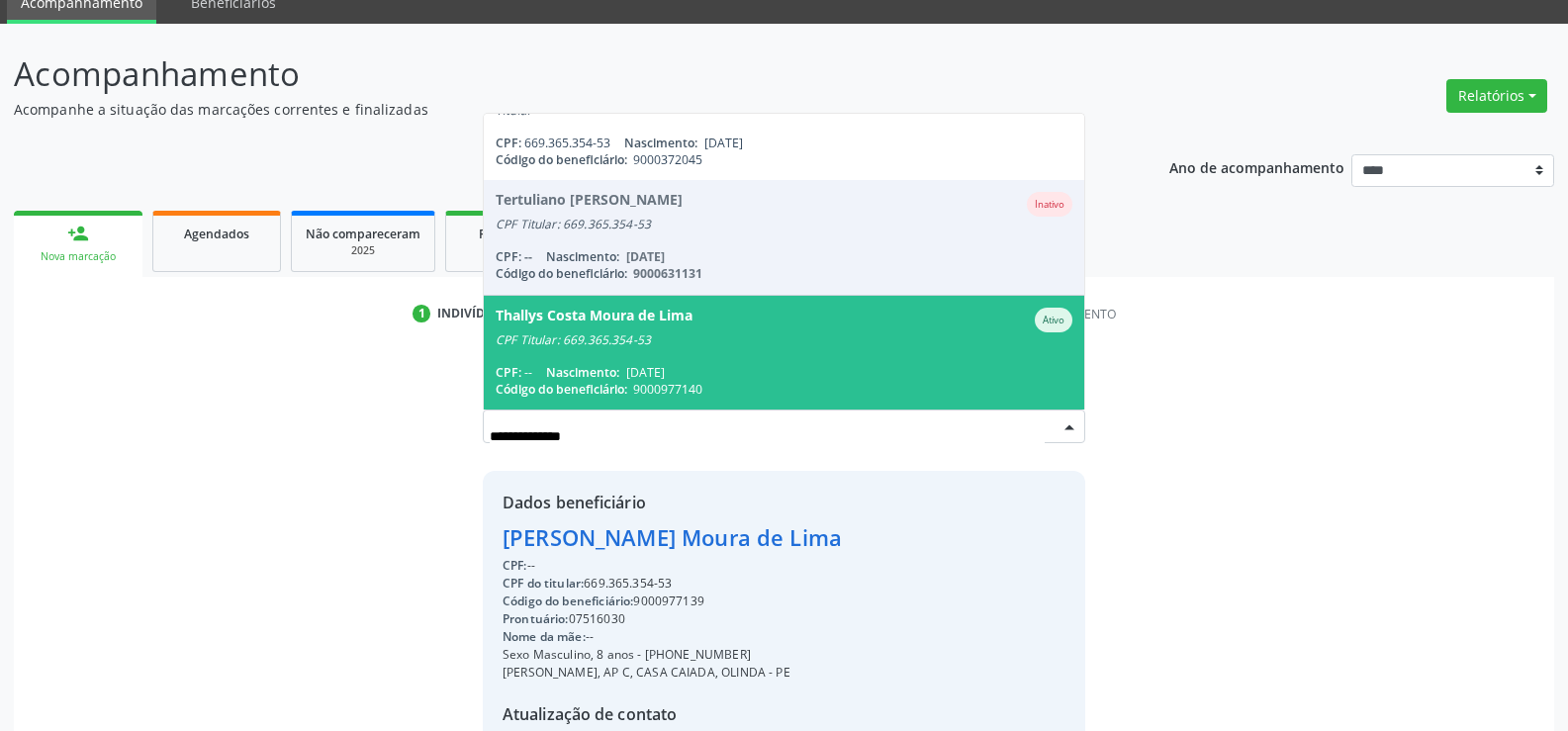
click at [639, 336] on div "CPF Titular: 669.365.354-53" at bounding box center [784, 340] width 576 height 16
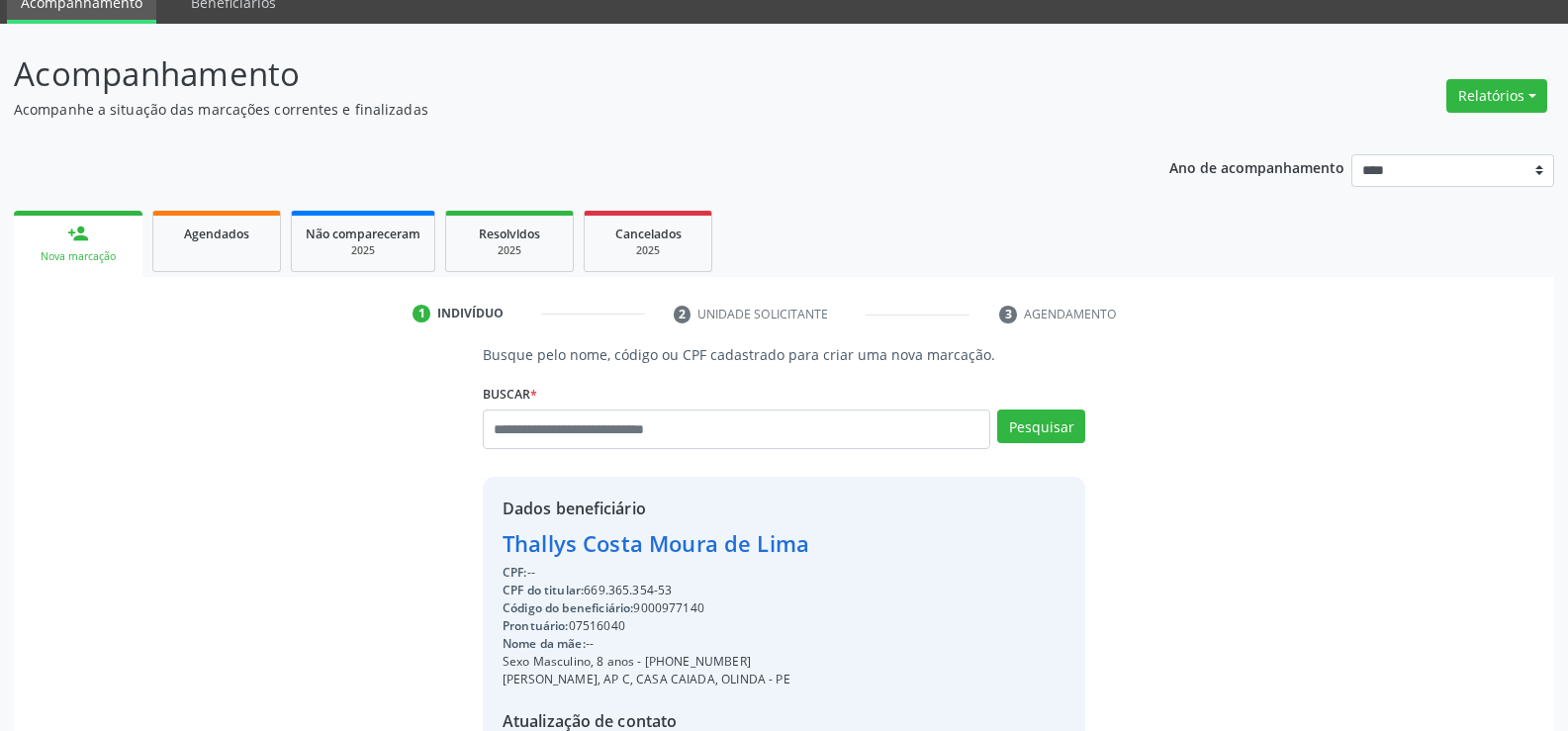
drag, startPoint x: 503, startPoint y: 539, endPoint x: 810, endPoint y: 541, distance: 307.0
click at [810, 541] on div "Dados beneficiário Thallys Costa Moura de Lima CPF: -- CPF do titular: 669.365.…" at bounding box center [784, 666] width 602 height 379
copy div "Thallys Costa Moura de Lima"
click at [530, 434] on input "text" at bounding box center [736, 429] width 508 height 40
paste input "**********"
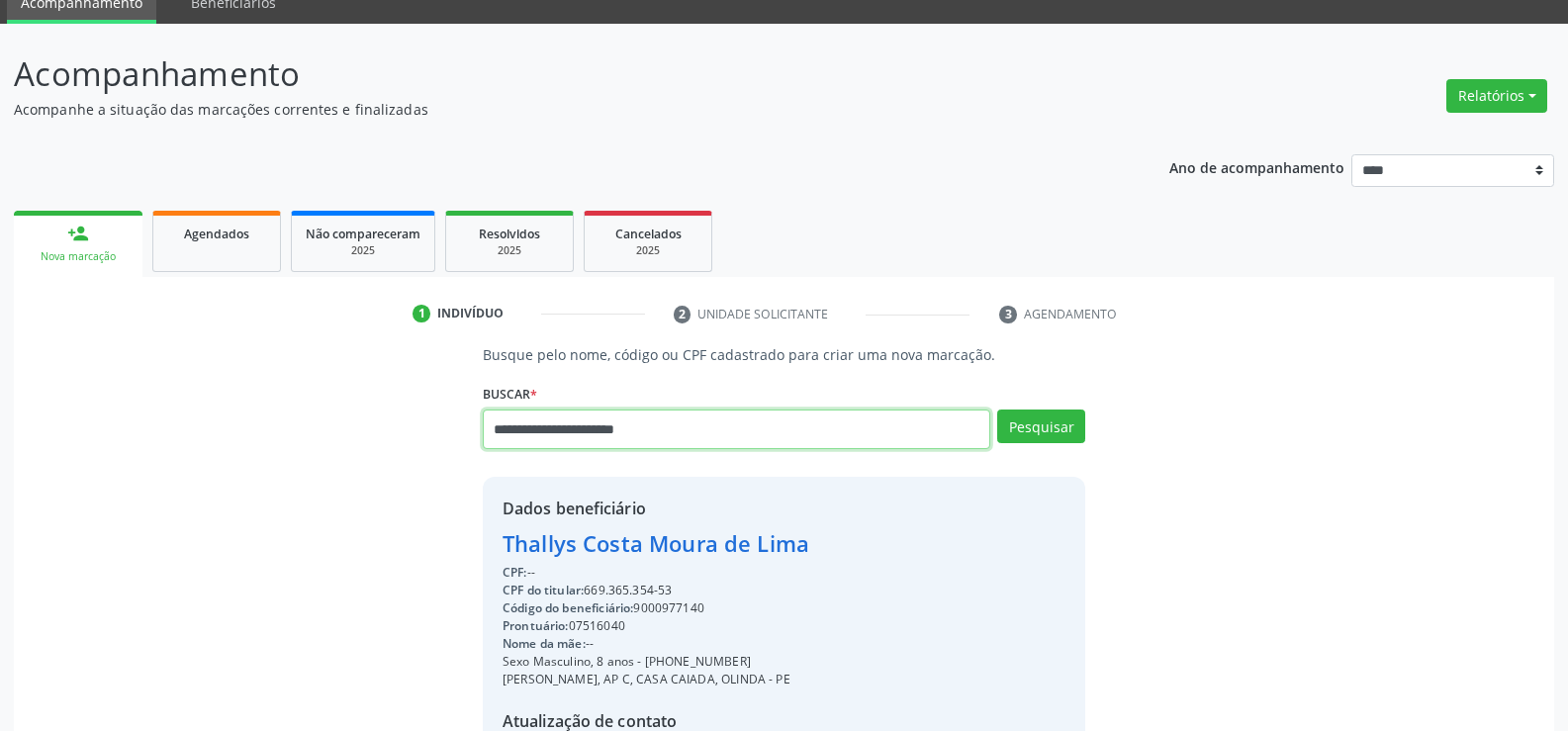
type input "**********"
click at [1031, 444] on div "Pesquisar" at bounding box center [1037, 436] width 95 height 54
drag, startPoint x: 1031, startPoint y: 444, endPoint x: 1031, endPoint y: 417, distance: 27.0
click at [1031, 417] on div "Pesquisar" at bounding box center [1037, 436] width 95 height 54
click at [1031, 417] on button "Pesquisar" at bounding box center [1040, 426] width 88 height 34
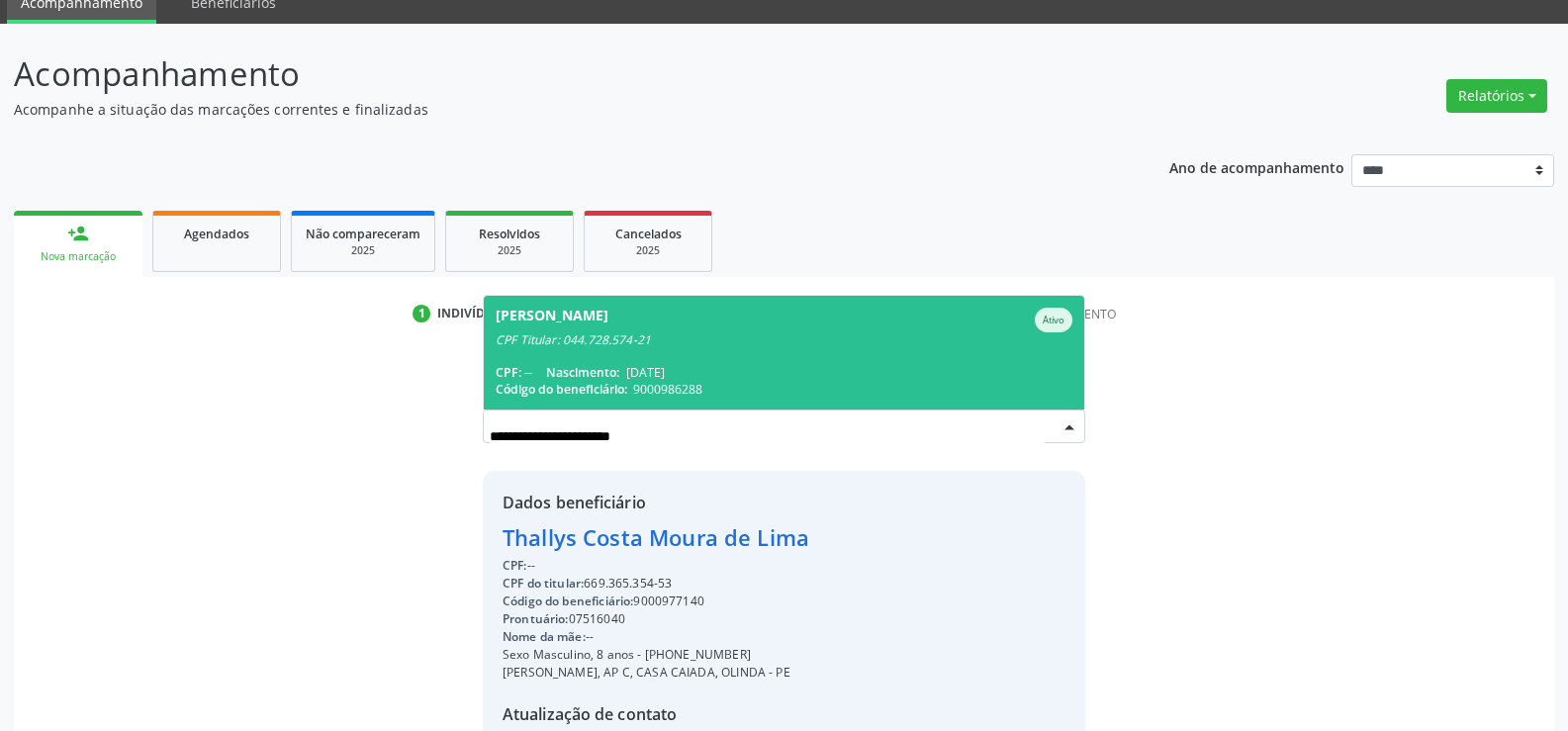
scroll to position [0, 0]
click at [657, 336] on div "CPF Titular: 044.728.574-21" at bounding box center [784, 340] width 576 height 16
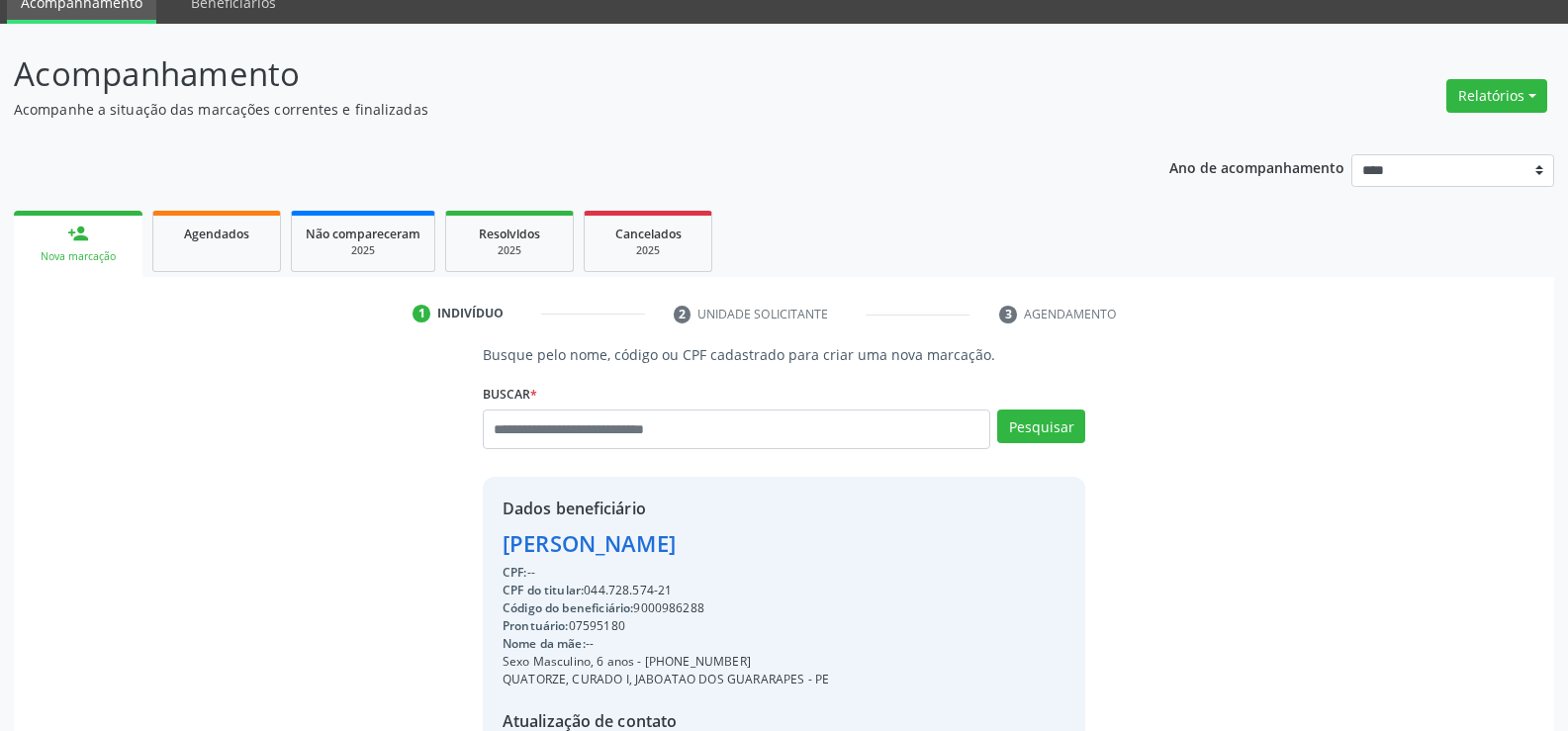
drag, startPoint x: 589, startPoint y: 583, endPoint x: 680, endPoint y: 583, distance: 91.0
click at [680, 583] on div "CPF do titular: 044.728.574-21" at bounding box center [666, 590] width 326 height 18
copy div "044.728.574-21"
drag, startPoint x: 217, startPoint y: 235, endPoint x: 155, endPoint y: 366, distance: 144.9
click at [216, 235] on span "Agendados" at bounding box center [217, 233] width 66 height 17
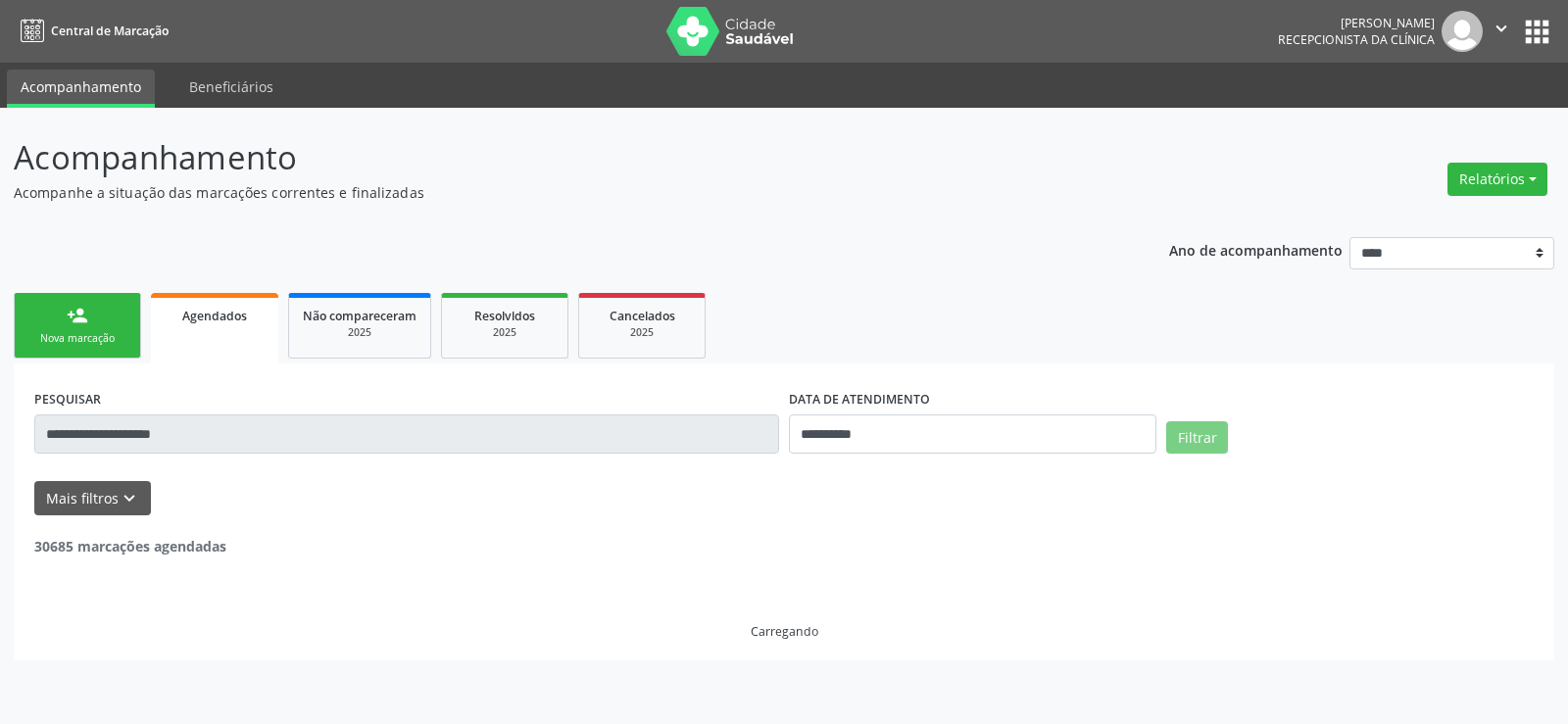
click at [233, 437] on input "**********" at bounding box center [407, 434] width 744 height 39
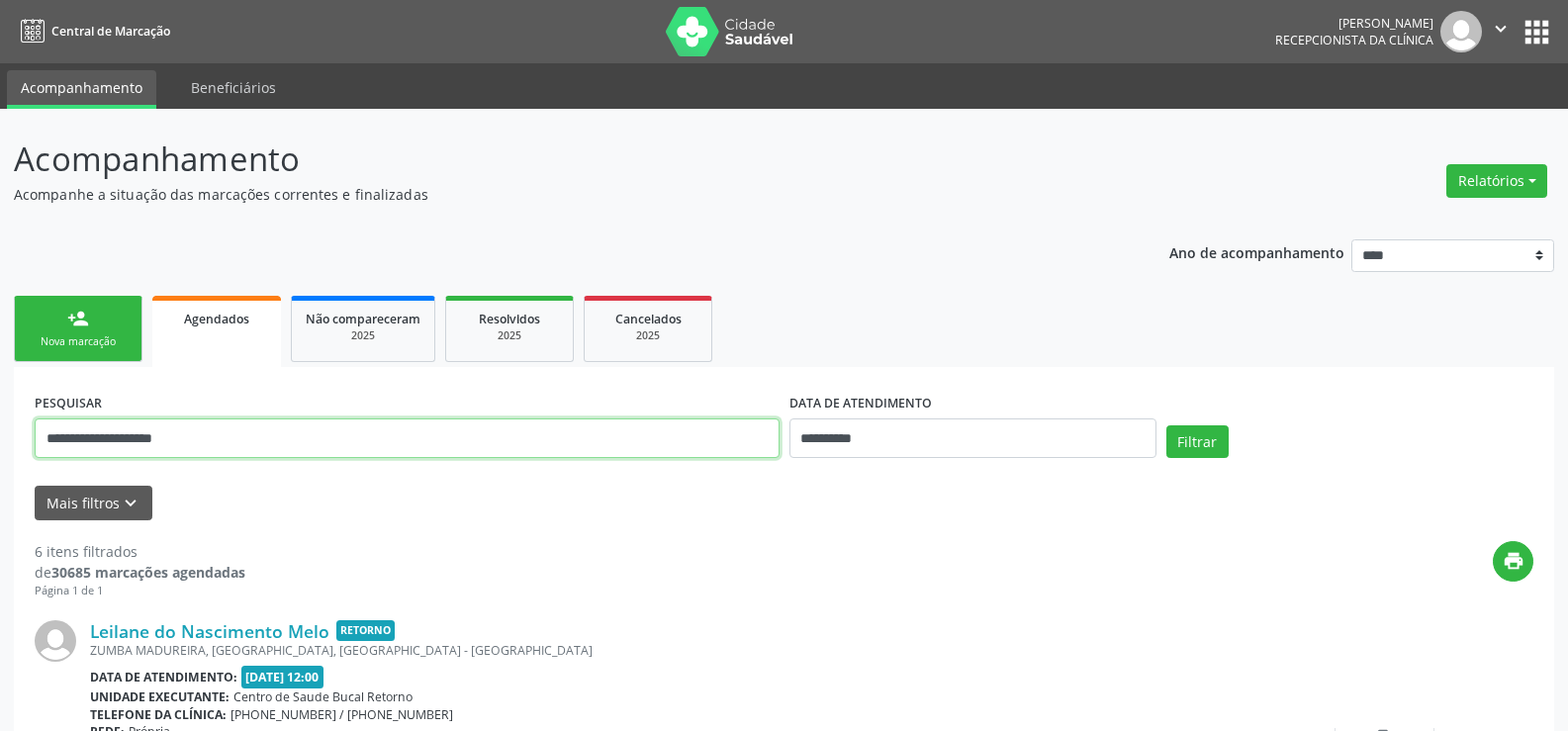
click at [277, 442] on input "**********" at bounding box center [407, 438] width 745 height 40
drag, startPoint x: 304, startPoint y: 442, endPoint x: 39, endPoint y: 426, distance: 265.5
click at [39, 426] on input "**********" at bounding box center [407, 438] width 745 height 40
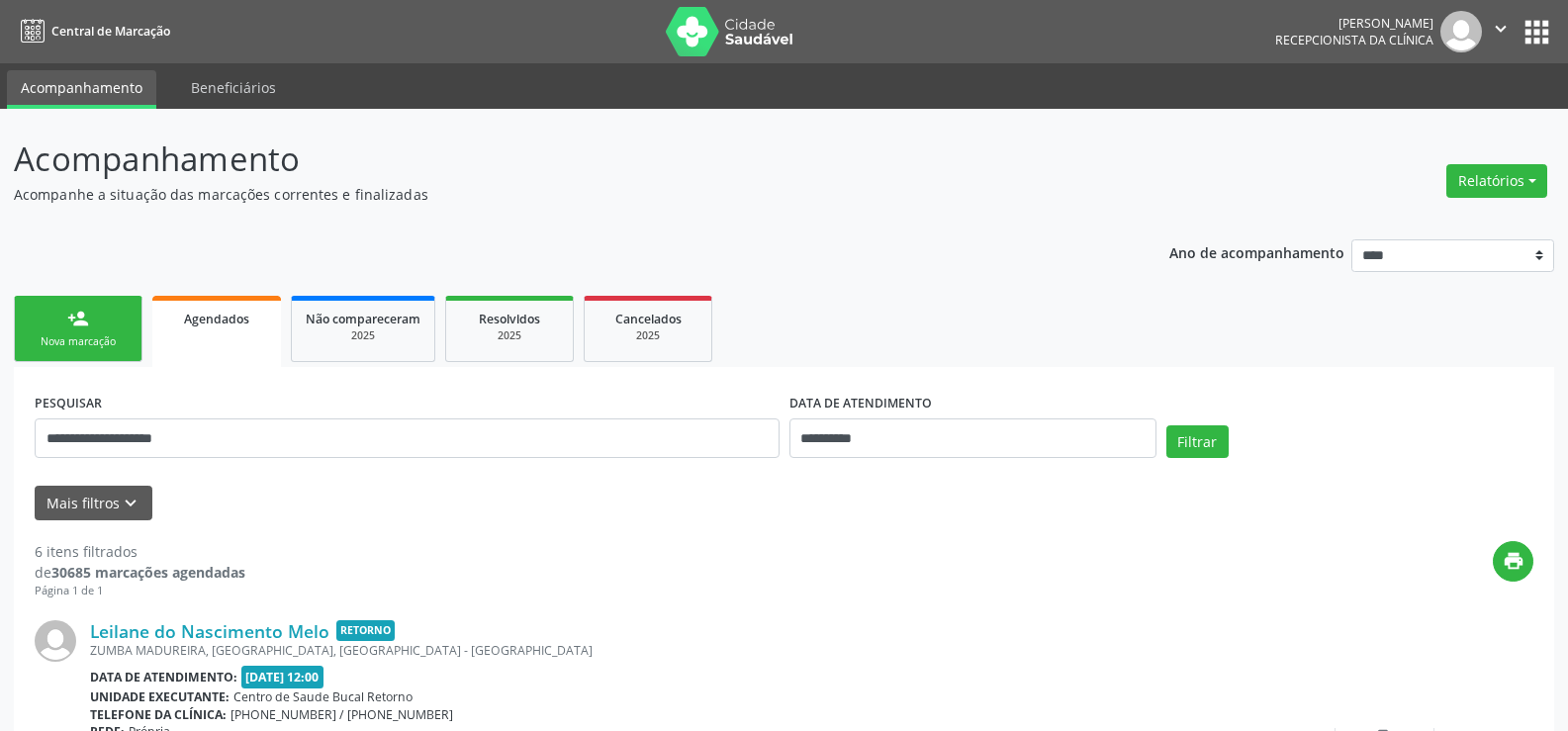
click at [85, 305] on link "person_add Nova marcação" at bounding box center [78, 329] width 128 height 67
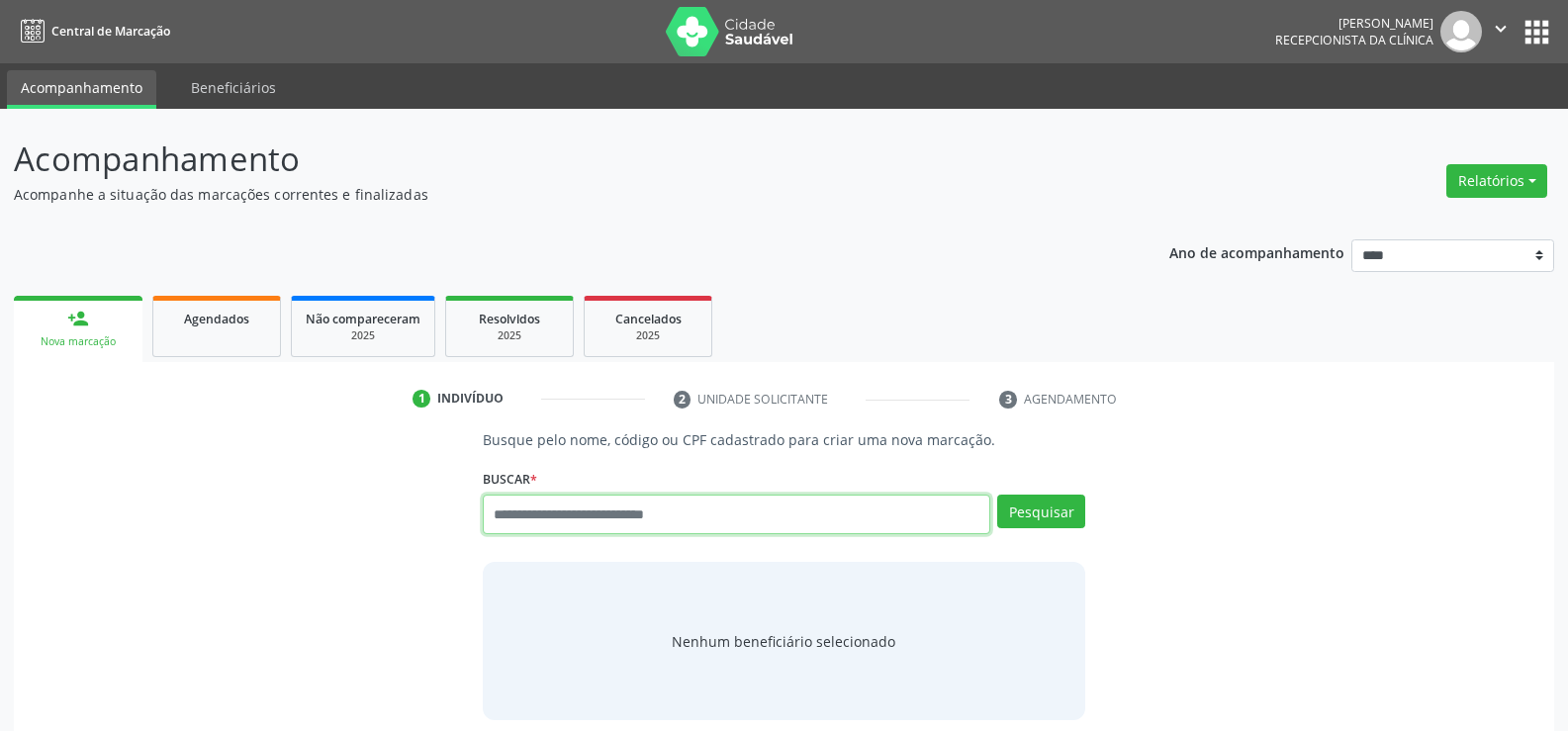
click at [650, 506] on input "text" at bounding box center [736, 514] width 508 height 40
paste input "**********"
type input "**********"
click at [1063, 527] on button "Pesquisar" at bounding box center [1040, 512] width 88 height 34
type input "**********"
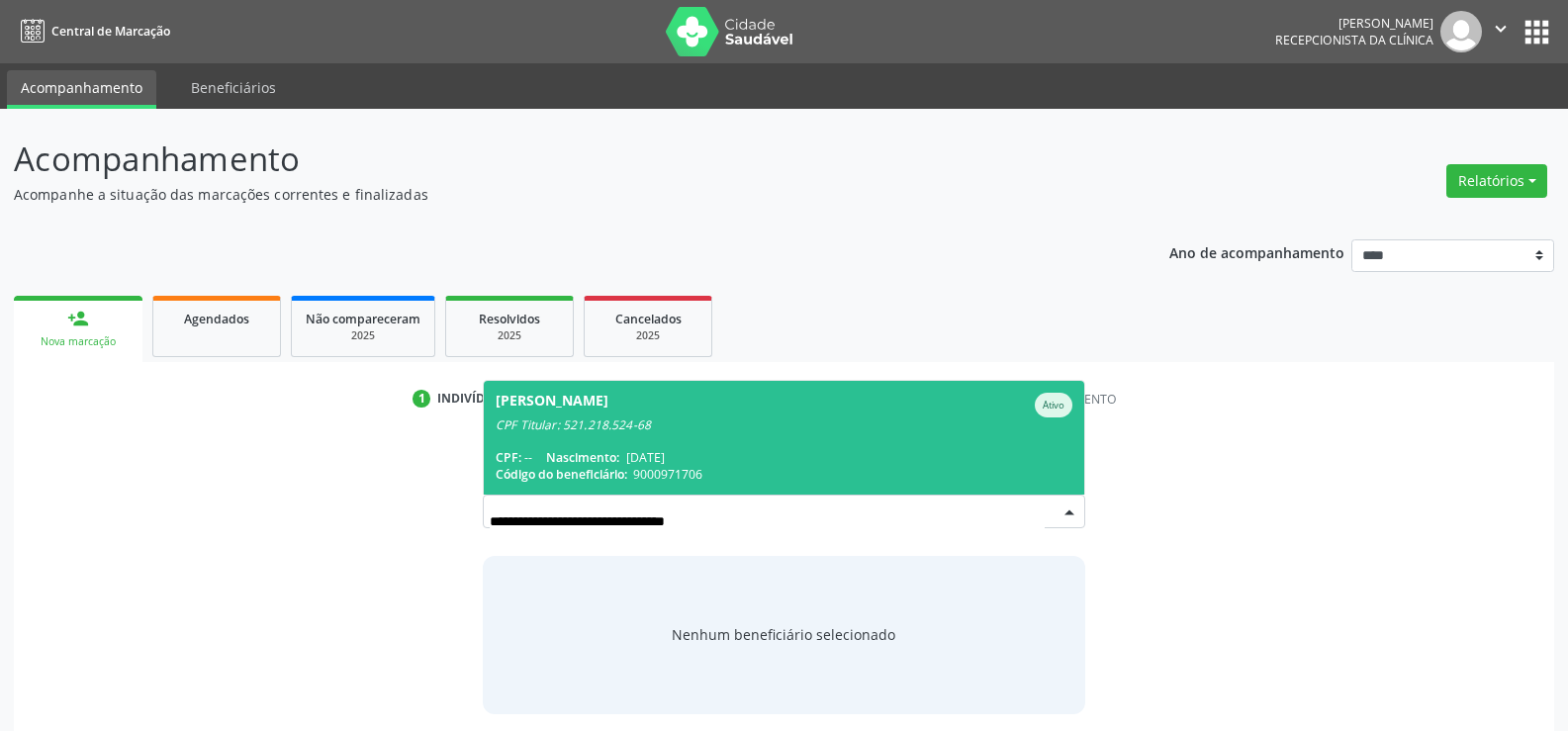
click at [746, 433] on span "David Jonh Rodrigues Gomes de Brito Ativo CPF Titular: 521.218.524-68 CPF: -- N…" at bounding box center [784, 437] width 600 height 113
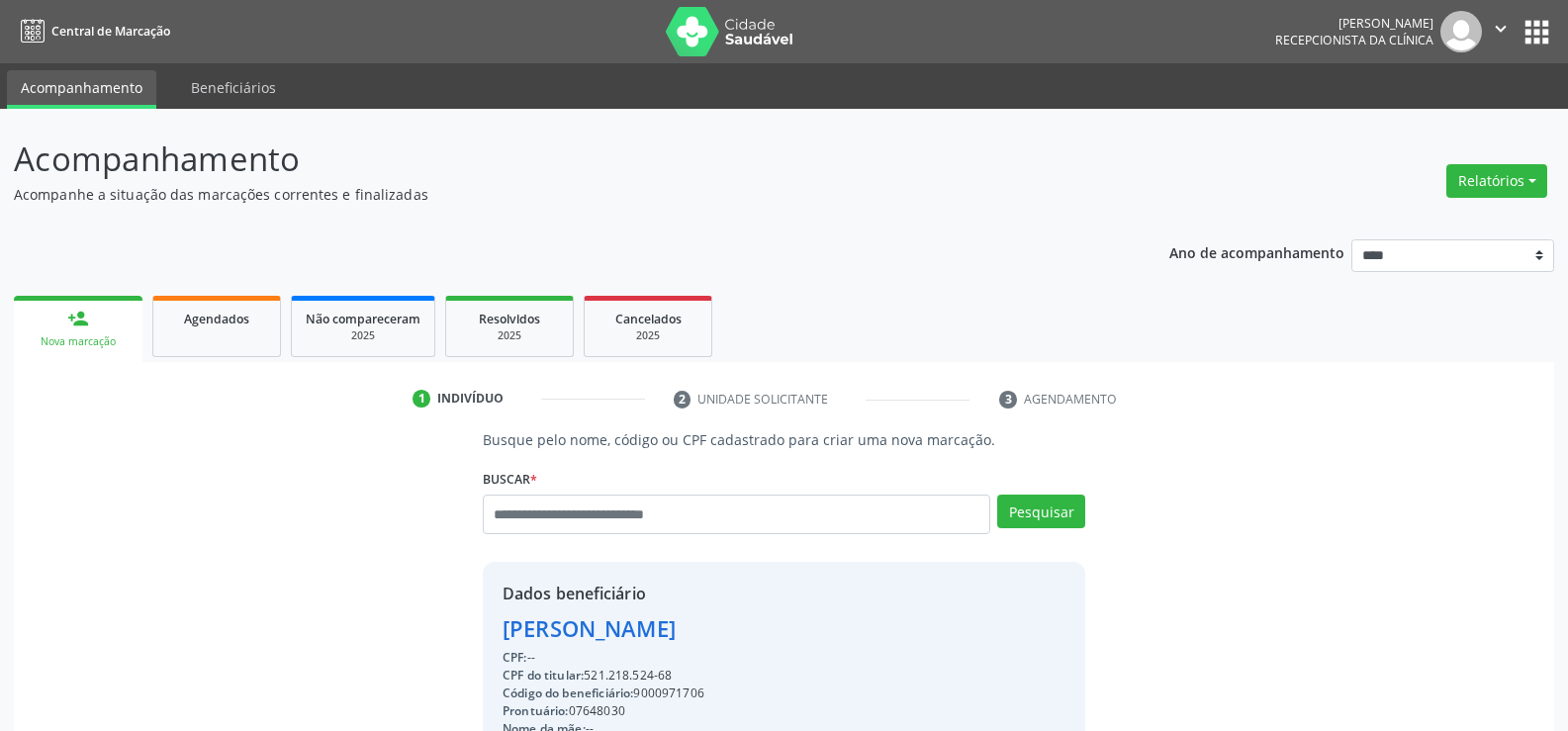
drag, startPoint x: 587, startPoint y: 675, endPoint x: 671, endPoint y: 674, distance: 84.0
click at [671, 674] on div "CPF do titular: 521.218.524-68" at bounding box center [756, 675] width 508 height 18
click at [677, 674] on div "CPF do titular: 521.218.524-68" at bounding box center [756, 675] width 508 height 18
drag, startPoint x: 677, startPoint y: 672, endPoint x: 589, endPoint y: 676, distance: 88.1
click at [589, 676] on div "CPF do titular: 521.218.524-68" at bounding box center [756, 675] width 508 height 18
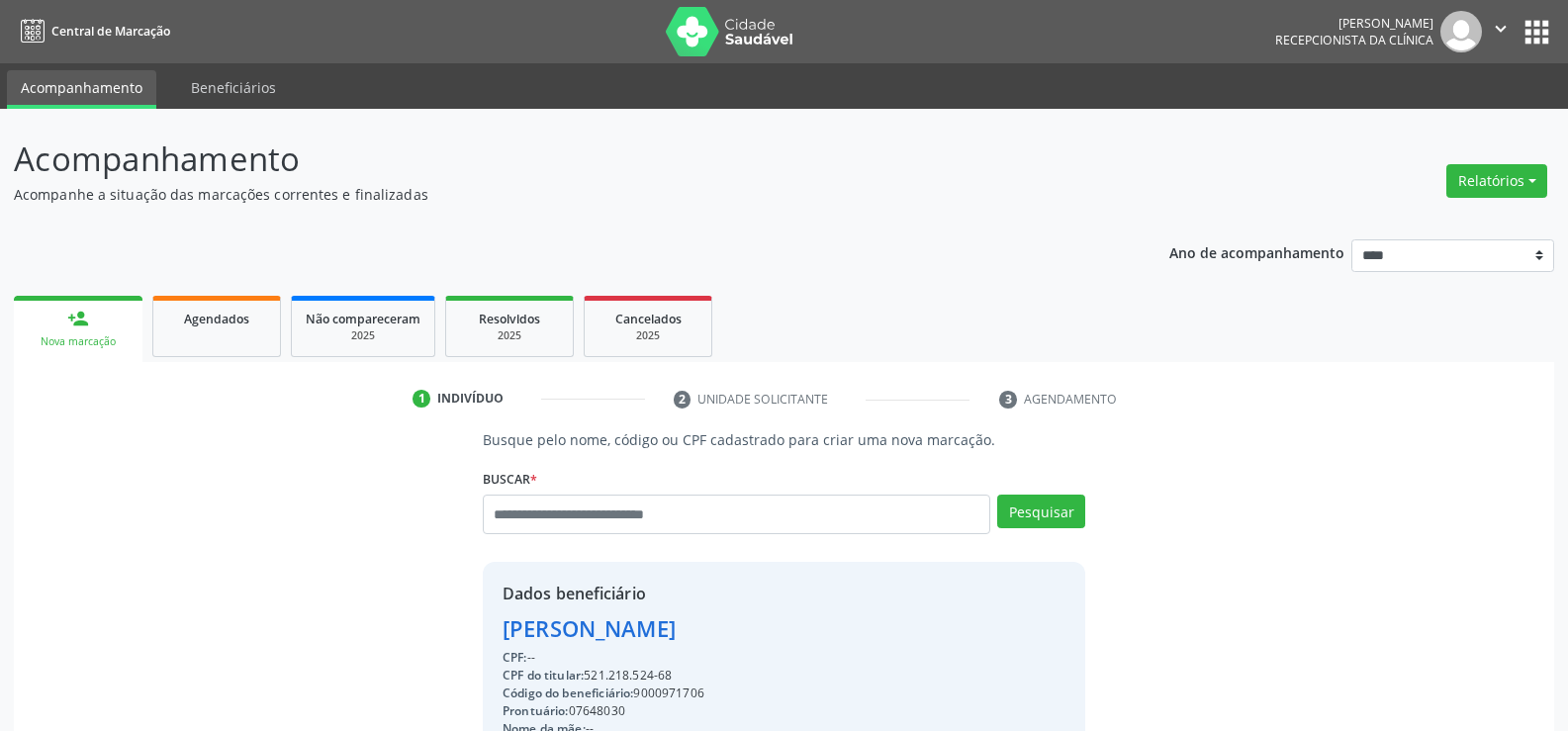
copy div "521.218.524-68"
click at [1506, 190] on button "Relatórios" at bounding box center [1496, 181] width 101 height 34
click at [1465, 224] on link "Agendamentos" at bounding box center [1442, 223] width 213 height 28
select select "*"
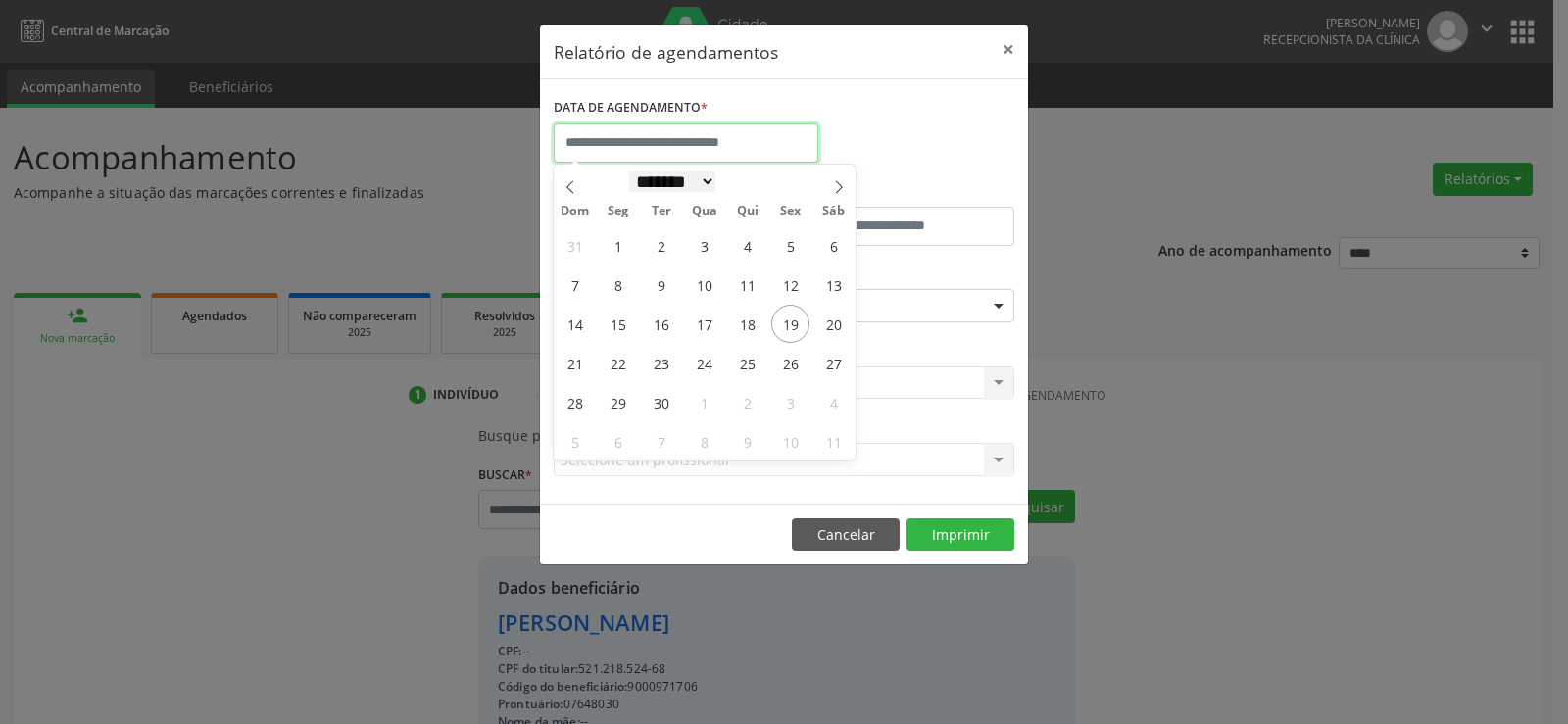
click at [708, 152] on body "Central de Marcação Andressa Karina do Nascimento Gerra Recepcionista da clínic…" at bounding box center [784, 362] width 1568 height 724
click at [614, 365] on span "22" at bounding box center [617, 362] width 38 height 38
type input "**********"
click at [614, 365] on span "22" at bounding box center [617, 362] width 38 height 38
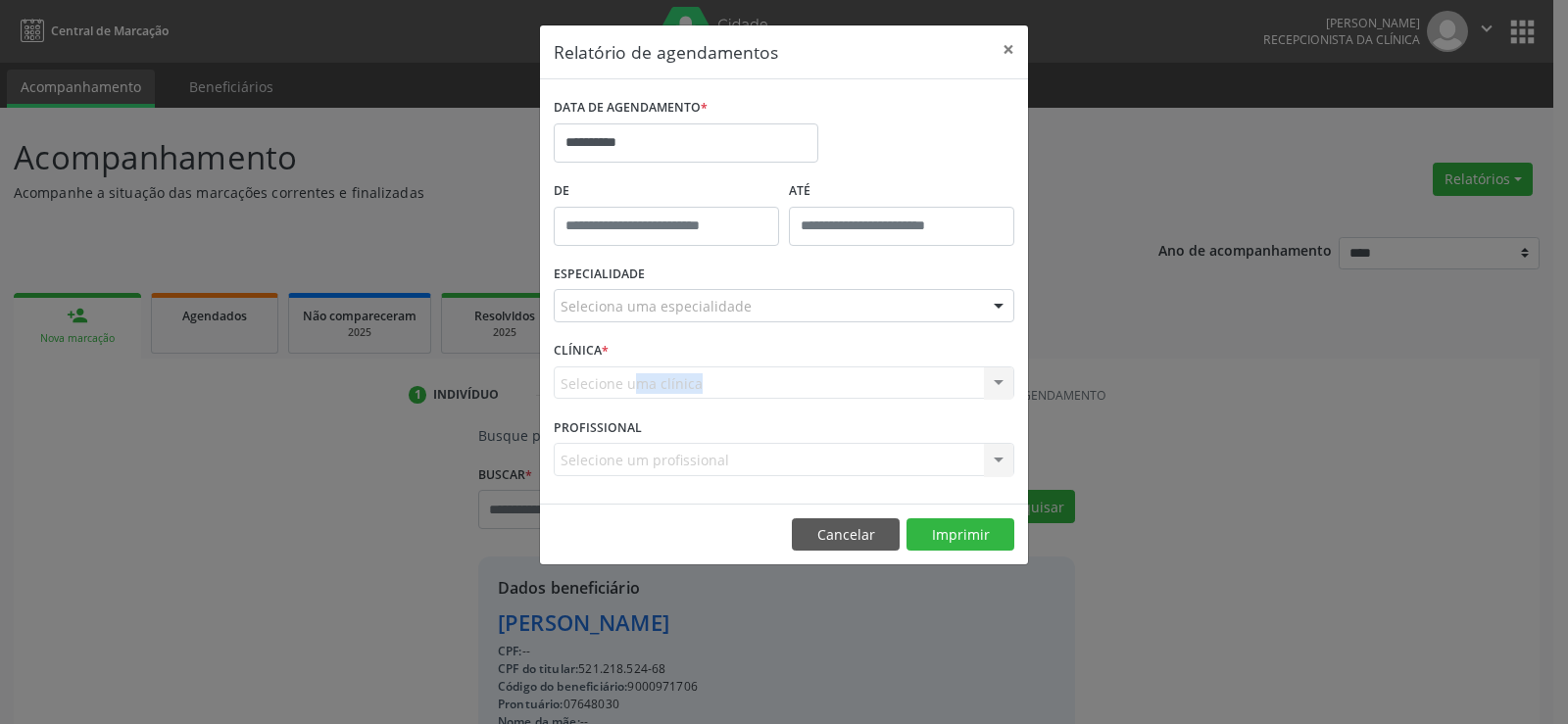
click at [614, 366] on div "Selecione uma clínica Centro de Saude Bucal Retorno Nenhum resultado encontrado…" at bounding box center [784, 383] width 461 height 33
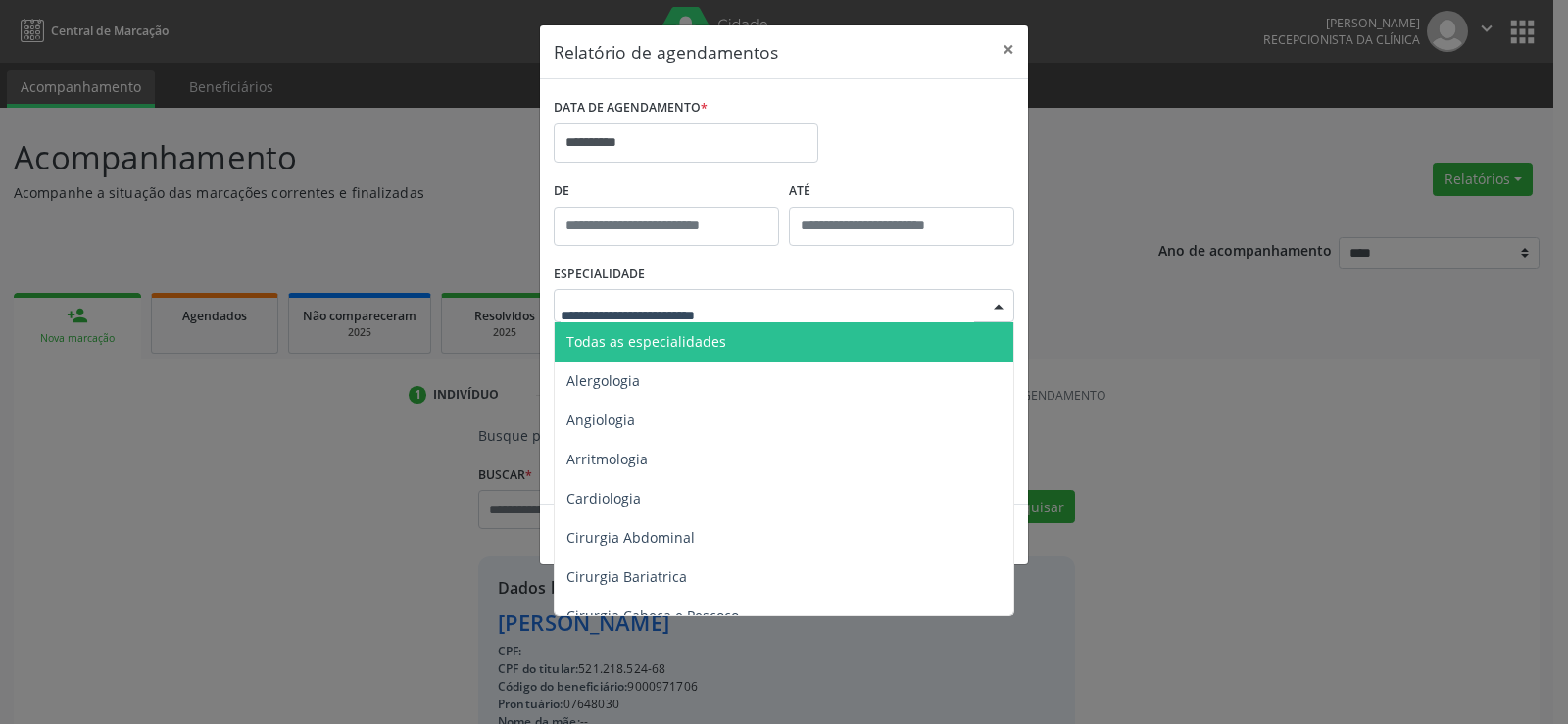
click at [660, 358] on span "Todas as especialidades" at bounding box center [784, 341] width 462 height 39
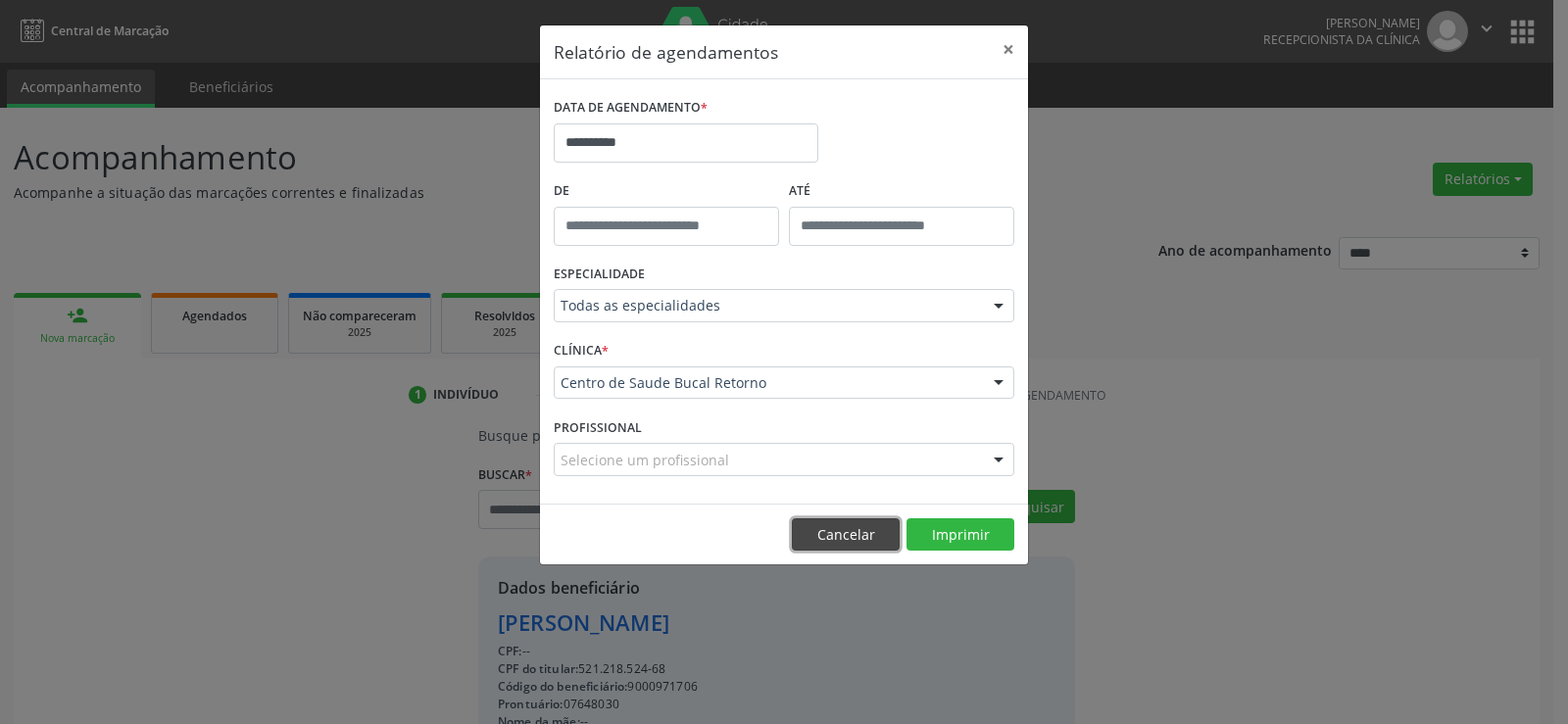
click at [883, 527] on button "Cancelar" at bounding box center [845, 535] width 107 height 33
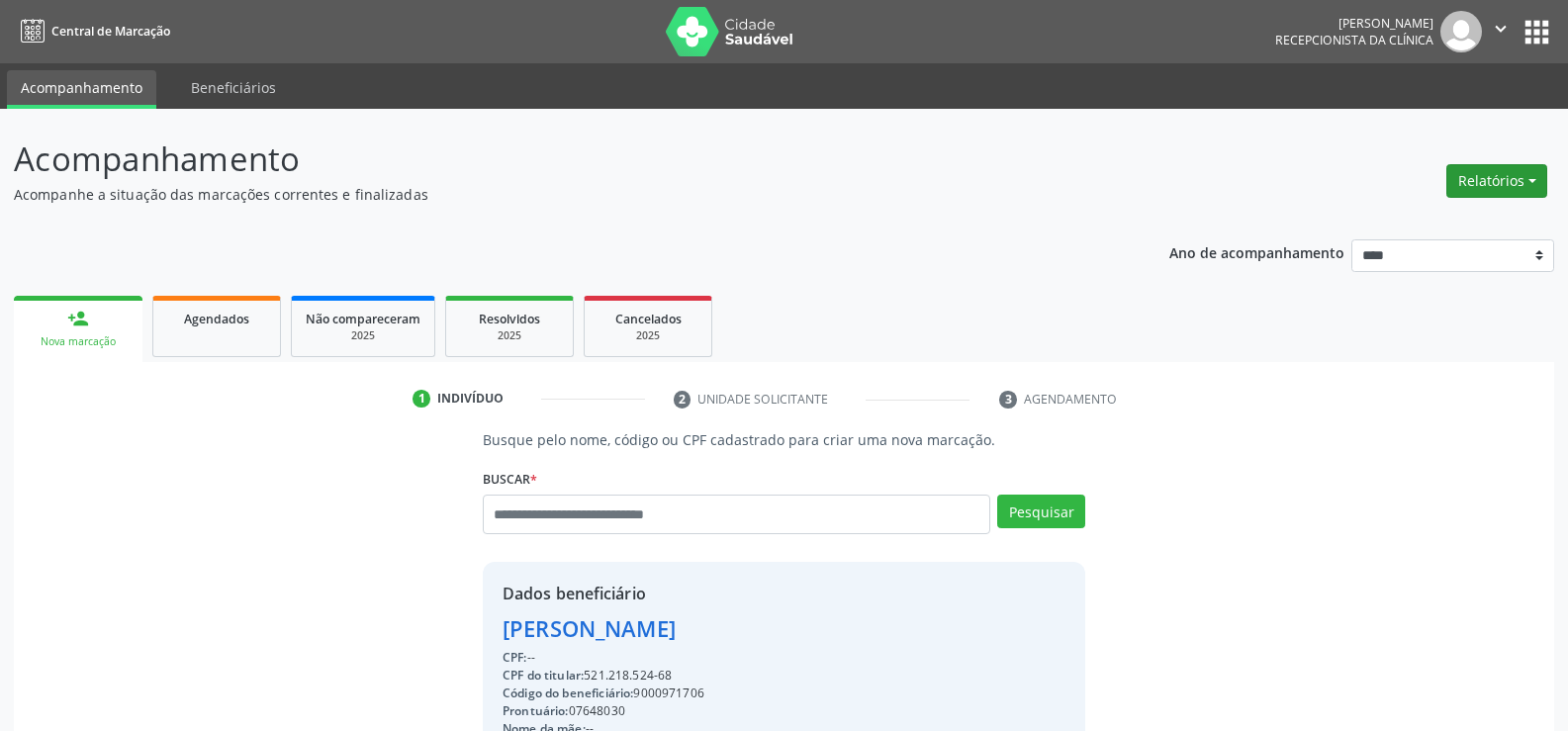
click at [1470, 175] on button "Relatórios" at bounding box center [1496, 181] width 101 height 34
click at [1423, 217] on link "Agendamentos" at bounding box center [1442, 223] width 213 height 28
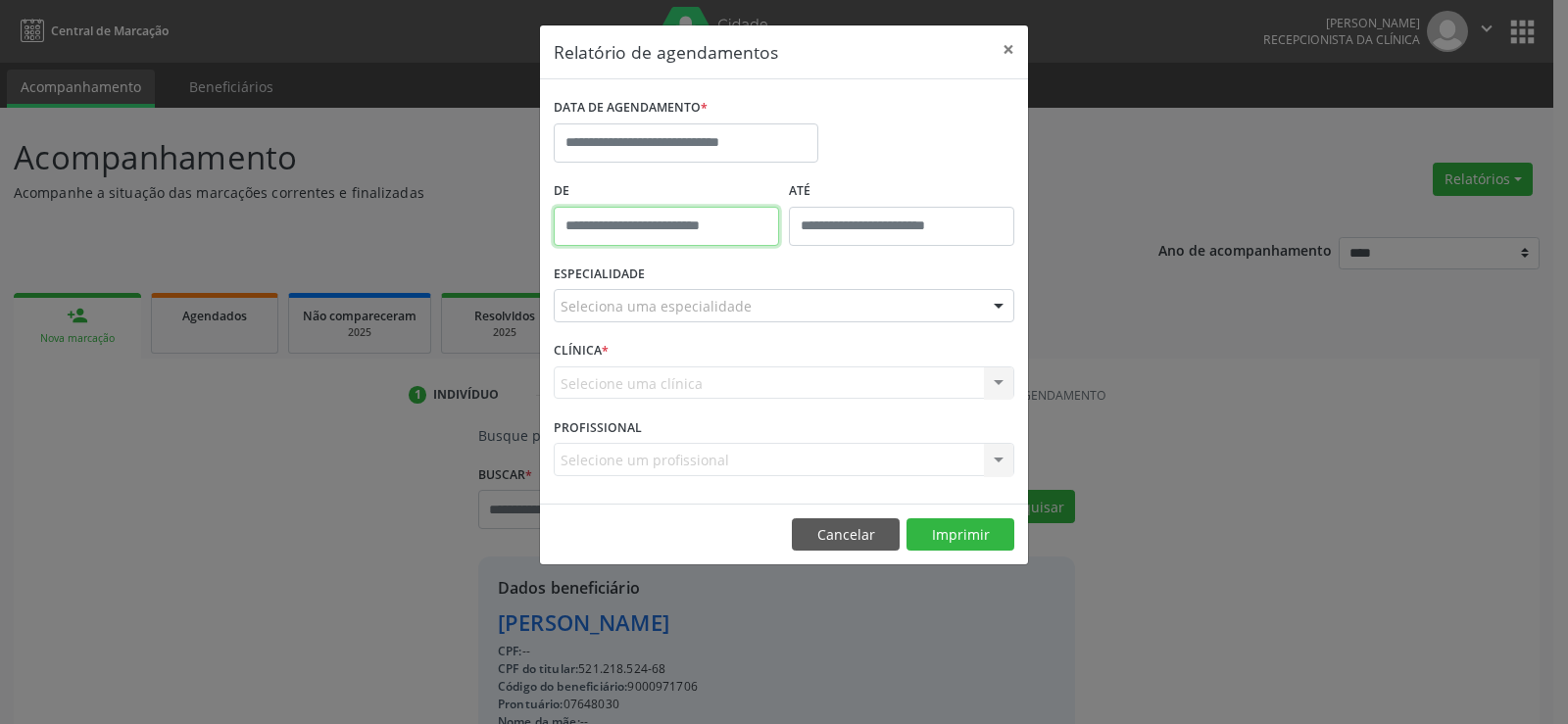
click at [645, 217] on input "text" at bounding box center [665, 226] width 225 height 39
type input "*****"
click at [648, 144] on input "text" at bounding box center [685, 143] width 265 height 39
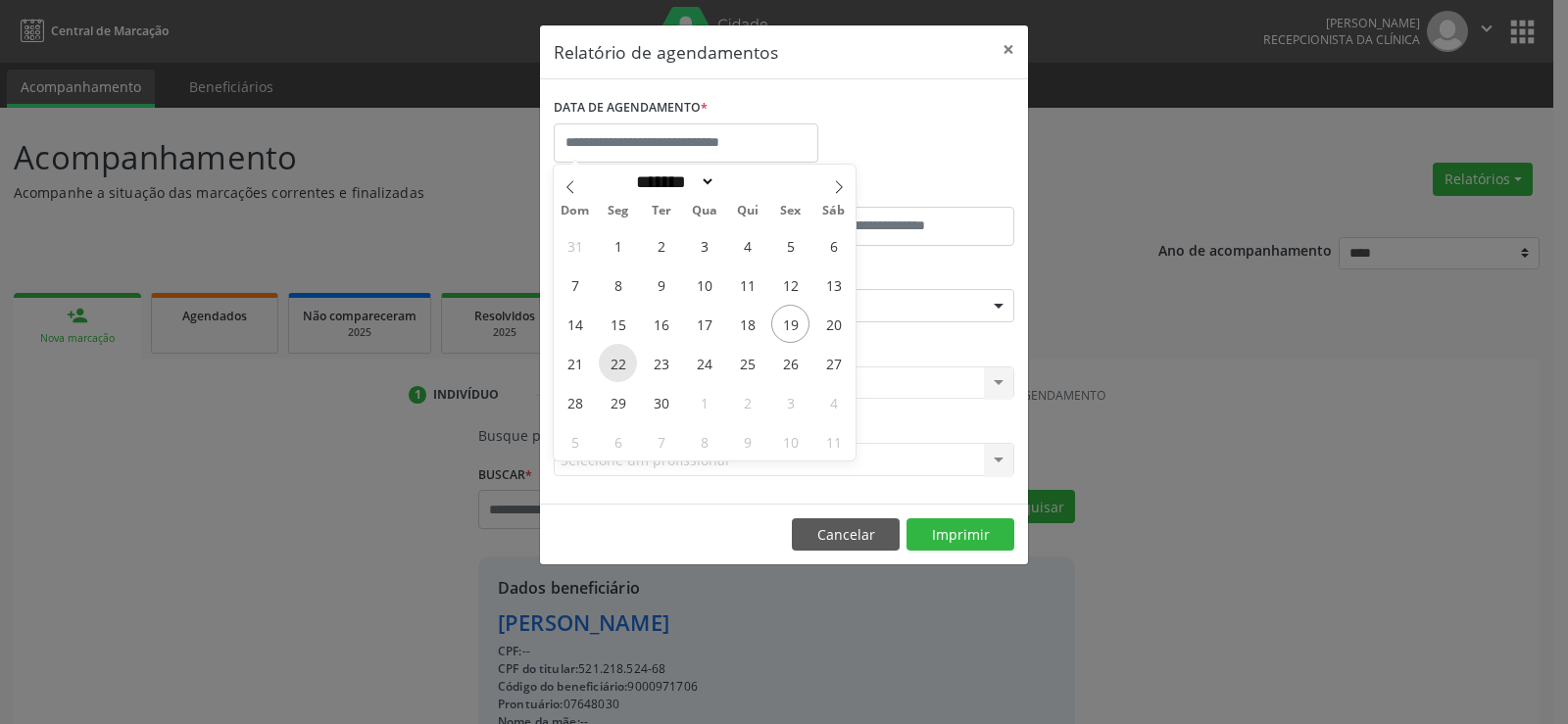
click at [622, 366] on span "22" at bounding box center [617, 362] width 38 height 38
type input "**********"
click at [622, 366] on span "22" at bounding box center [617, 362] width 38 height 38
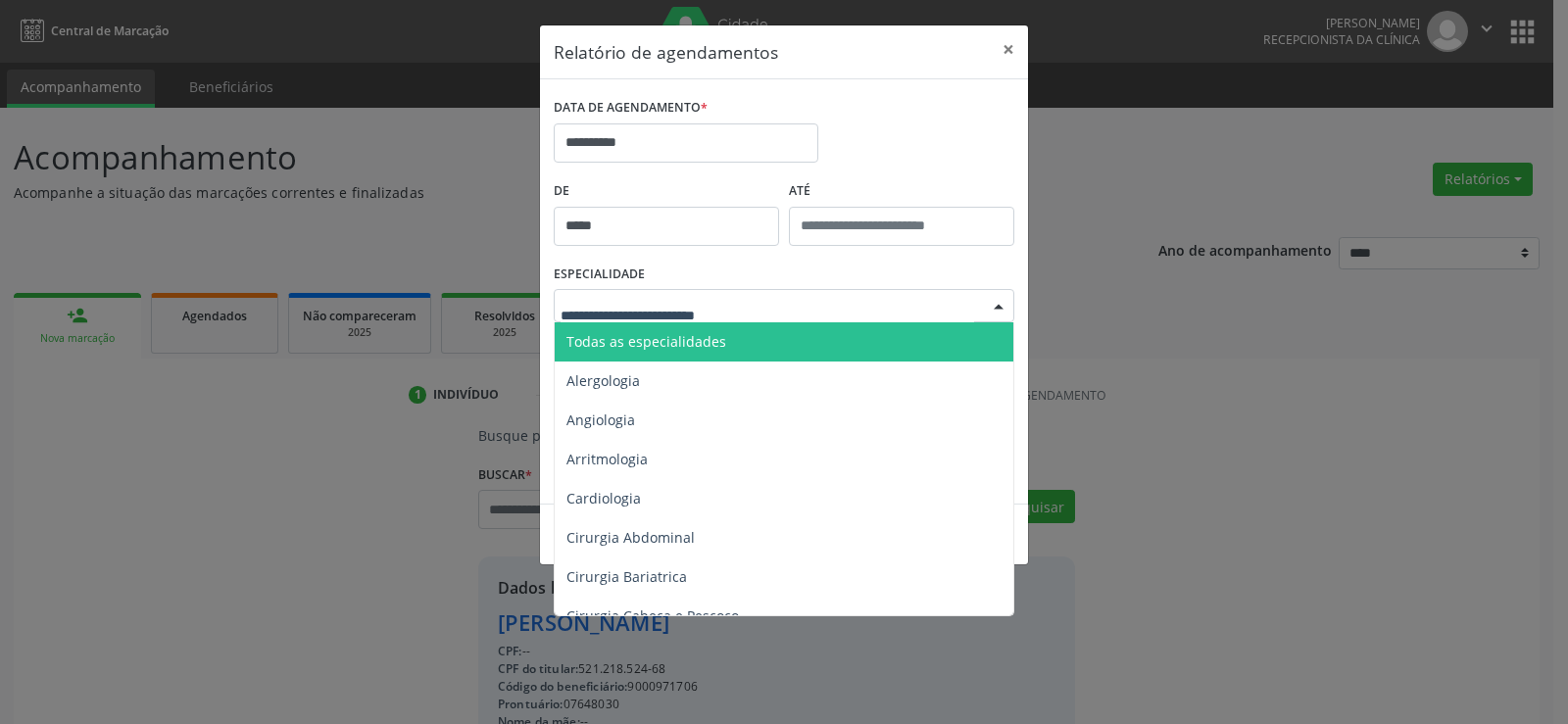
click at [682, 344] on span "Todas as especialidades" at bounding box center [646, 340] width 159 height 19
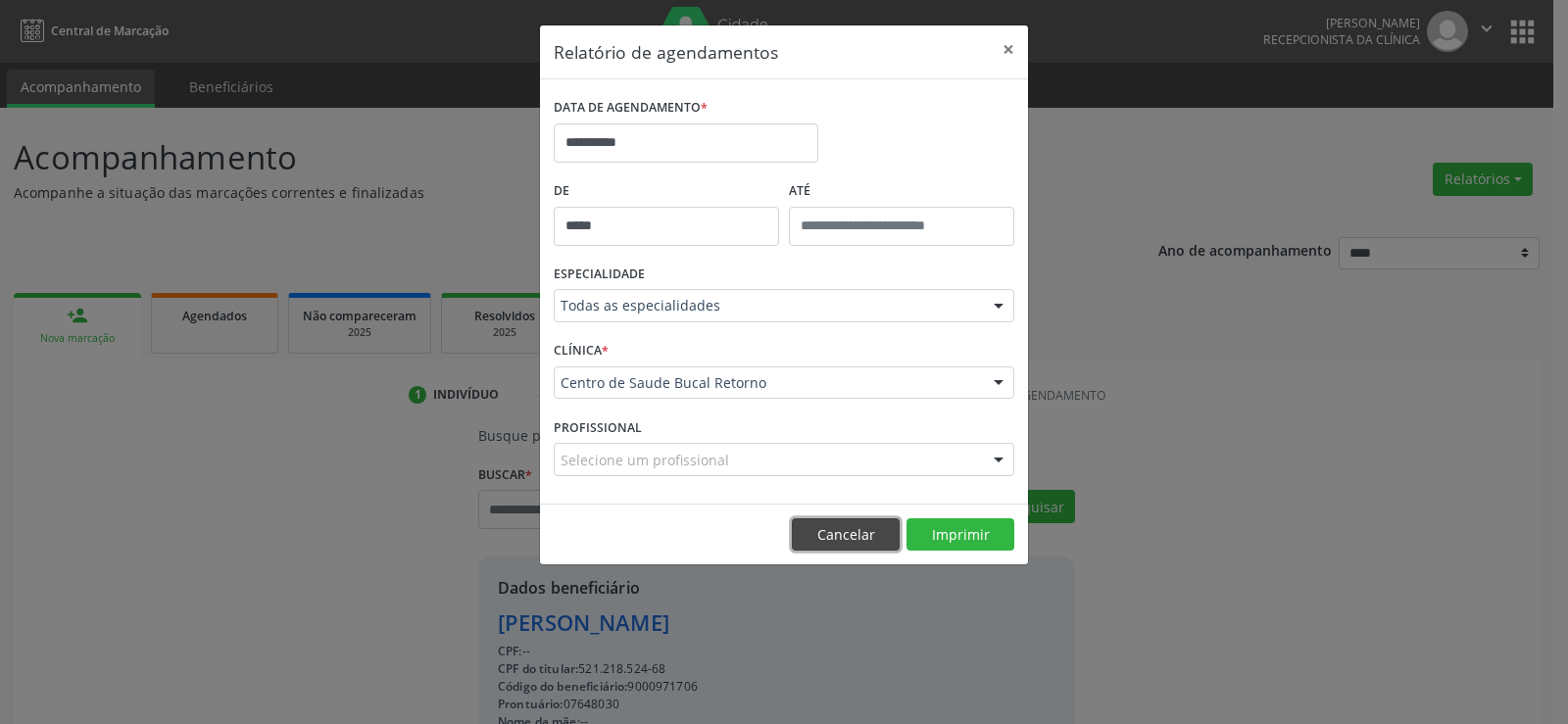
drag, startPoint x: 846, startPoint y: 534, endPoint x: 864, endPoint y: 530, distance: 18.4
click at [846, 534] on button "Cancelar" at bounding box center [845, 535] width 107 height 33
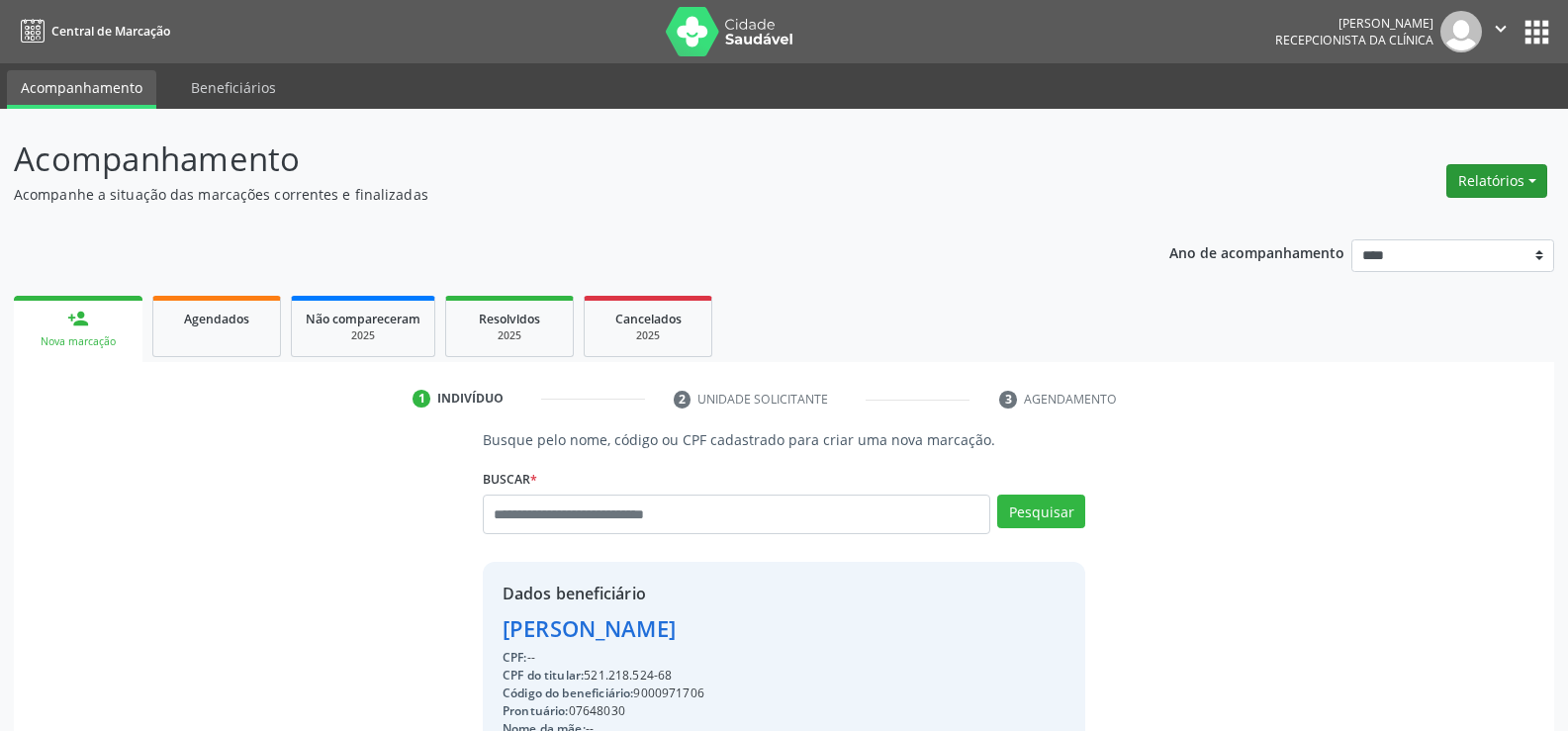
click at [1504, 179] on button "Relatórios" at bounding box center [1496, 181] width 101 height 34
click at [1428, 205] on ul "Agendamentos Procedimentos realizados" at bounding box center [1442, 237] width 215 height 72
click at [1416, 216] on link "Agendamentos" at bounding box center [1442, 223] width 213 height 28
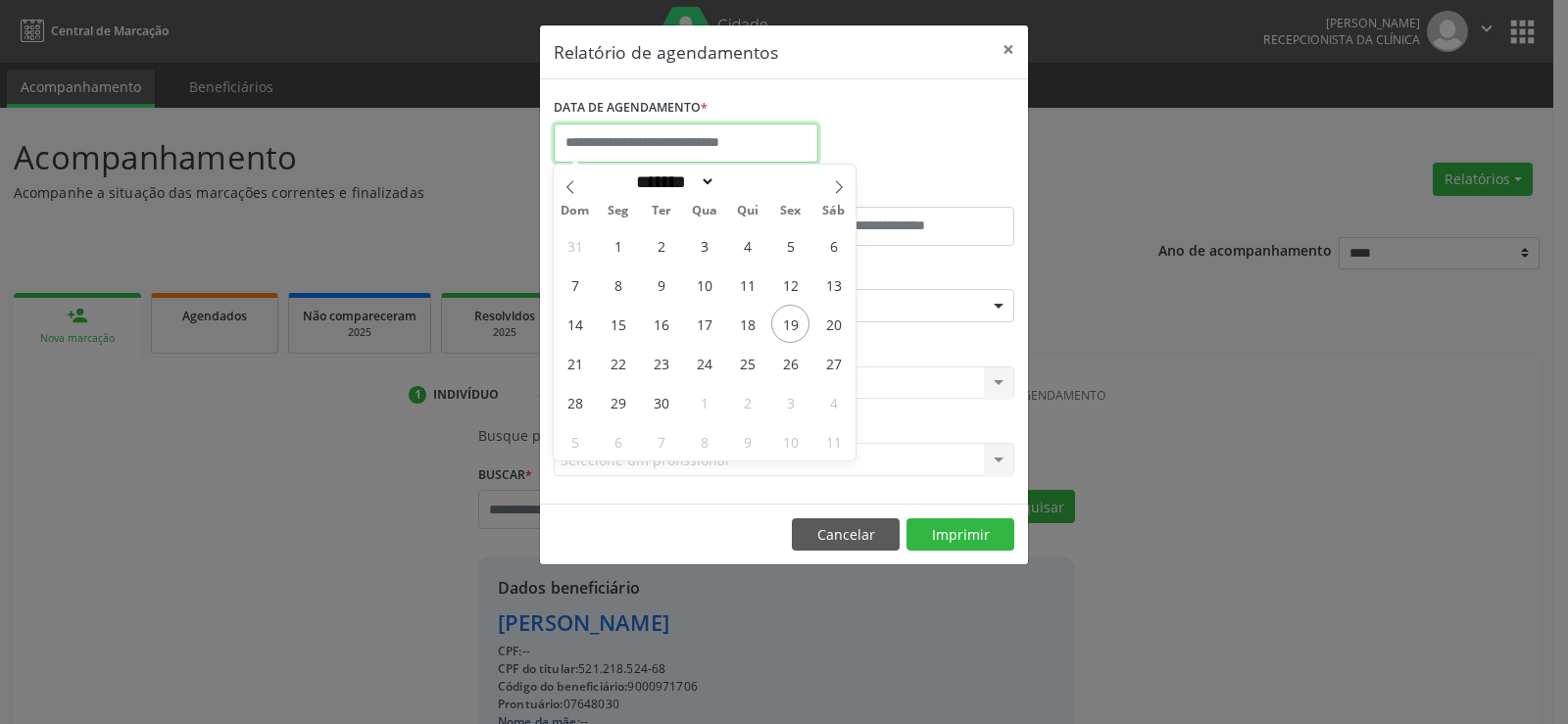
click at [699, 155] on input "text" at bounding box center [685, 143] width 265 height 39
click at [617, 353] on span "22" at bounding box center [617, 362] width 38 height 38
type input "**********"
click at [617, 353] on span "22" at bounding box center [617, 362] width 38 height 38
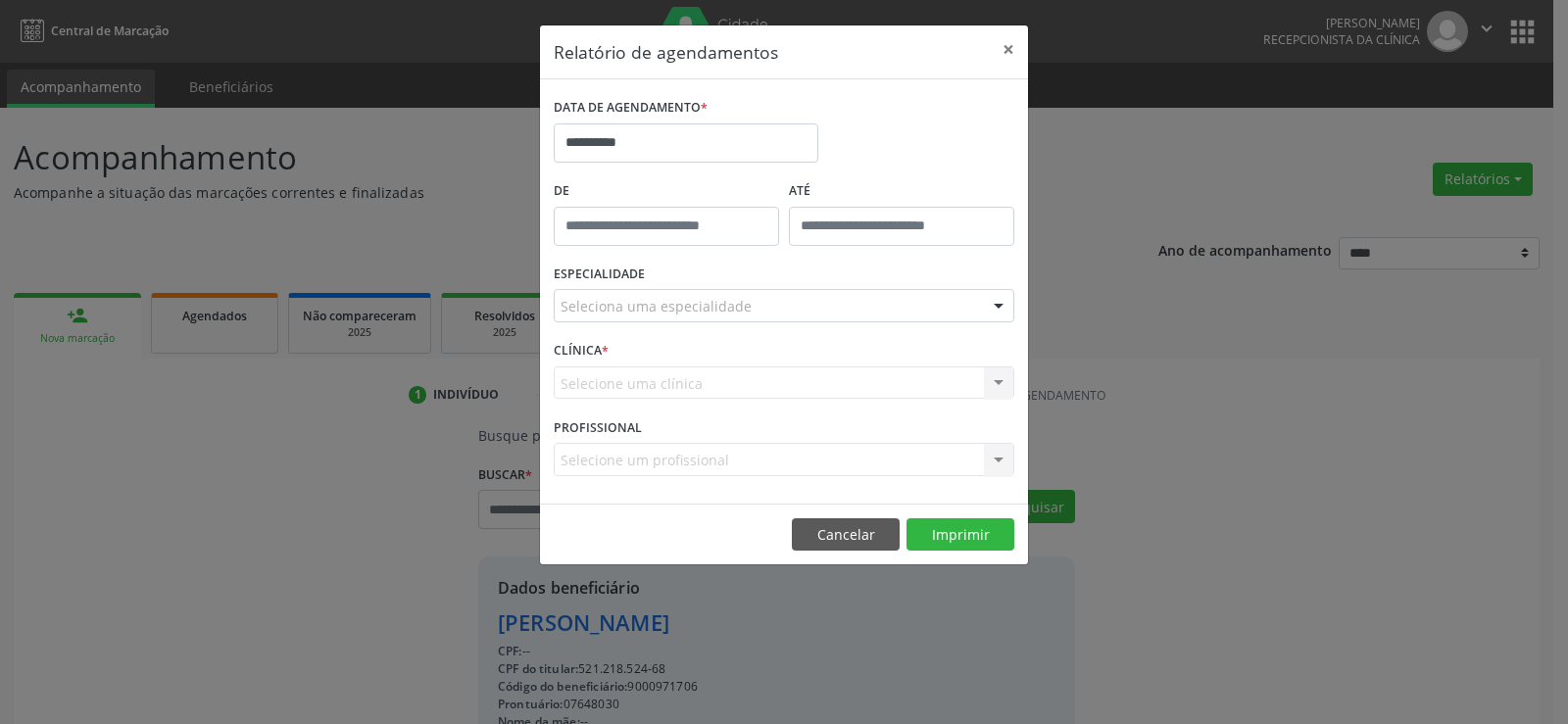
click at [637, 321] on div "Seleciona uma especialidade Todas as especialidades Alergologia Angiologia Arri…" at bounding box center [784, 306] width 461 height 33
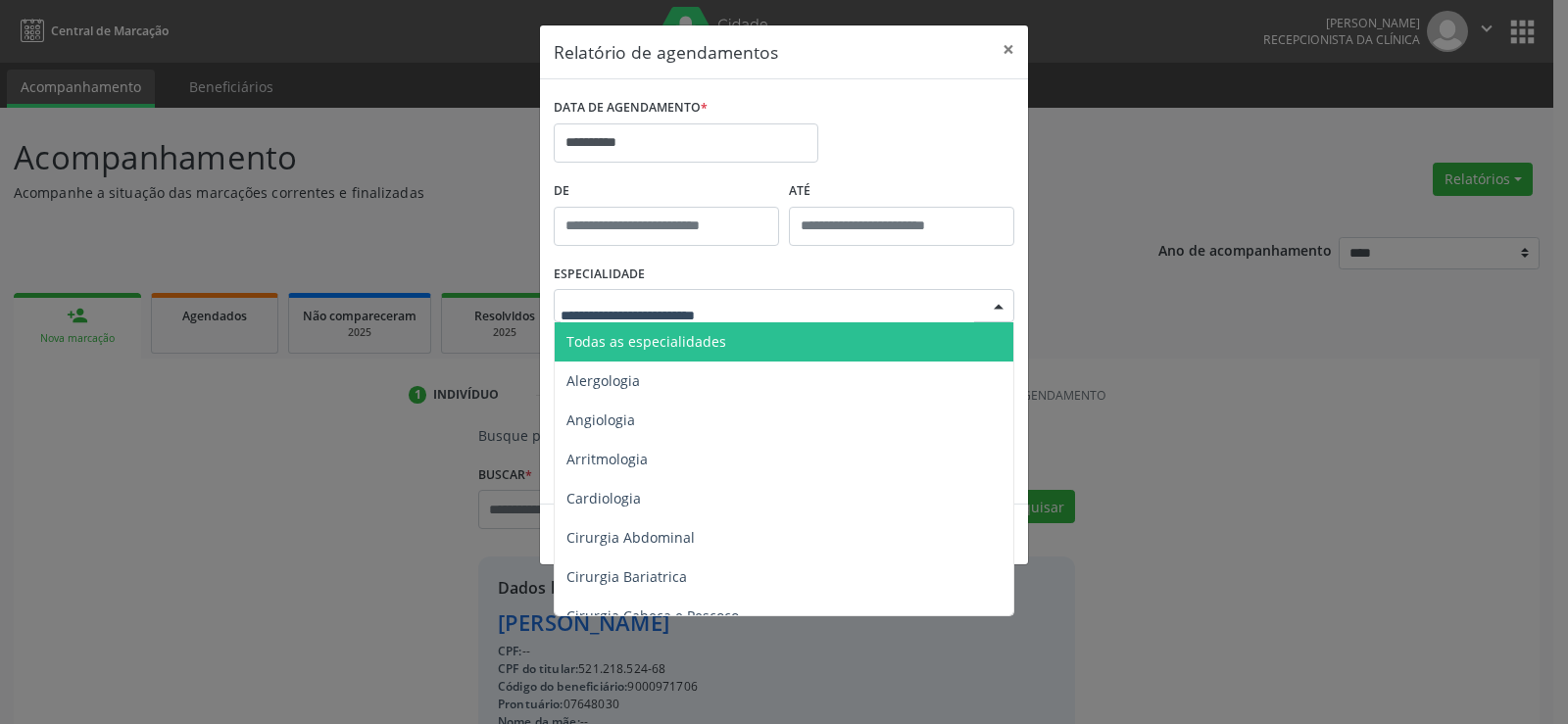
click at [639, 334] on span "Todas as especialidades" at bounding box center [646, 340] width 159 height 19
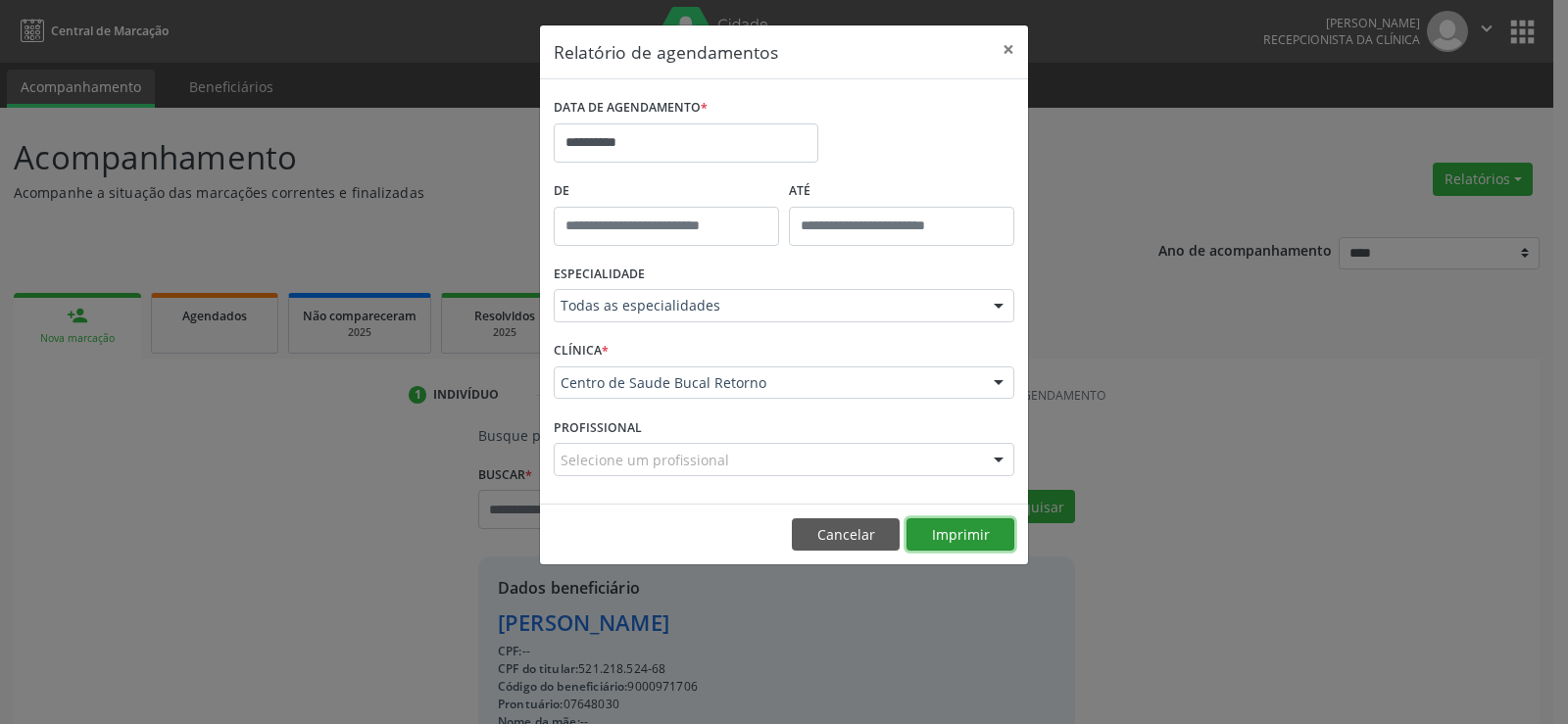
click at [941, 528] on button "Imprimir" at bounding box center [960, 535] width 107 height 33
click at [852, 539] on button "Cancelar" at bounding box center [845, 535] width 107 height 33
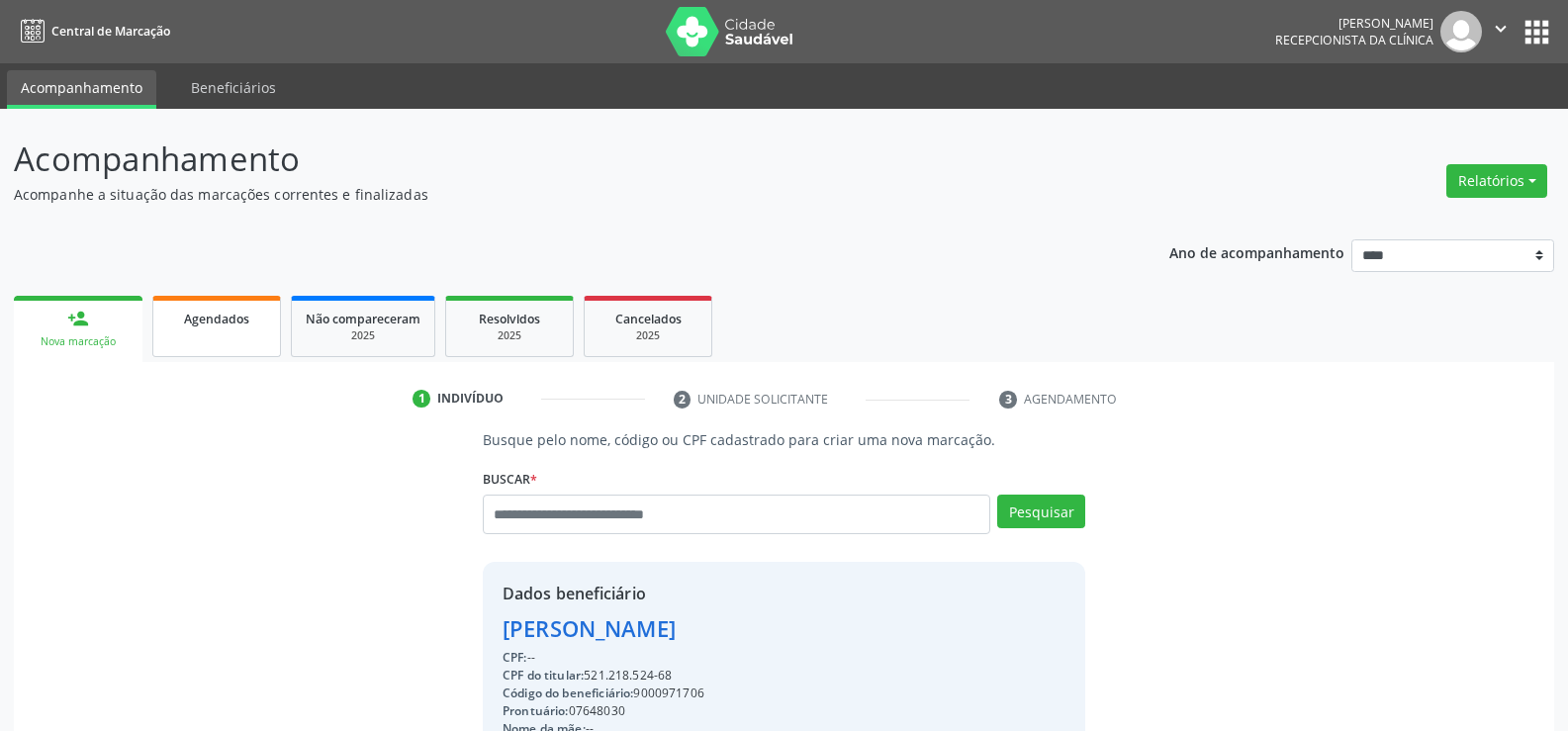
click at [182, 312] on div "Agendados" at bounding box center [217, 318] width 99 height 21
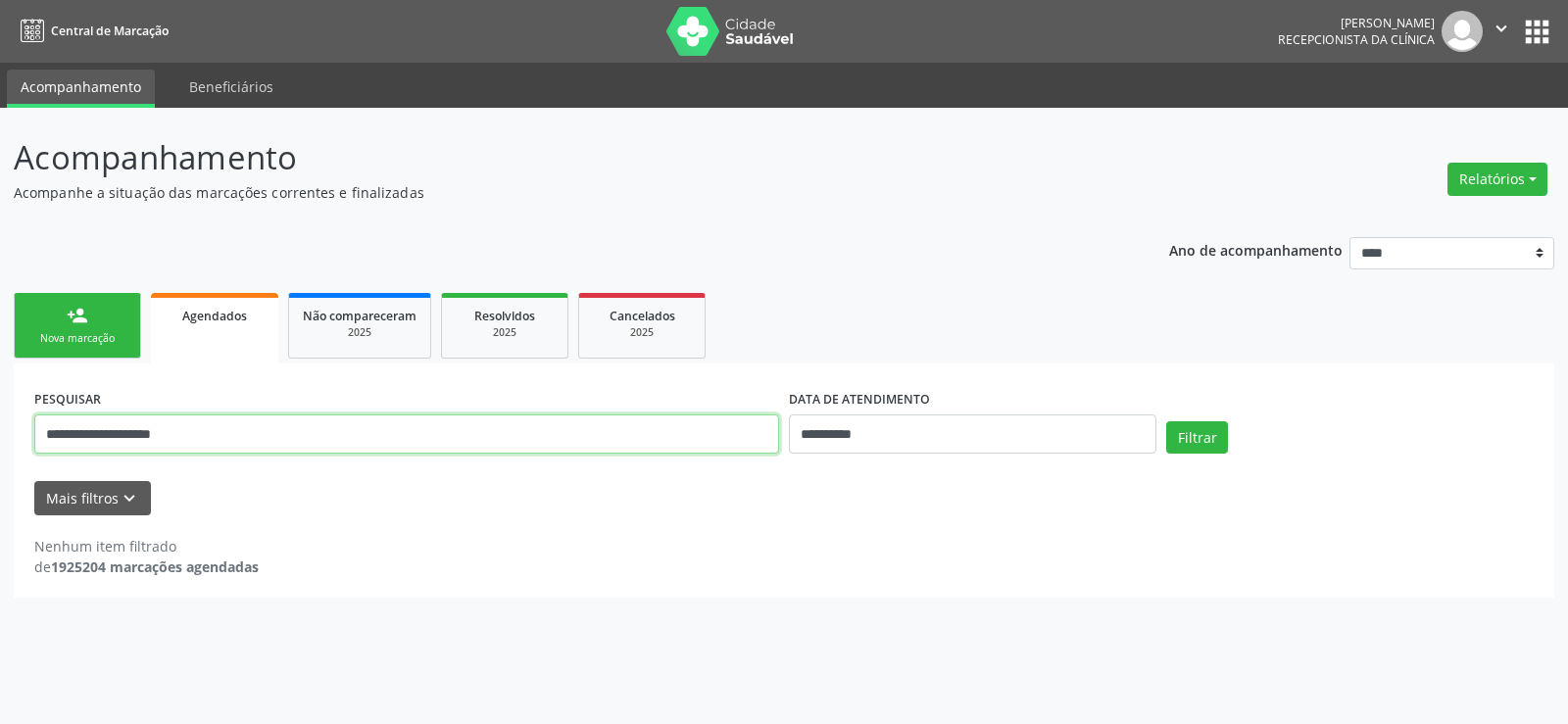
drag, startPoint x: 257, startPoint y: 433, endPoint x: 34, endPoint y: 458, distance: 224.4
click at [34, 458] on div "**********" at bounding box center [407, 425] width 754 height 84
type input "*******"
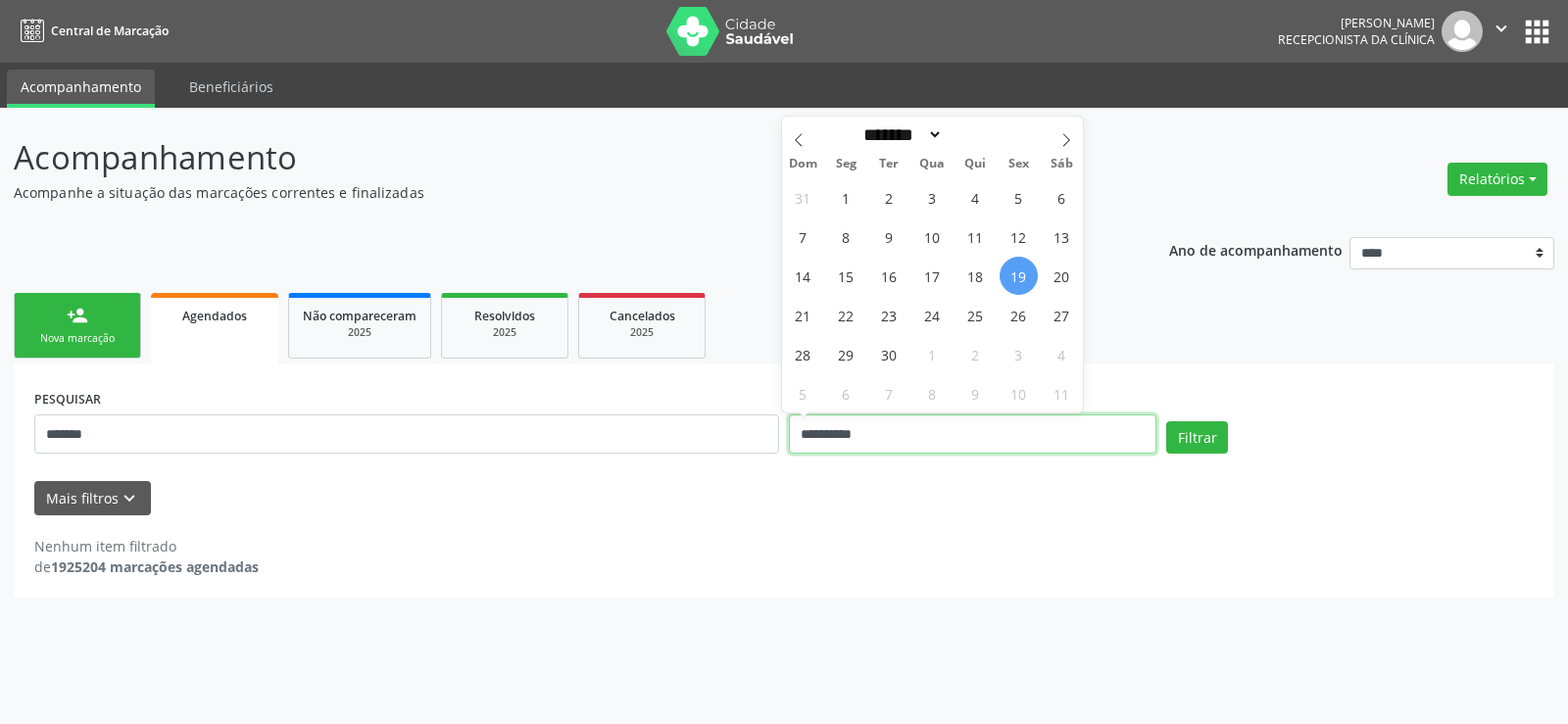
click at [1165, 421] on button "Filtrar" at bounding box center [1196, 438] width 62 height 33
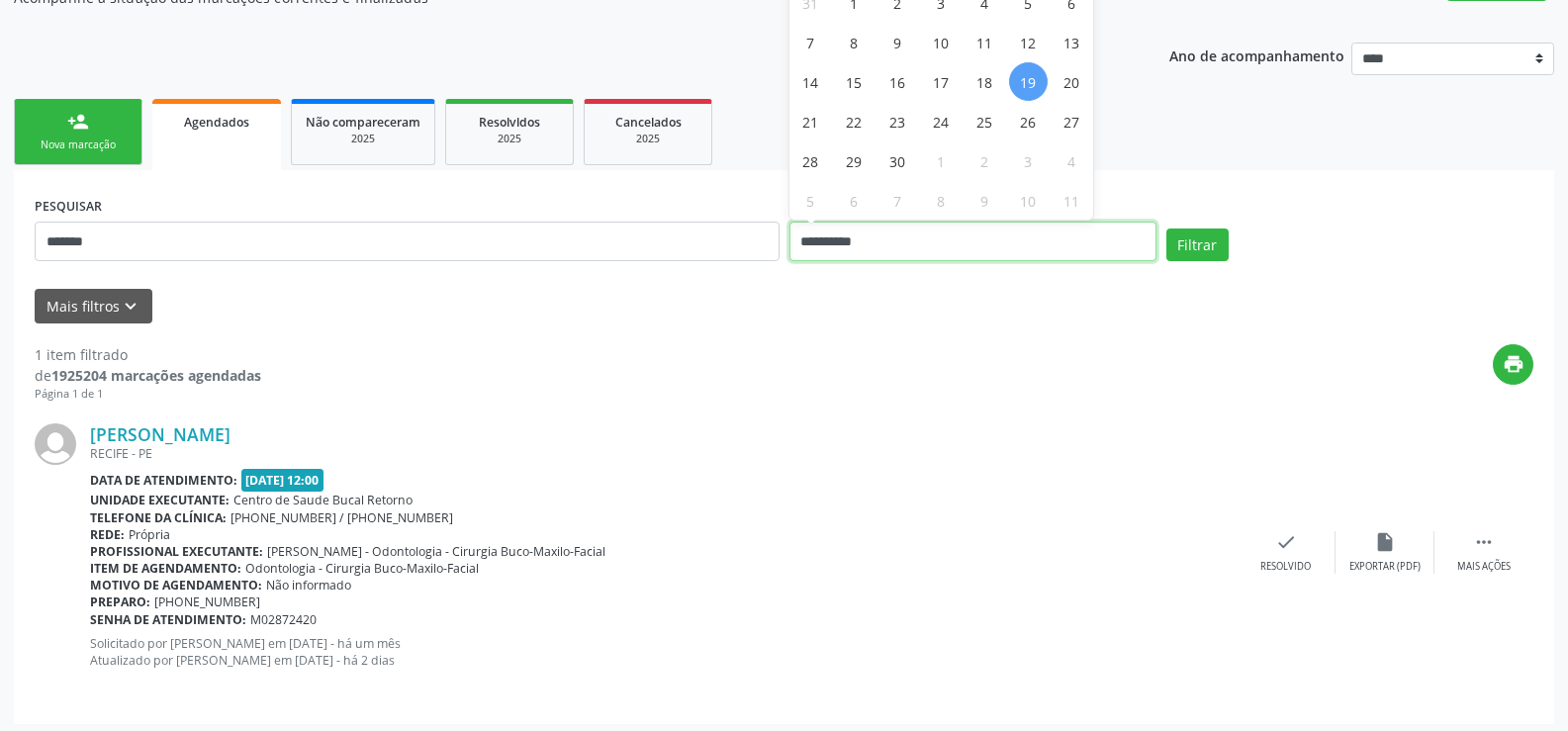
scroll to position [198, 0]
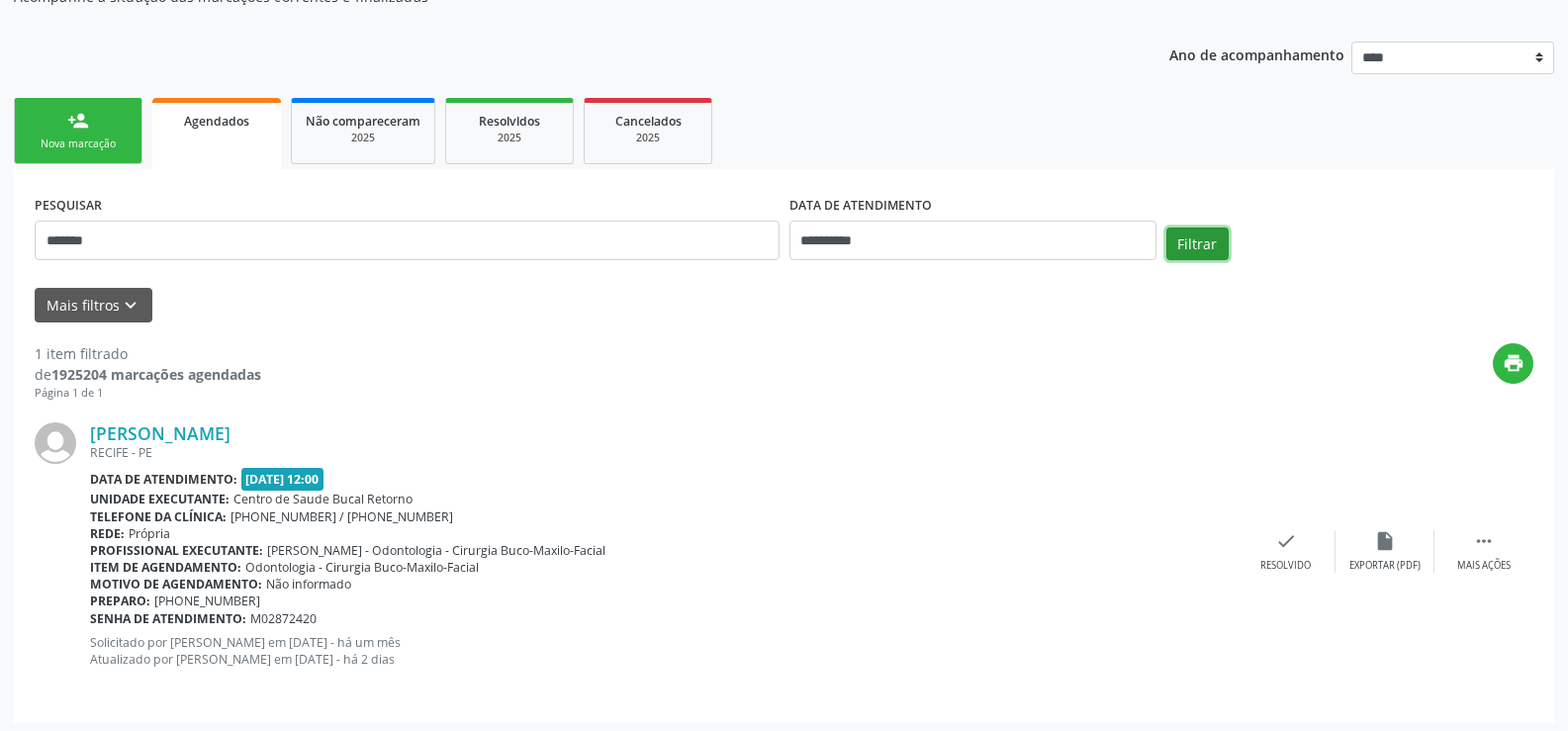
click at [1215, 239] on button "Filtrar" at bounding box center [1197, 244] width 63 height 34
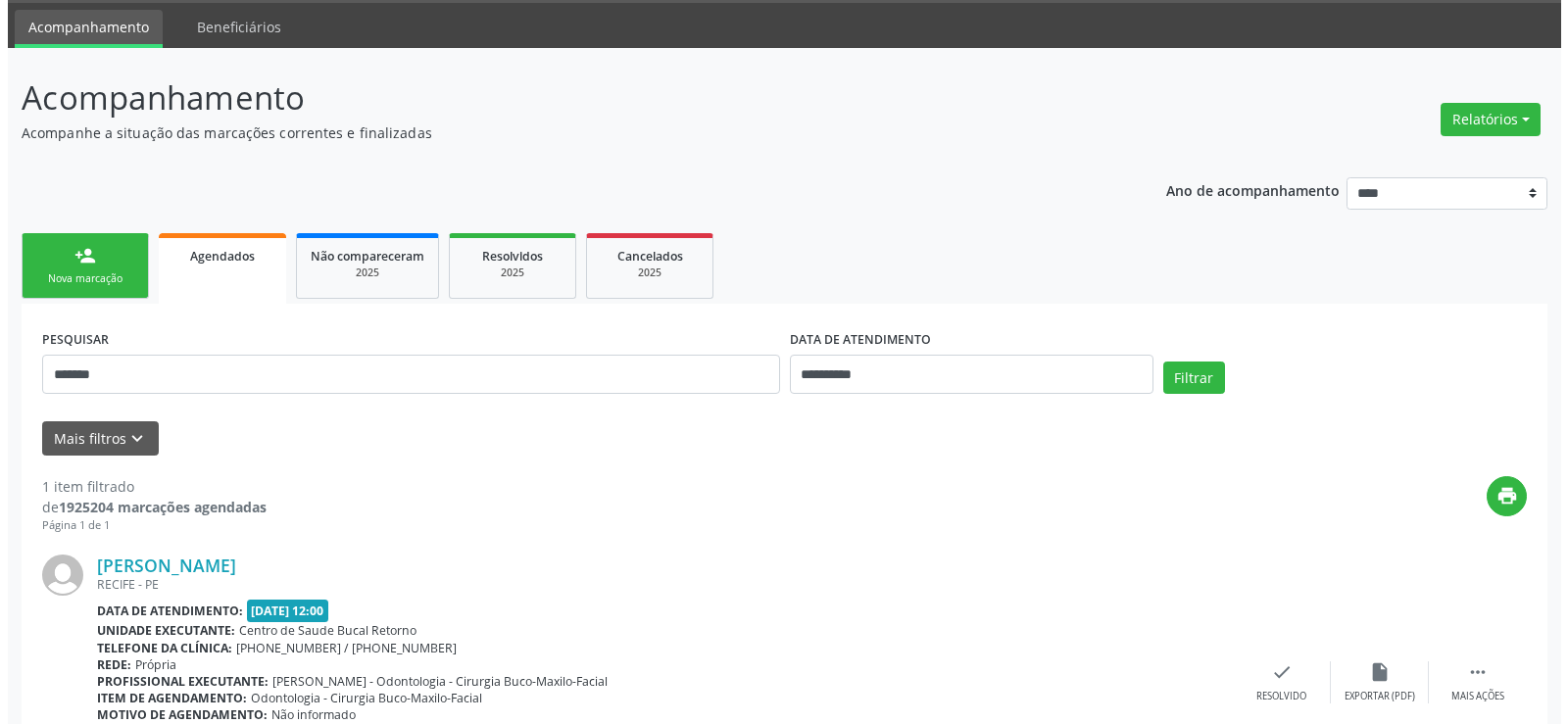
scroll to position [202, 0]
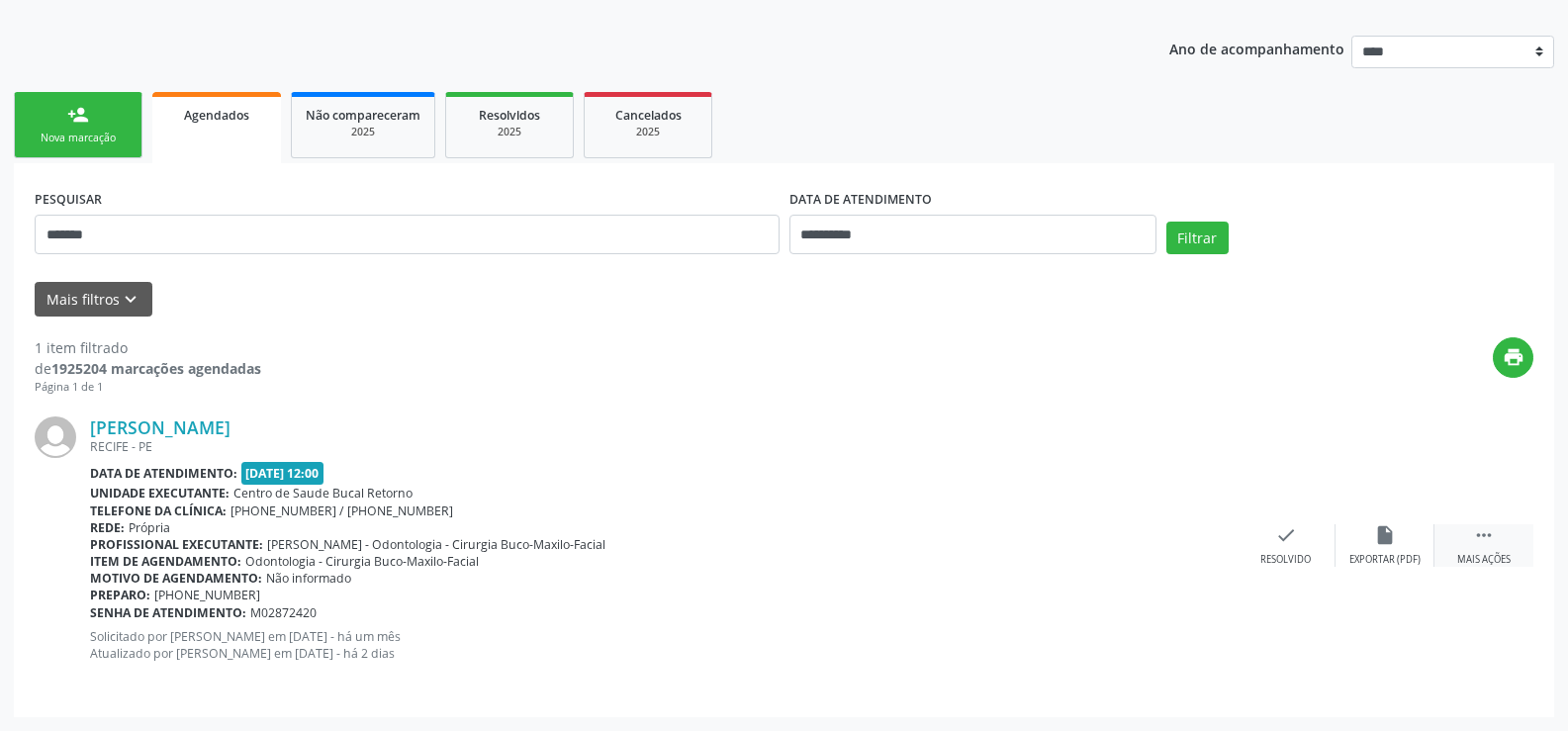
click at [1504, 541] on div " Mais ações" at bounding box center [1484, 545] width 99 height 43
click at [1285, 541] on icon "cancel" at bounding box center [1286, 535] width 22 height 22
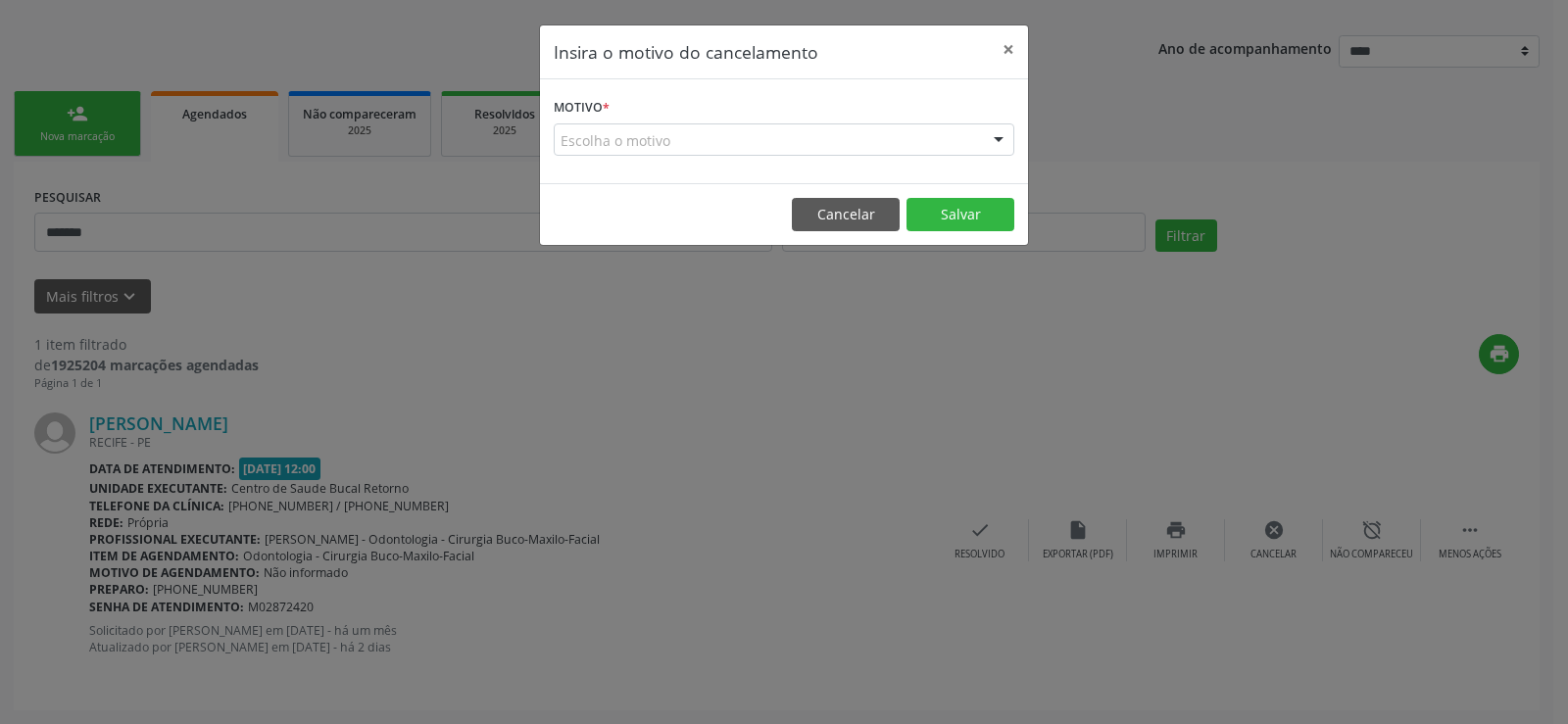
click at [594, 145] on div "Escolha o motivo" at bounding box center [784, 140] width 461 height 33
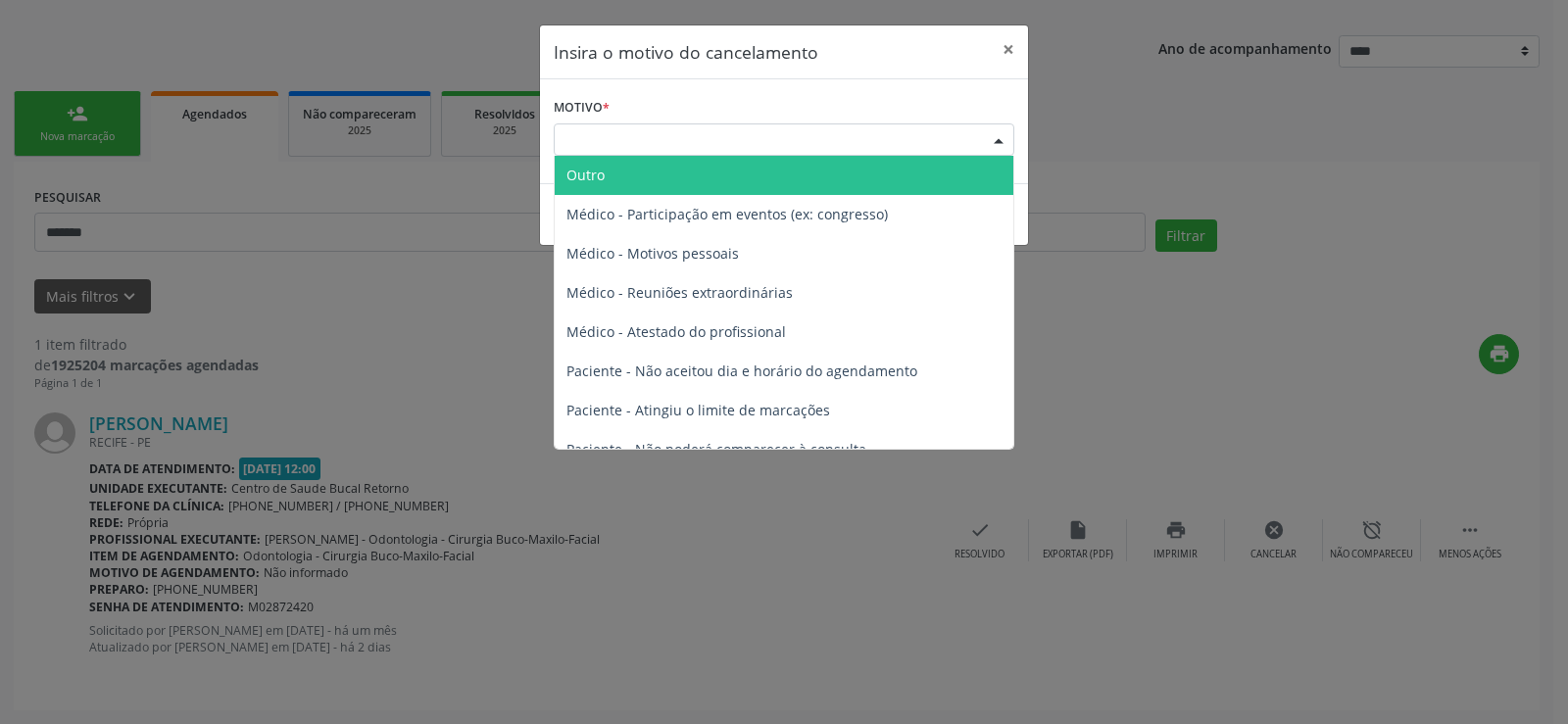
click at [588, 184] on span "Outro" at bounding box center [585, 174] width 38 height 19
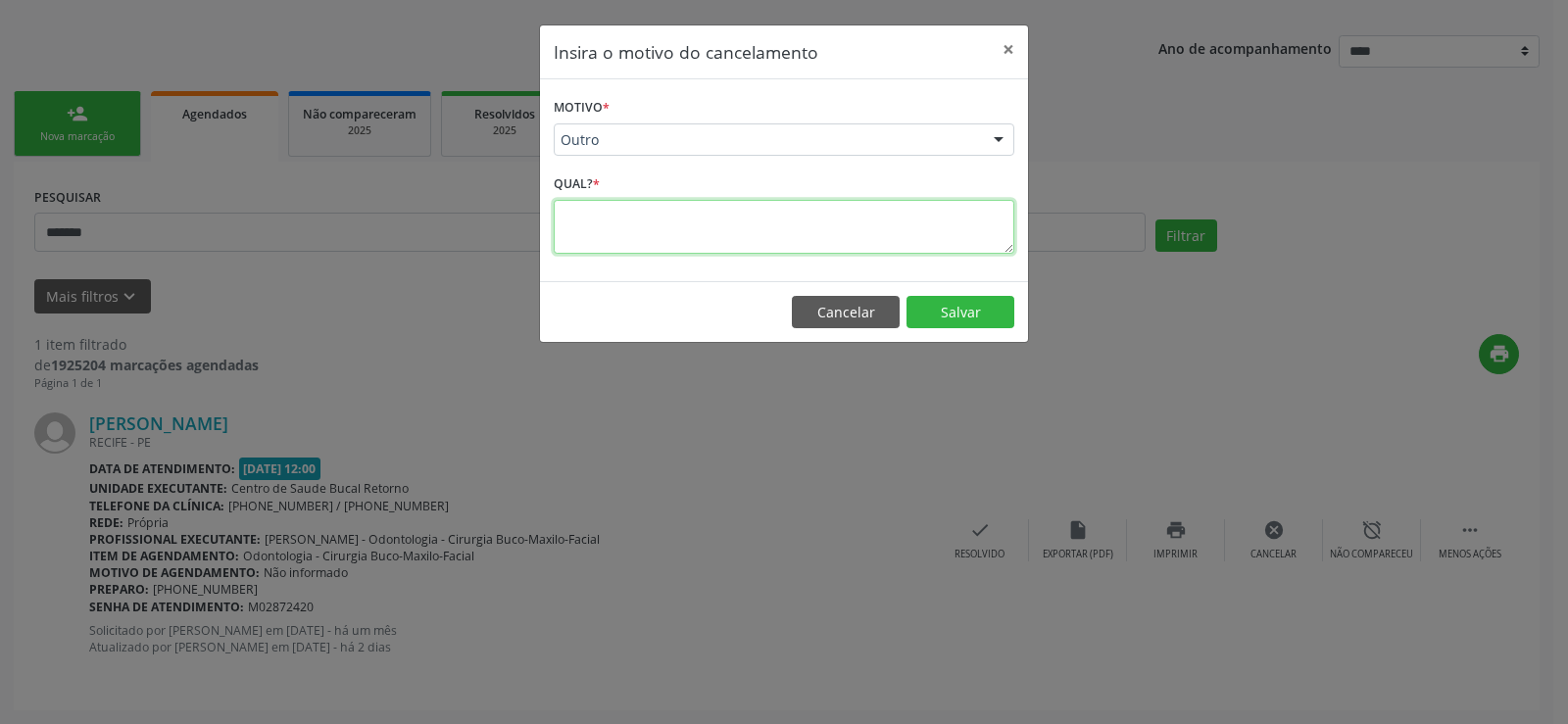
click at [598, 250] on textarea at bounding box center [784, 226] width 461 height 54
type textarea "**********"
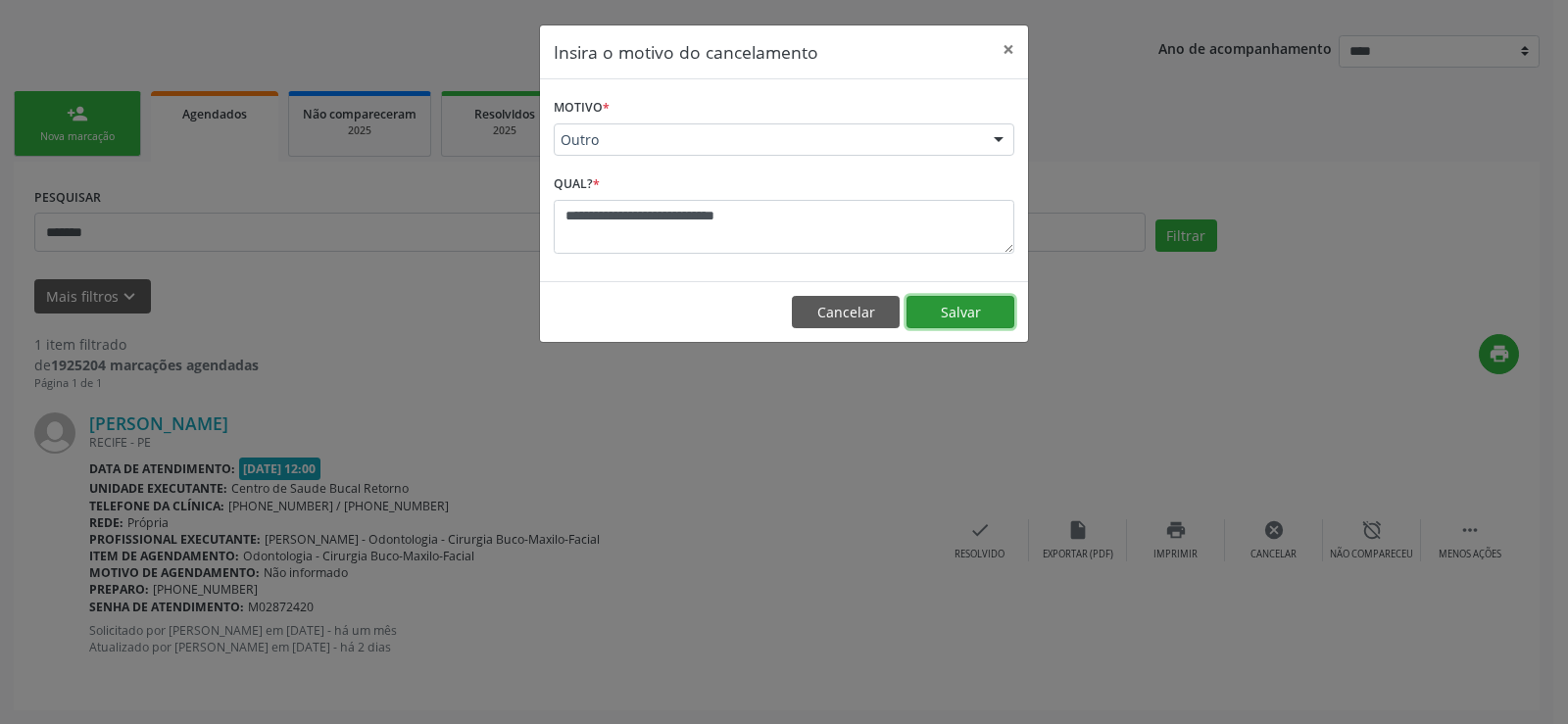
click at [960, 296] on button "Salvar" at bounding box center [960, 313] width 107 height 33
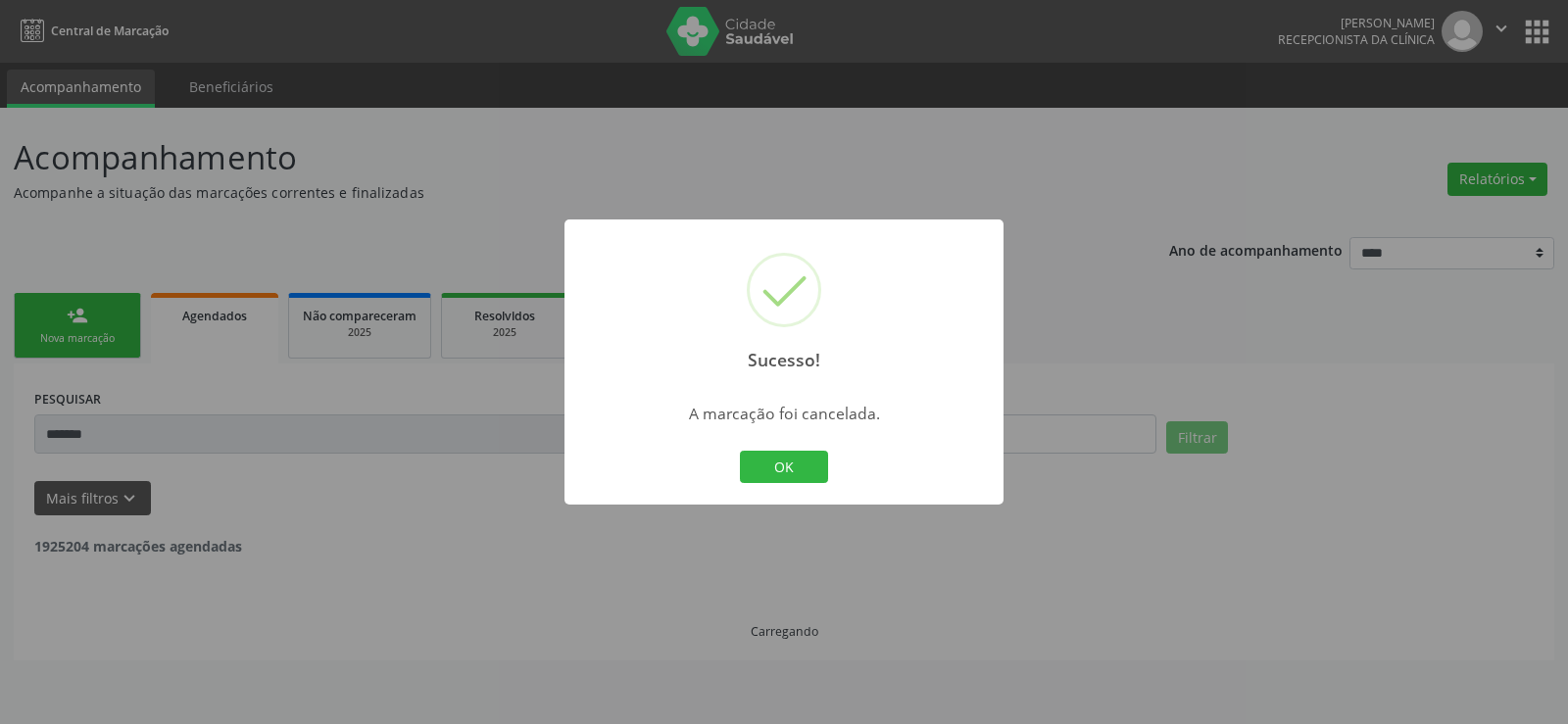
scroll to position [0, 0]
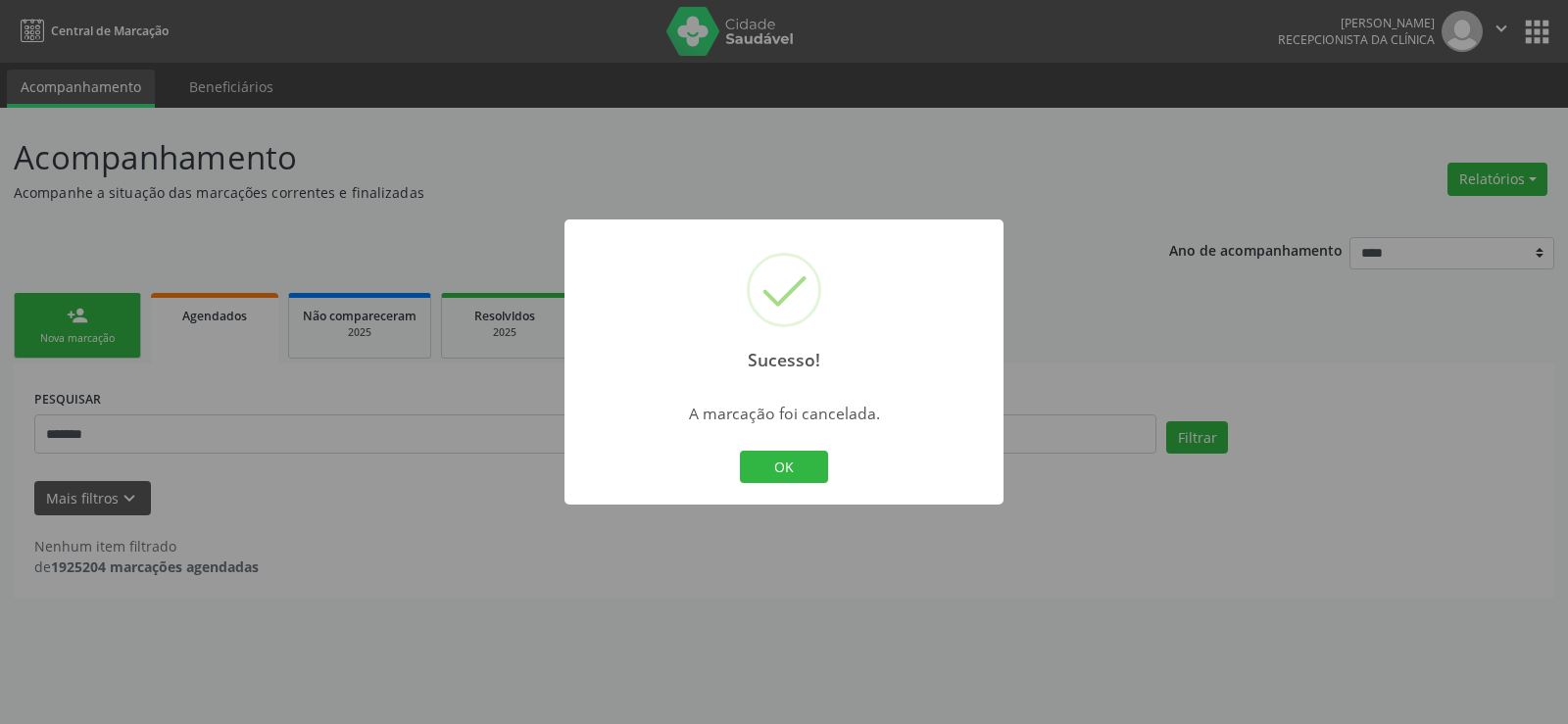
click at [82, 317] on div "Sucesso! × A marcação foi cancelada. OK Cancel" at bounding box center [784, 362] width 1568 height 724
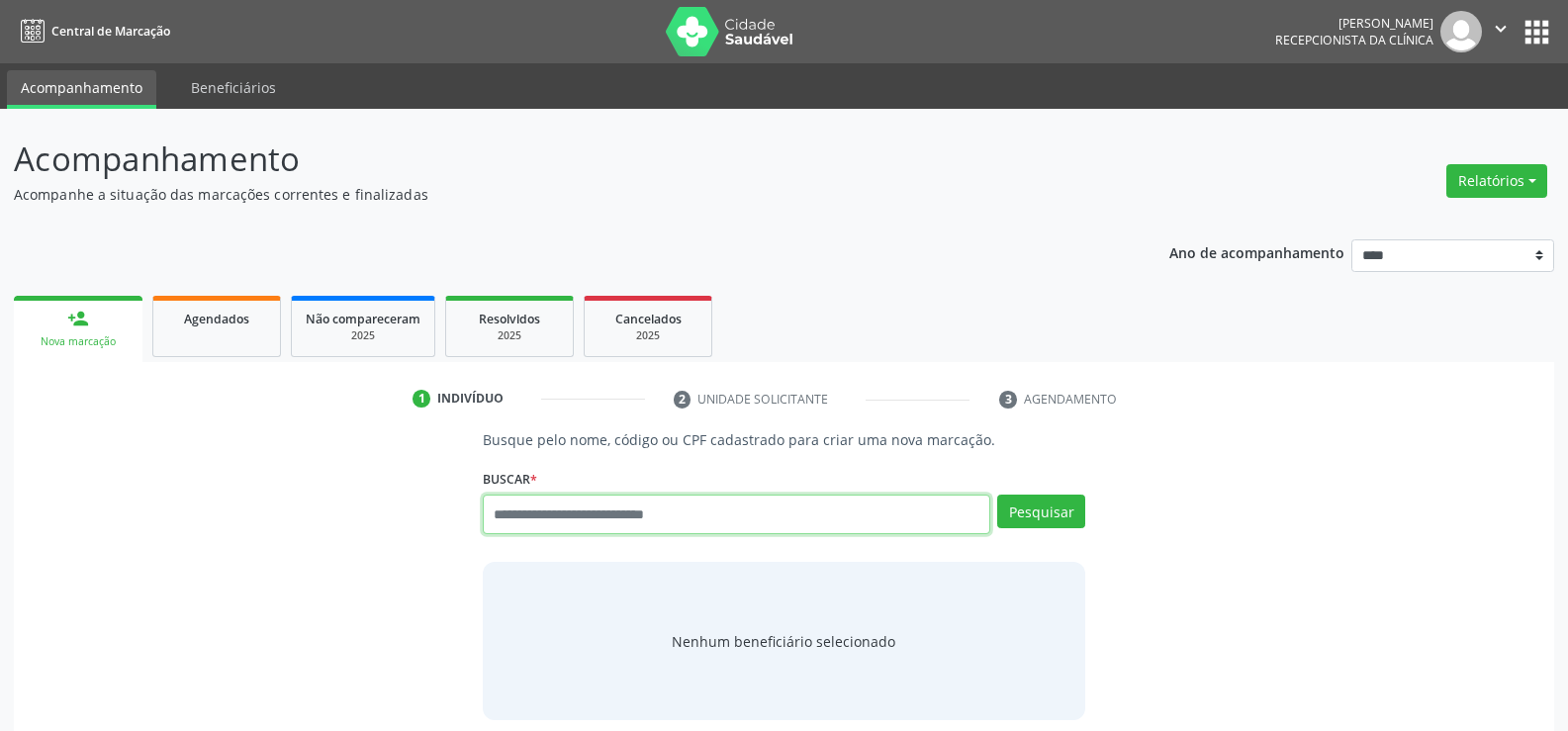
click at [505, 515] on input "text" at bounding box center [736, 514] width 508 height 40
paste input "**********"
type input "**********"
click at [1035, 512] on button "Pesquisar" at bounding box center [1040, 512] width 88 height 34
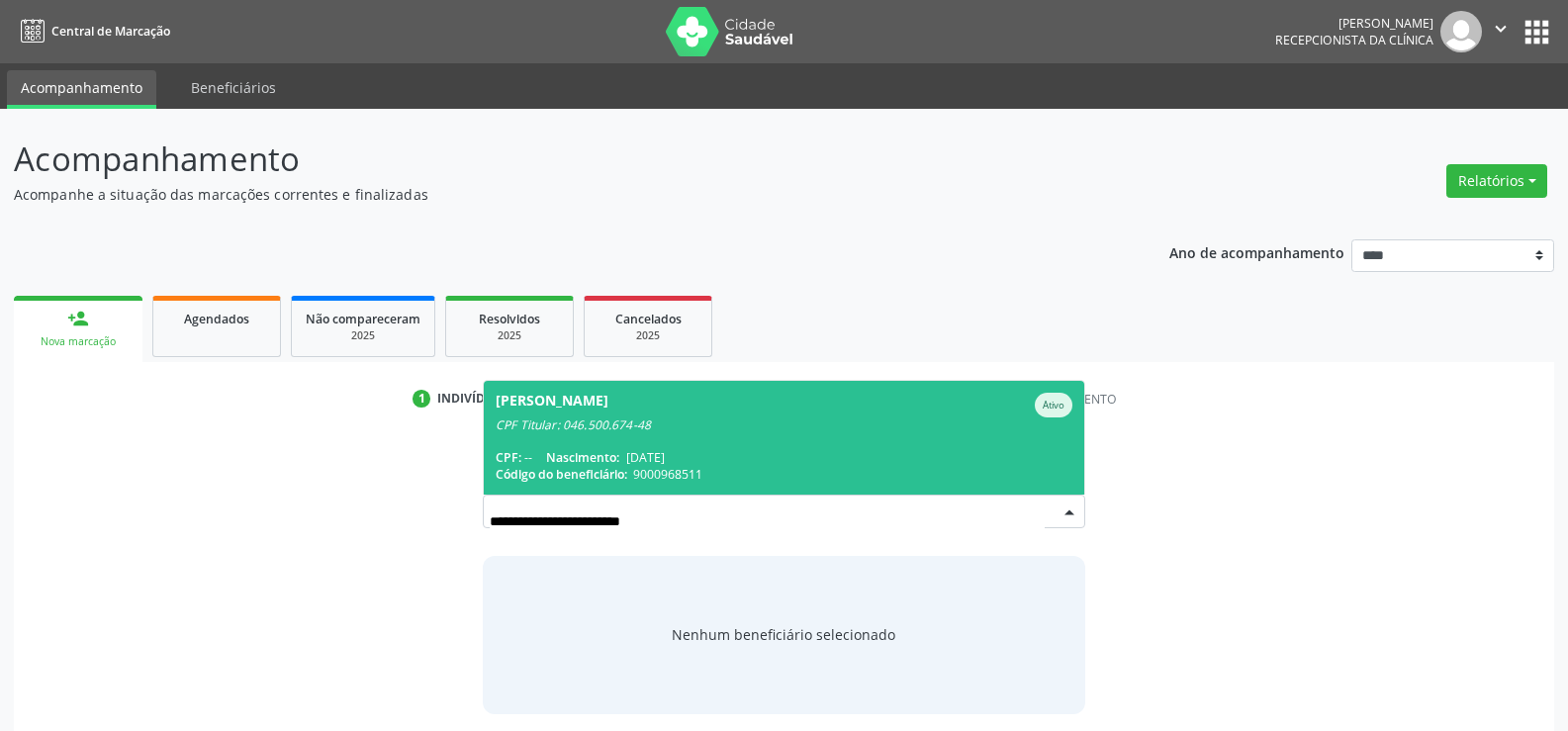
click at [853, 442] on span "Luiz Felipe Rodrigues Lins Ativo CPF Titular: 046.500.674-48 CPF: -- Nascimento…" at bounding box center [784, 437] width 600 height 113
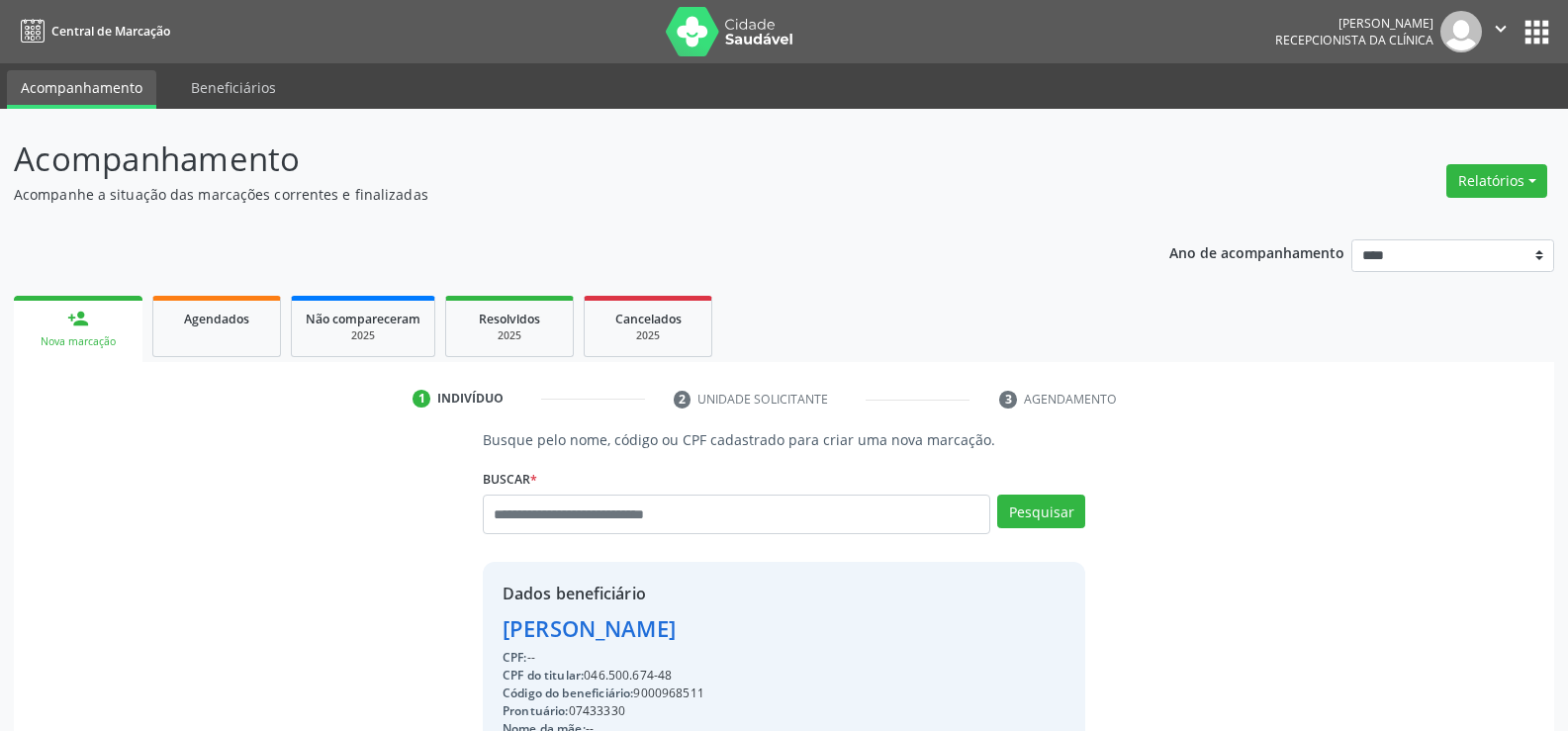
drag, startPoint x: 588, startPoint y: 677, endPoint x: 683, endPoint y: 676, distance: 95.0
click at [683, 676] on div "CPF do titular: 046.500.674-48" at bounding box center [753, 675] width 501 height 18
copy div "046.500.674-48"
click at [1496, 176] on button "Relatórios" at bounding box center [1496, 181] width 101 height 34
click at [1448, 211] on link "Agendamentos" at bounding box center [1442, 223] width 213 height 28
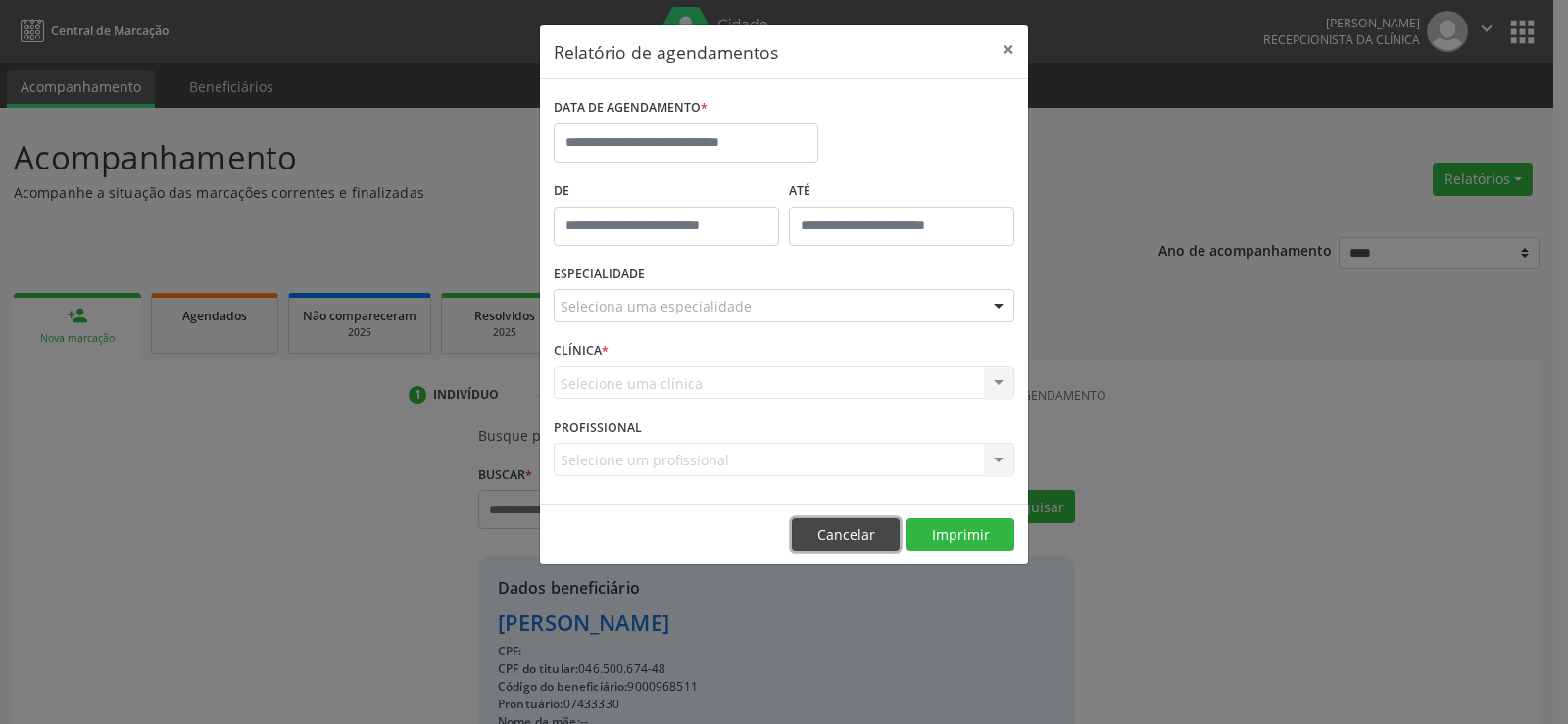
click at [825, 533] on button "Cancelar" at bounding box center [845, 535] width 107 height 33
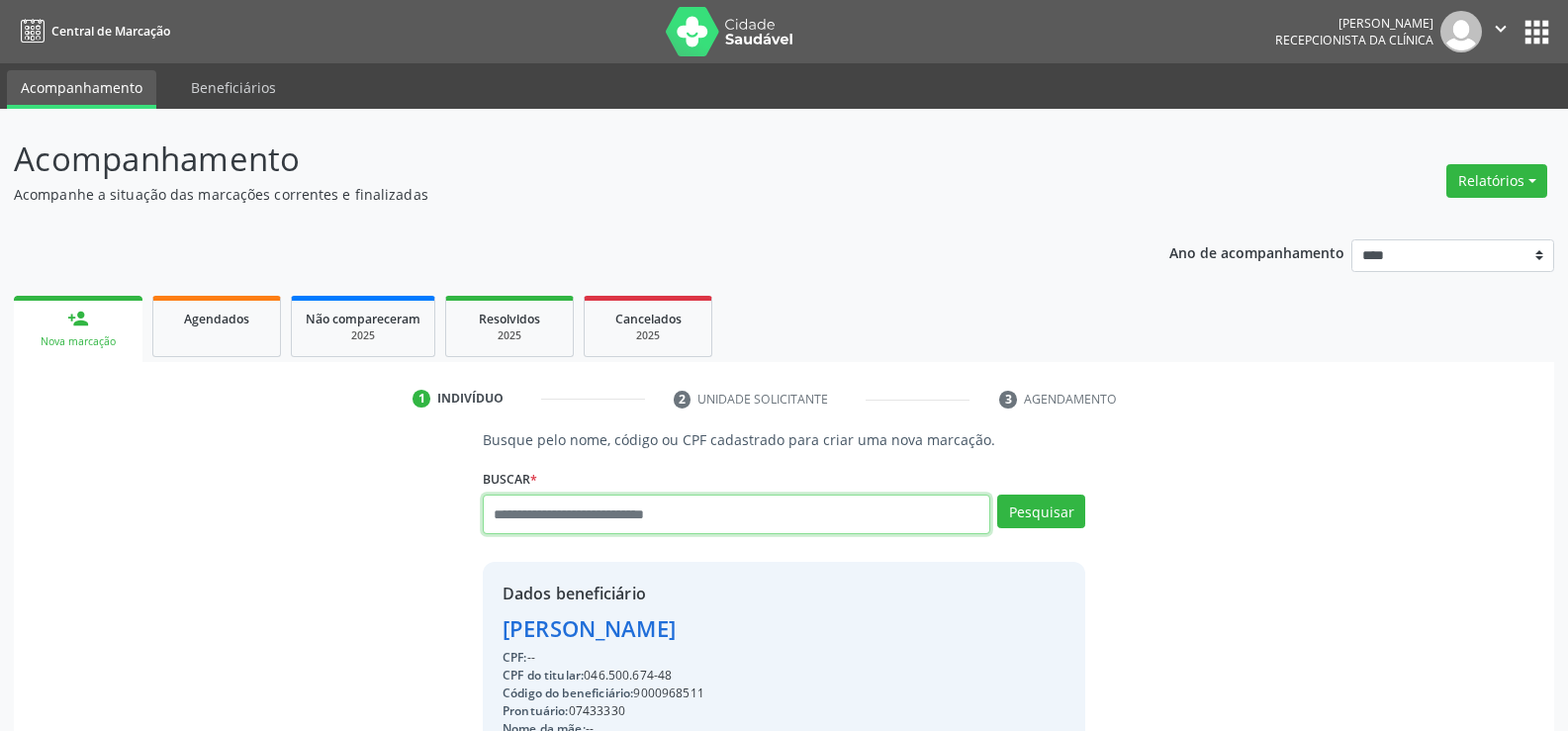
click at [622, 517] on input "text" at bounding box center [736, 514] width 508 height 40
type input "**********"
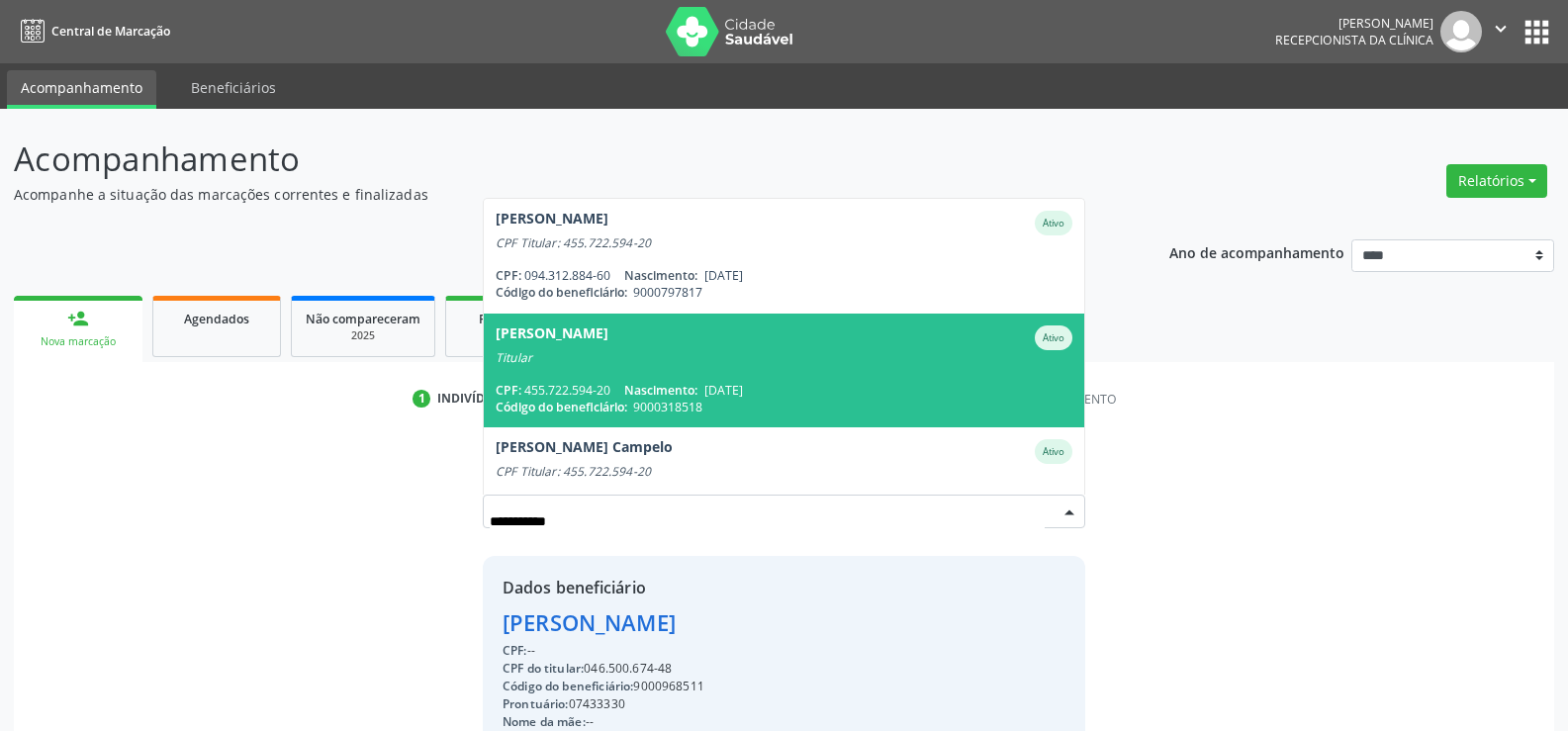
click at [618, 386] on div "CPF: 455.722.594-20 Nascimento: 12/12/1965" at bounding box center [784, 389] width 576 height 17
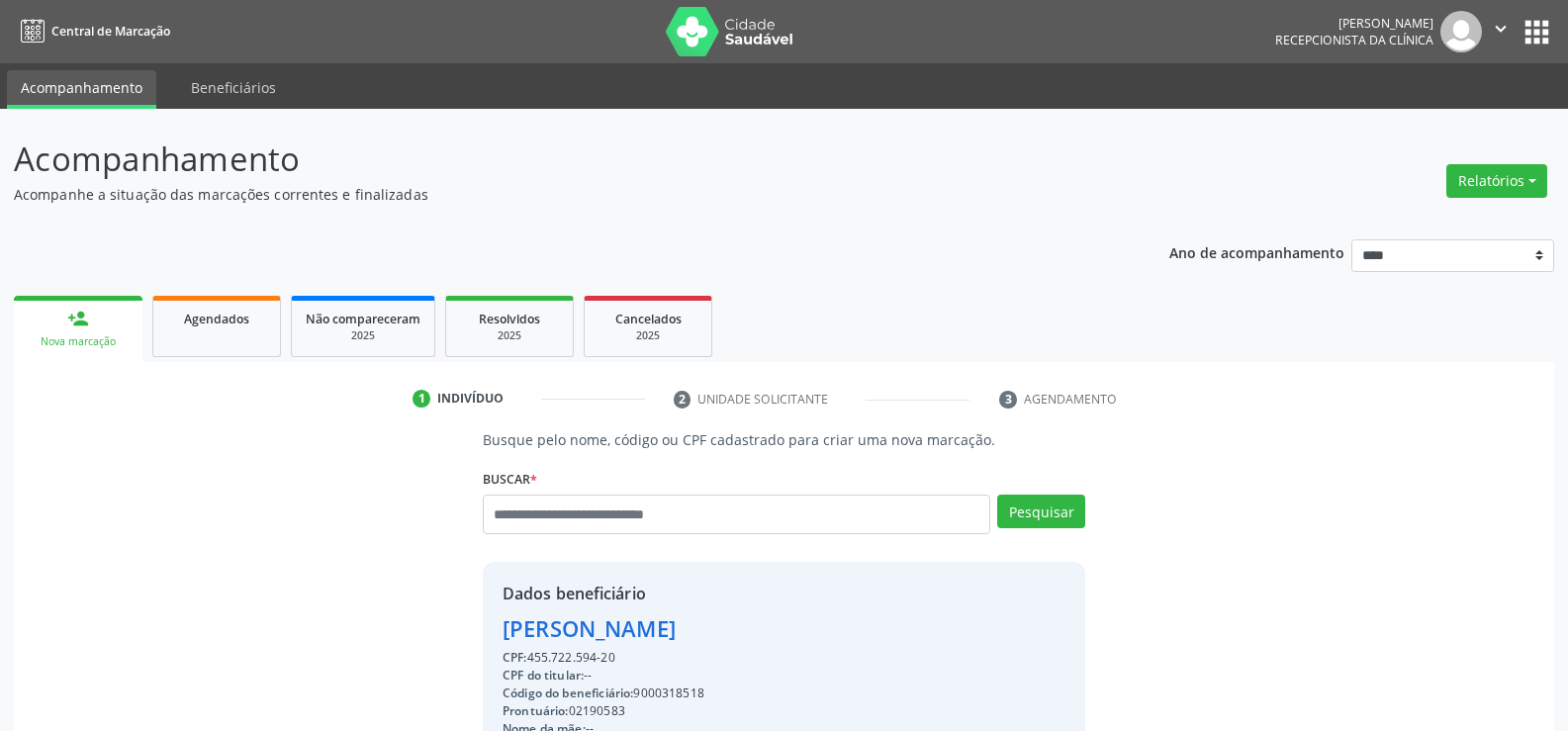
drag, startPoint x: 623, startPoint y: 662, endPoint x: 467, endPoint y: 632, distance: 158.9
click at [467, 632] on div "Busque pelo nome, código ou CPF cadastrado para criar uma nova marcação. Buscar…" at bounding box center [784, 685] width 1512 height 512
copy div "Salomao Herbert Campelo CPF: 455.722.594-20"
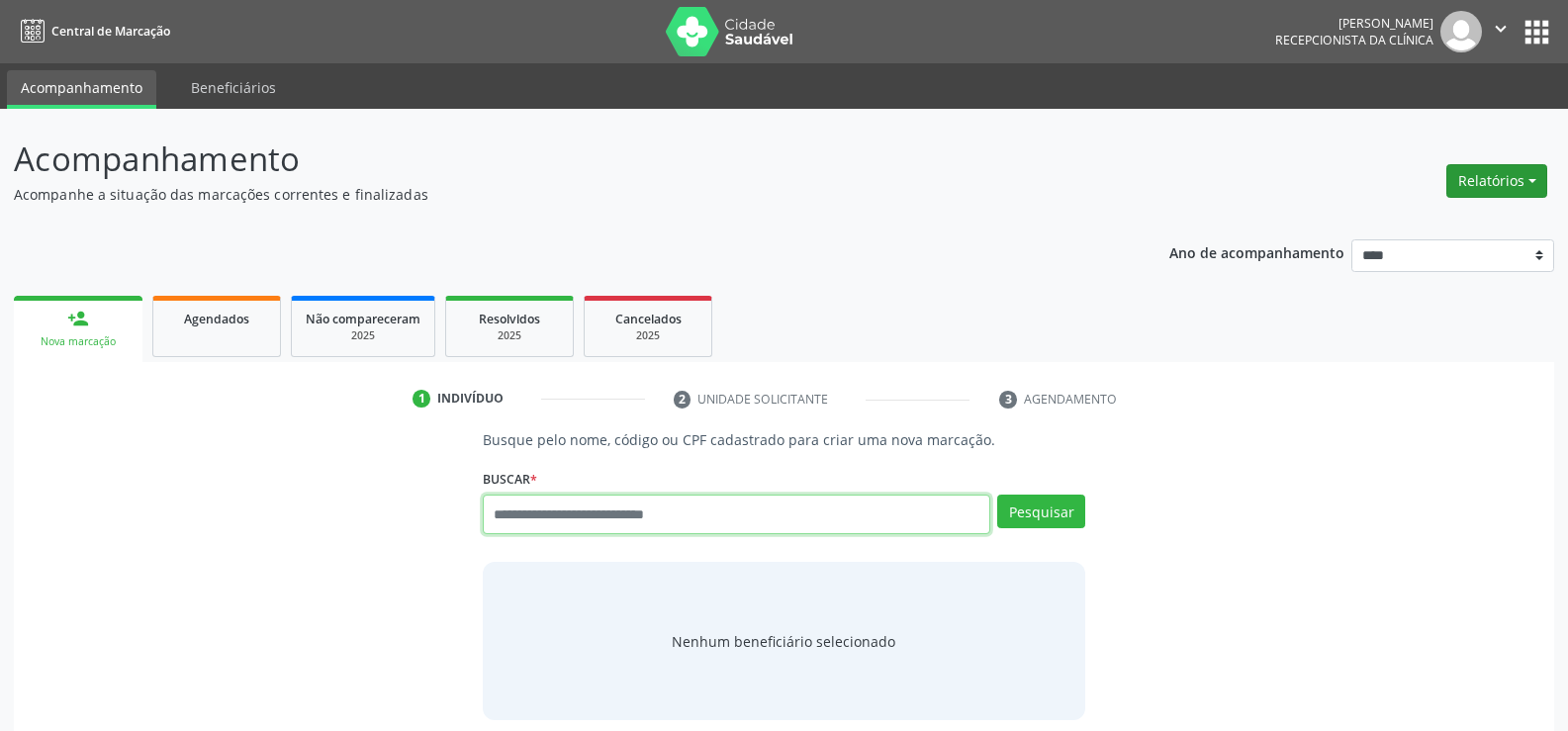
click at [1536, 175] on button "Relatórios" at bounding box center [1496, 181] width 101 height 34
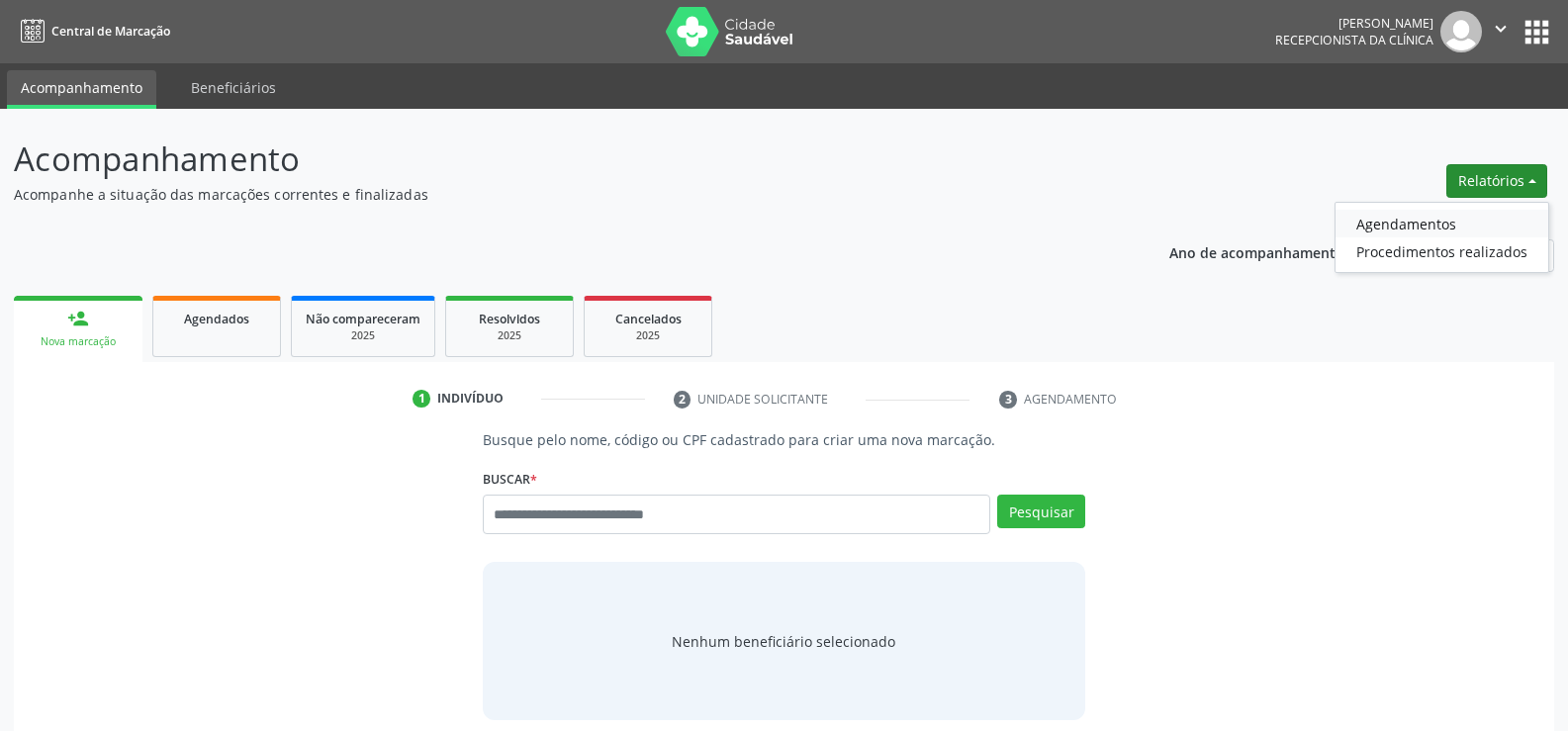
click at [1431, 218] on link "Agendamentos" at bounding box center [1442, 223] width 213 height 28
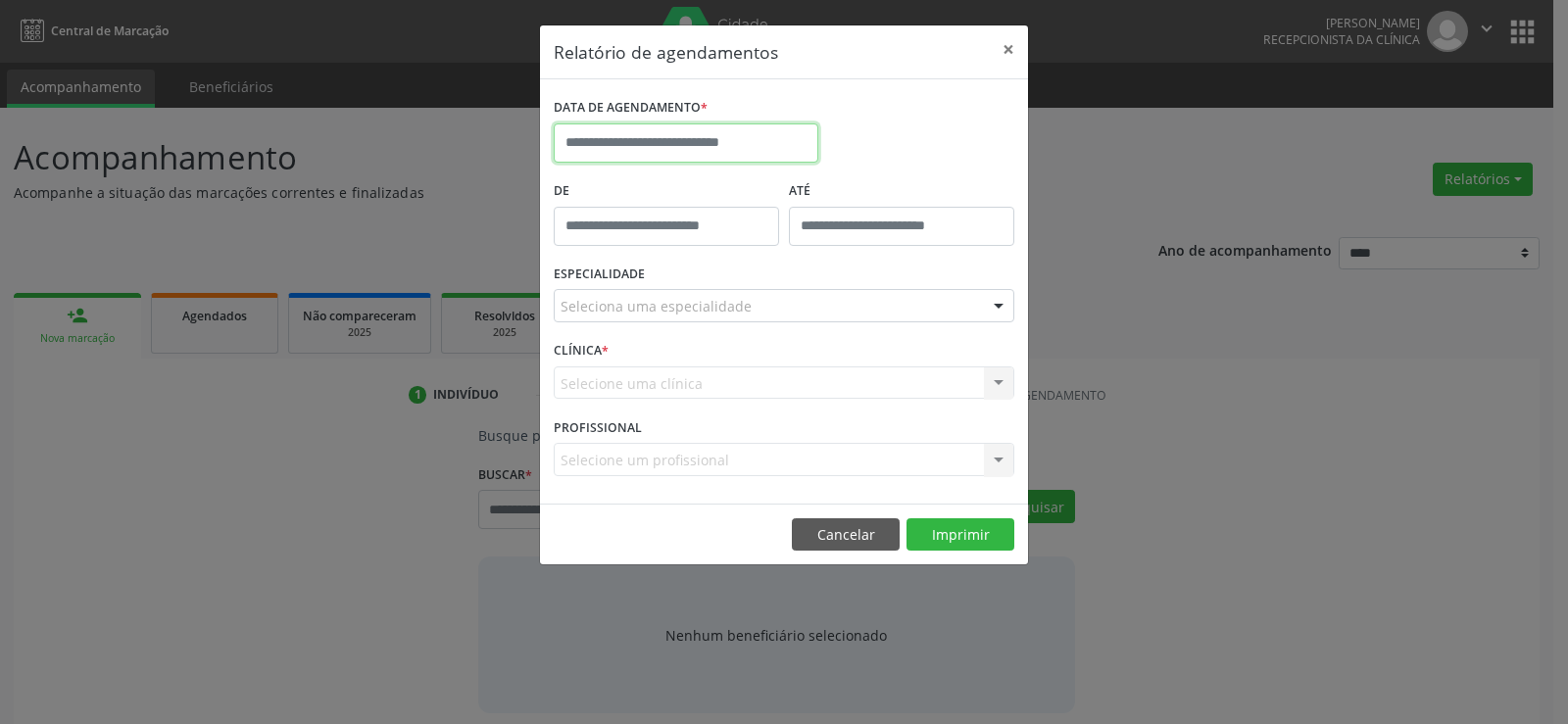
click at [795, 141] on input "text" at bounding box center [685, 143] width 265 height 39
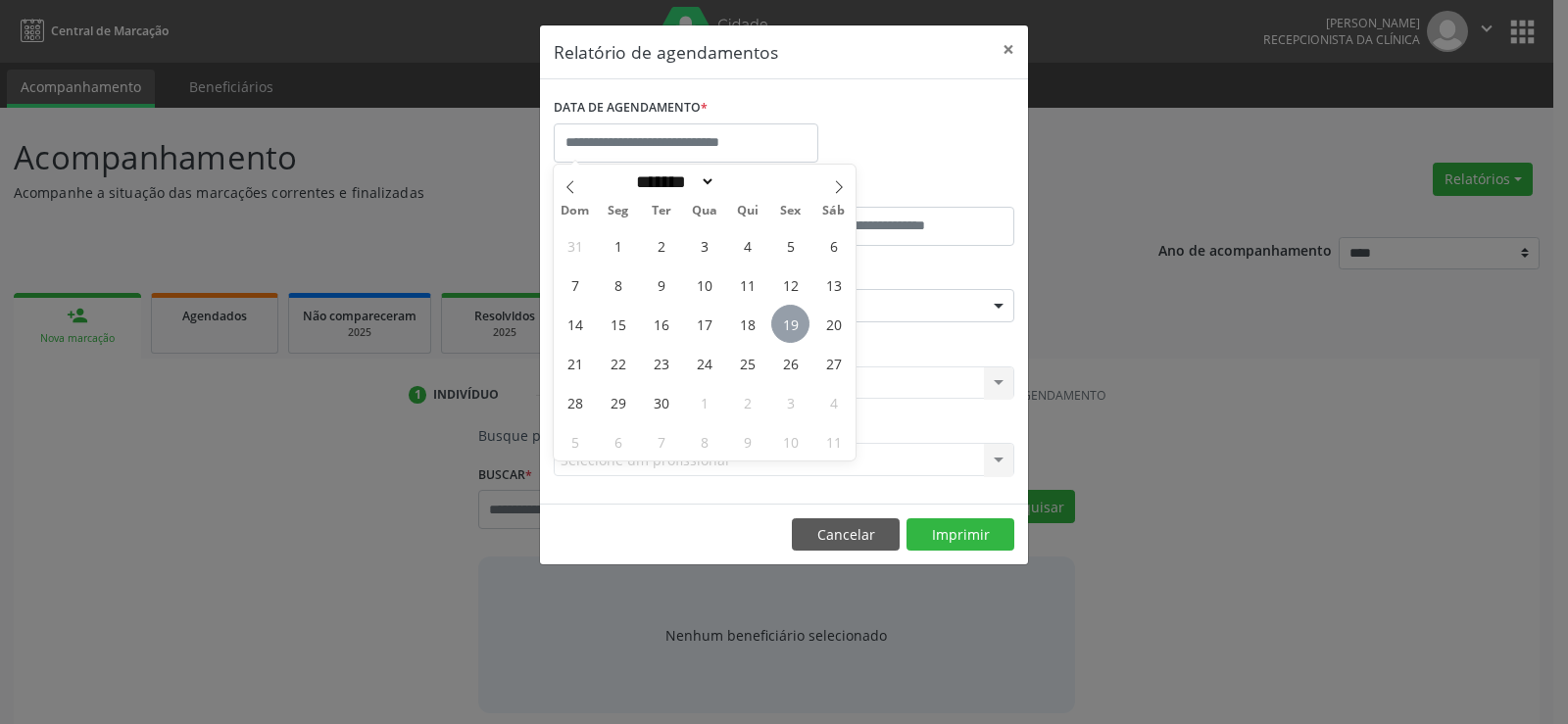
click at [788, 325] on span "19" at bounding box center [789, 324] width 38 height 38
type input "**********"
click at [788, 325] on span "19" at bounding box center [789, 324] width 38 height 38
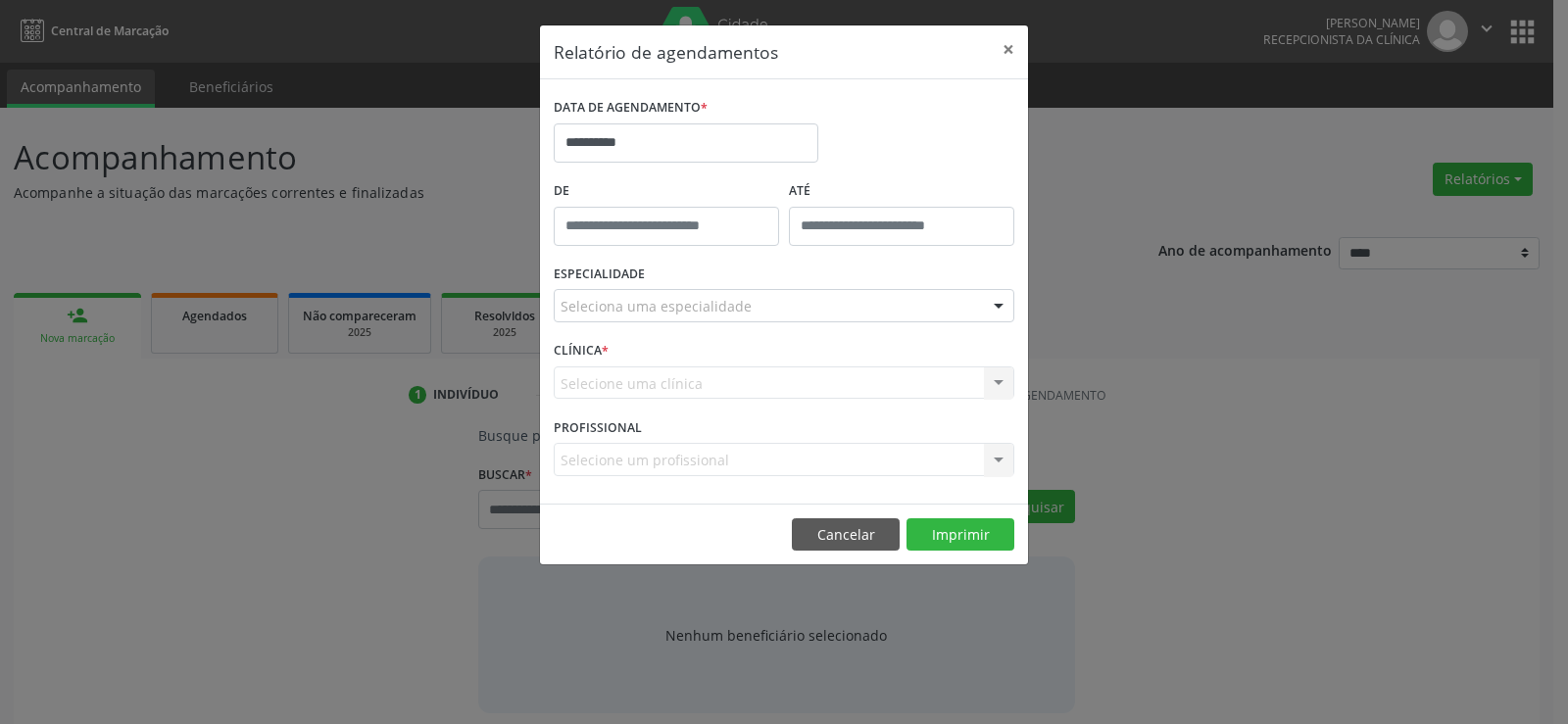
click at [789, 317] on div "Seleciona uma especialidade" at bounding box center [784, 306] width 461 height 33
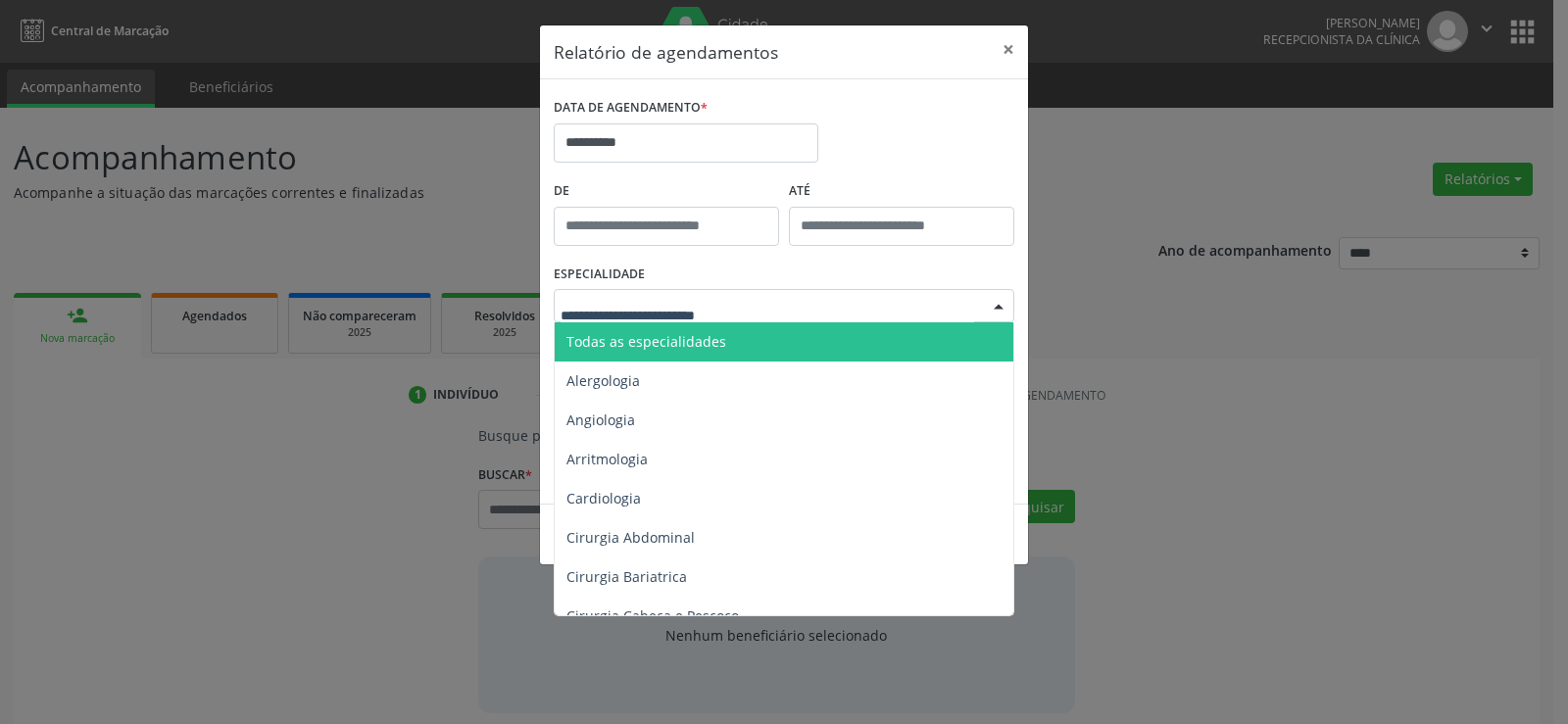
click at [768, 339] on span "Todas as especialidades" at bounding box center [784, 341] width 462 height 39
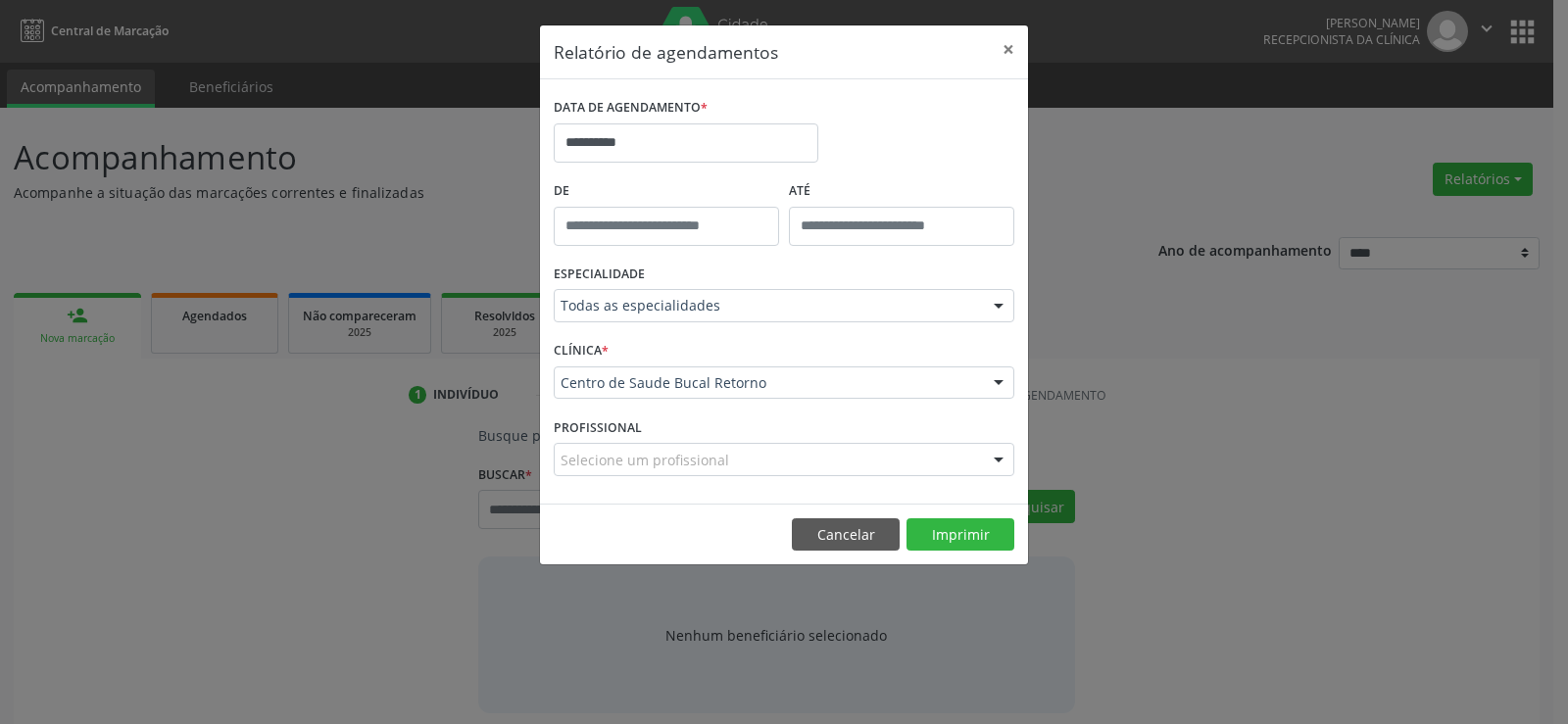
click at [943, 514] on footer "Cancelar Imprimir" at bounding box center [784, 534] width 488 height 62
click at [956, 542] on button "Imprimir" at bounding box center [960, 535] width 107 height 33
click at [835, 551] on footer "Cancelar Imprimir" at bounding box center [784, 534] width 488 height 62
click at [840, 530] on button "Cancelar" at bounding box center [845, 535] width 107 height 33
